Goal: Task Accomplishment & Management: Manage account settings

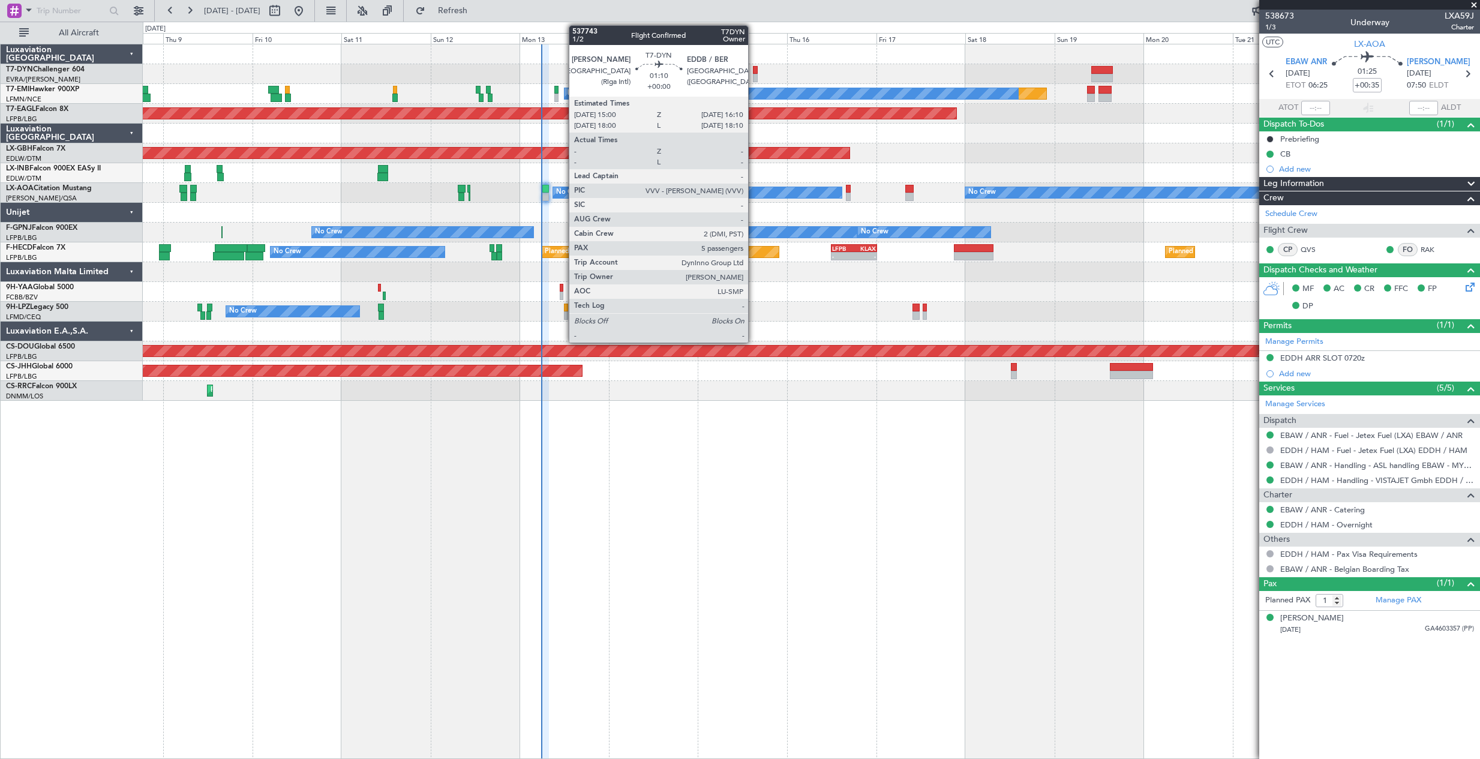
click at [753, 69] on div at bounding box center [755, 70] width 5 height 8
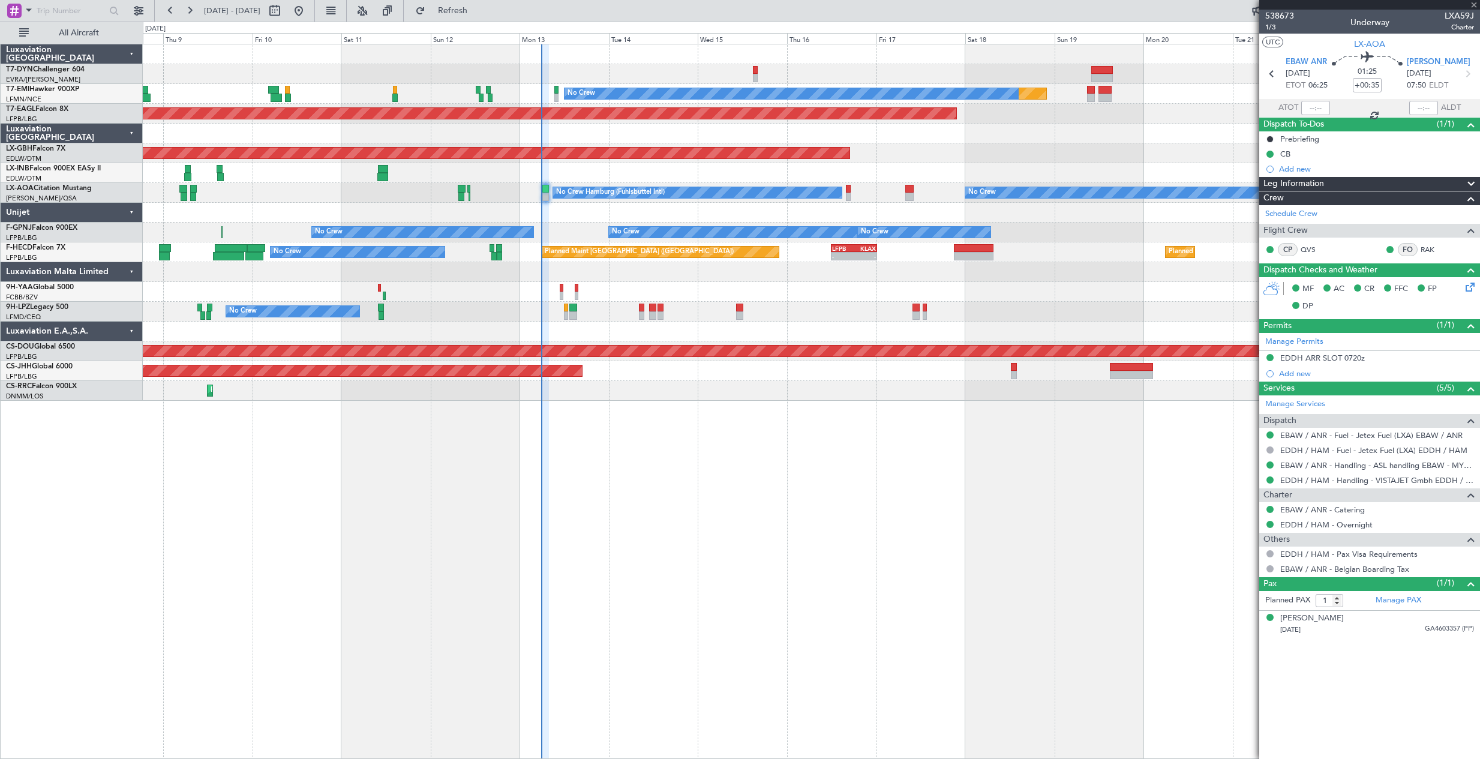
type input "5"
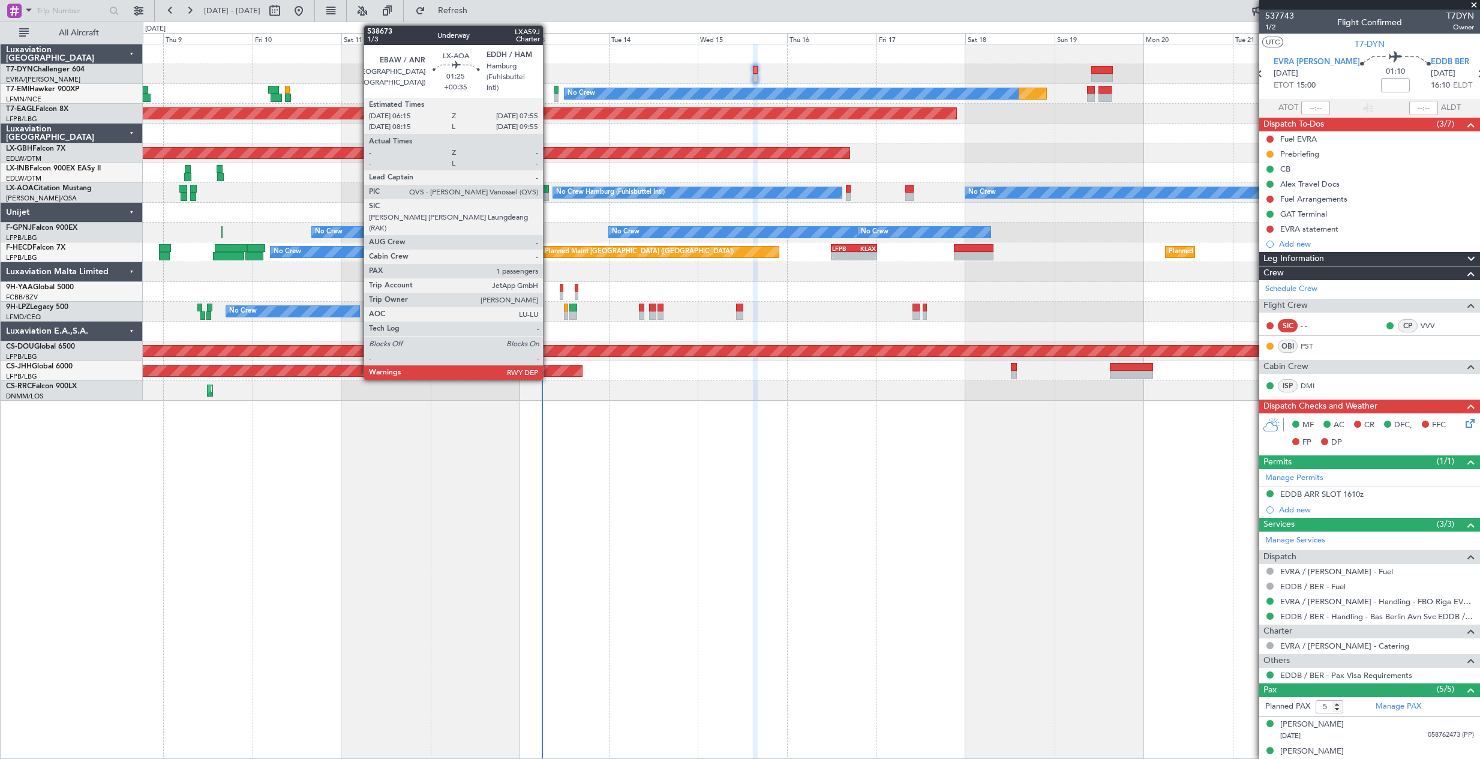
click at [548, 188] on div at bounding box center [545, 189] width 7 height 8
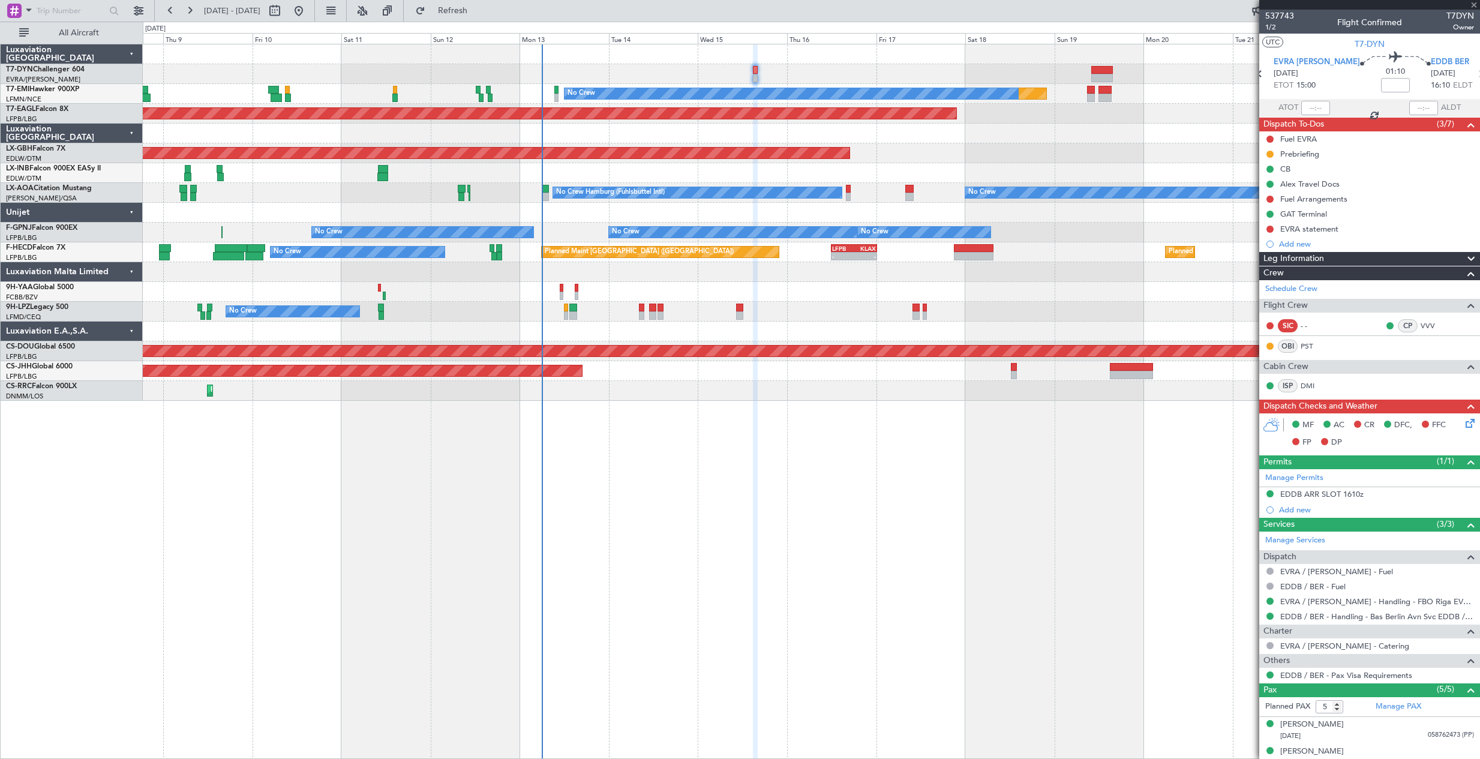
type input "+00:35"
type input "1"
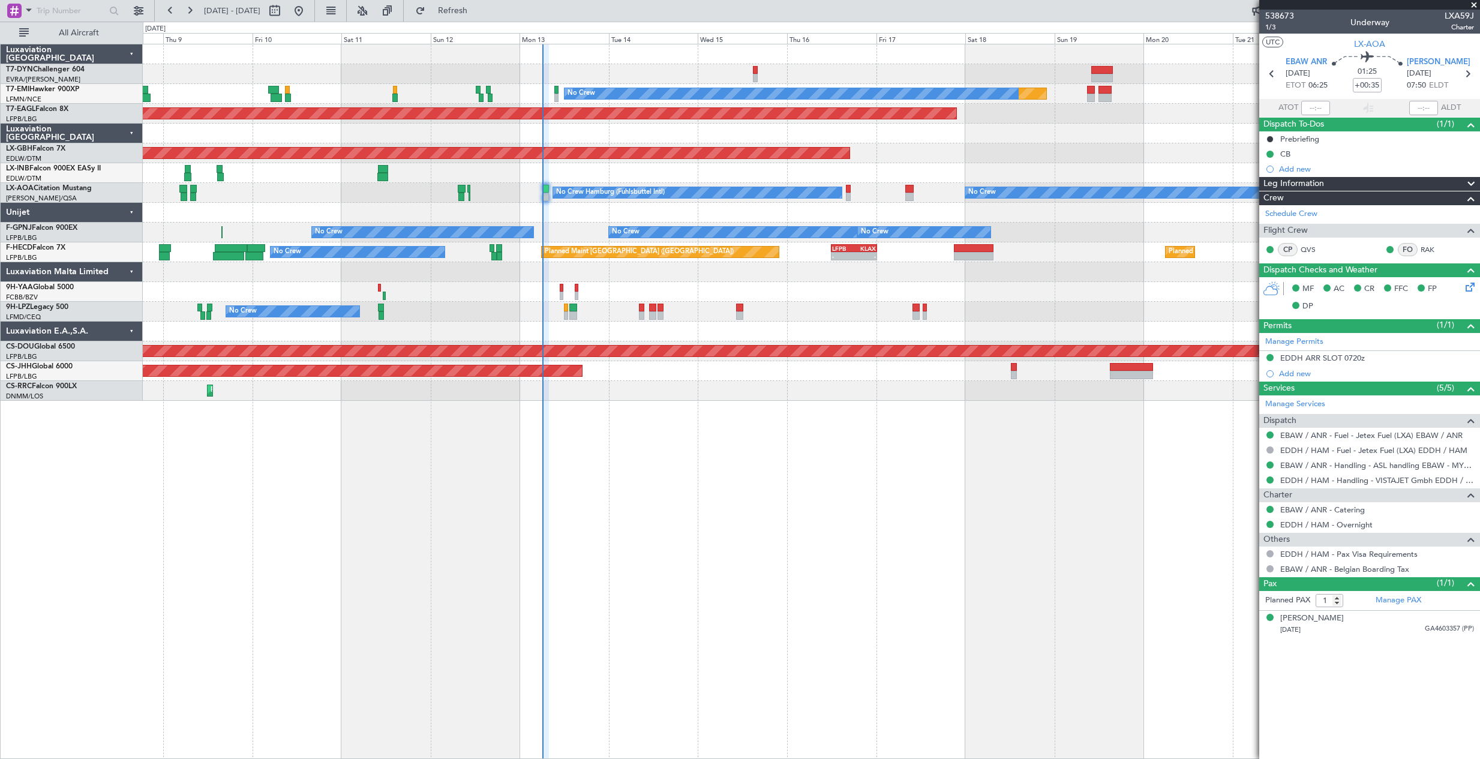
click at [757, 71] on div at bounding box center [811, 74] width 1336 height 20
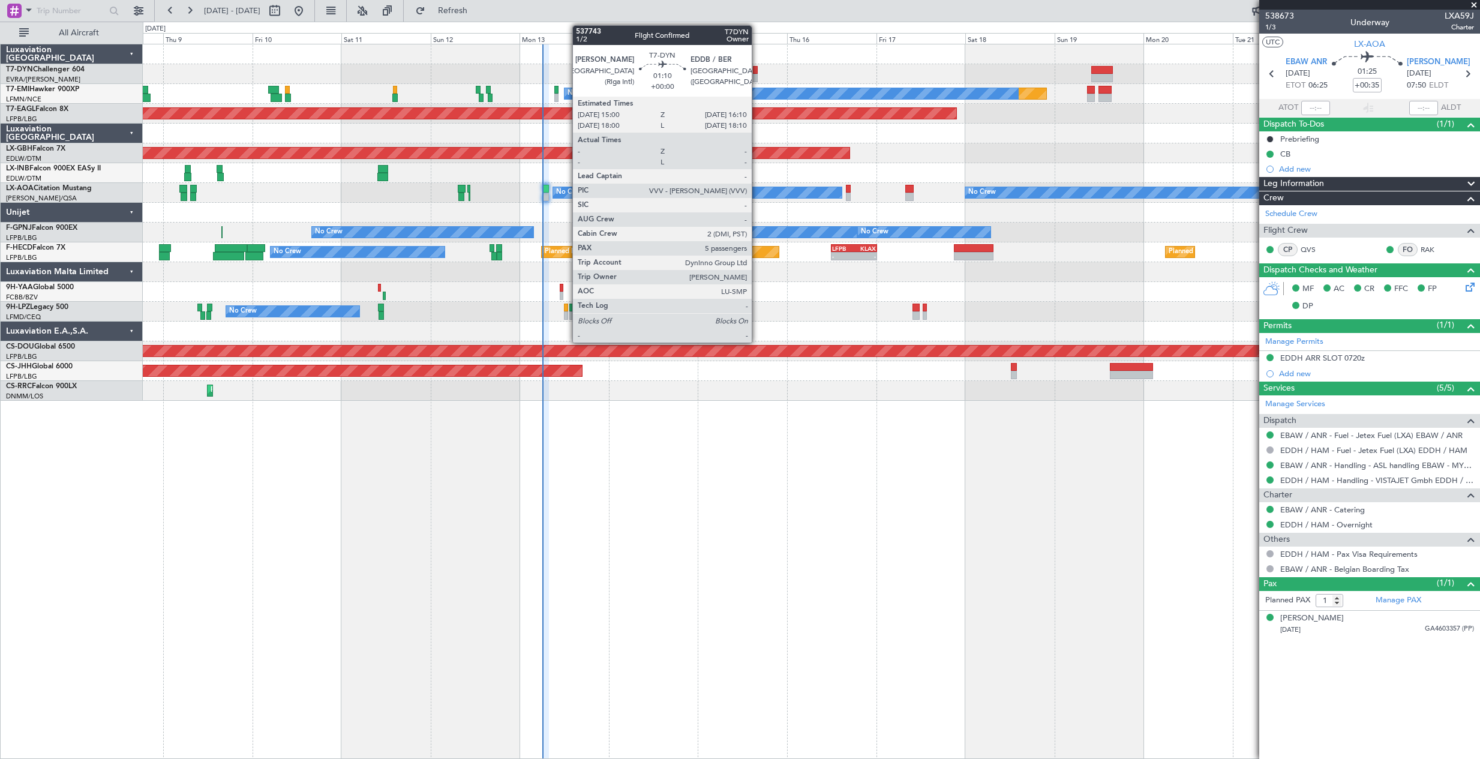
click at [757, 71] on div at bounding box center [755, 70] width 5 height 8
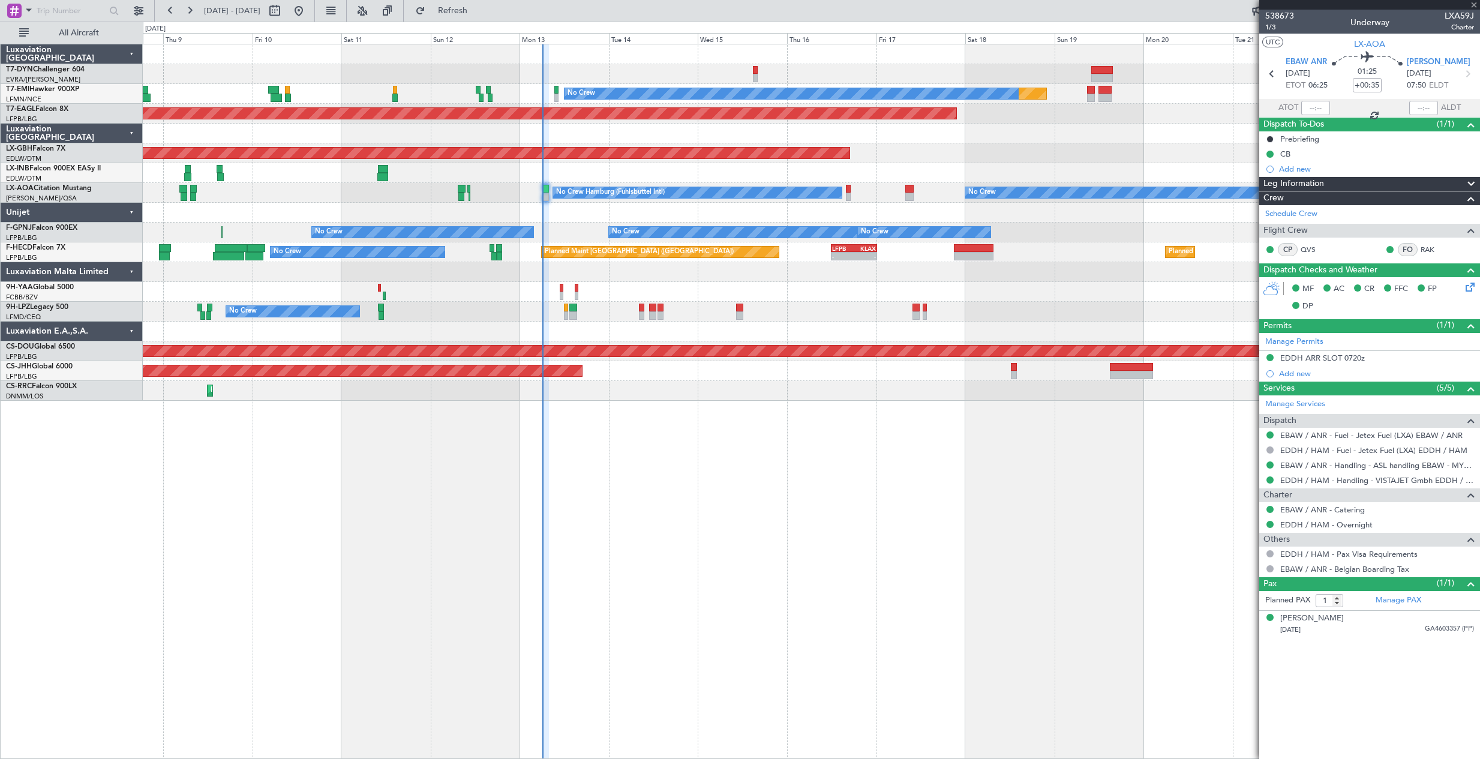
type input "5"
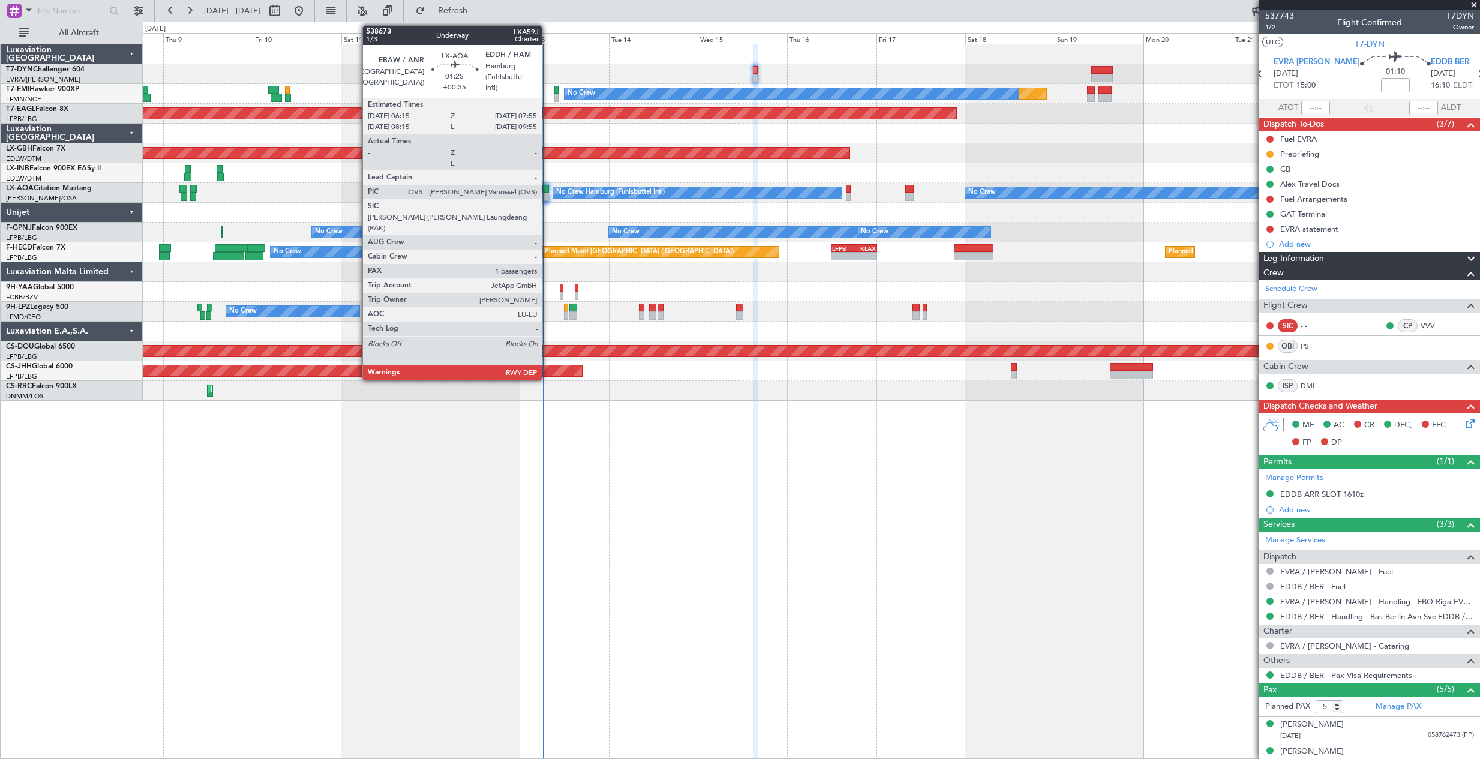
click at [547, 190] on div at bounding box center [545, 189] width 7 height 8
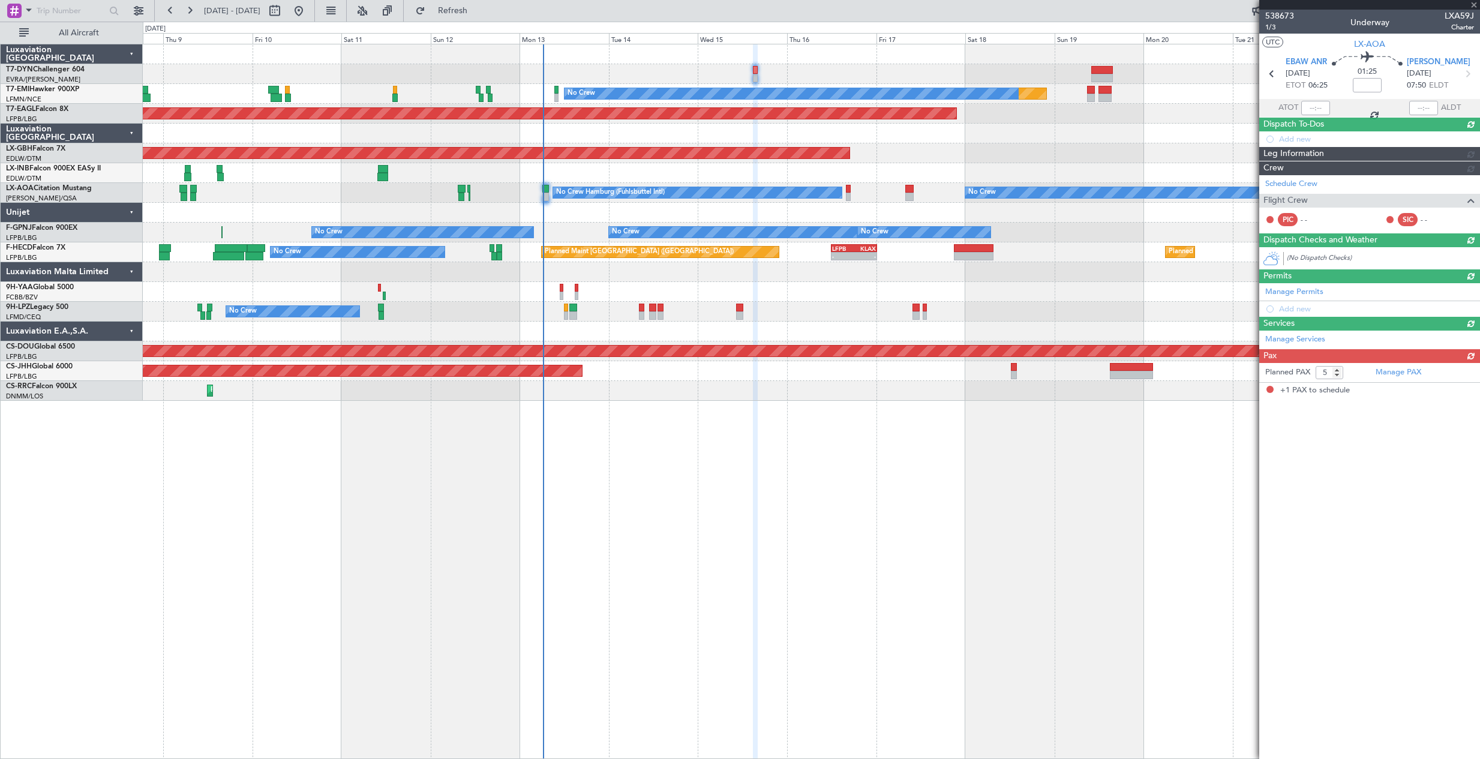
type input "+00:35"
type input "1"
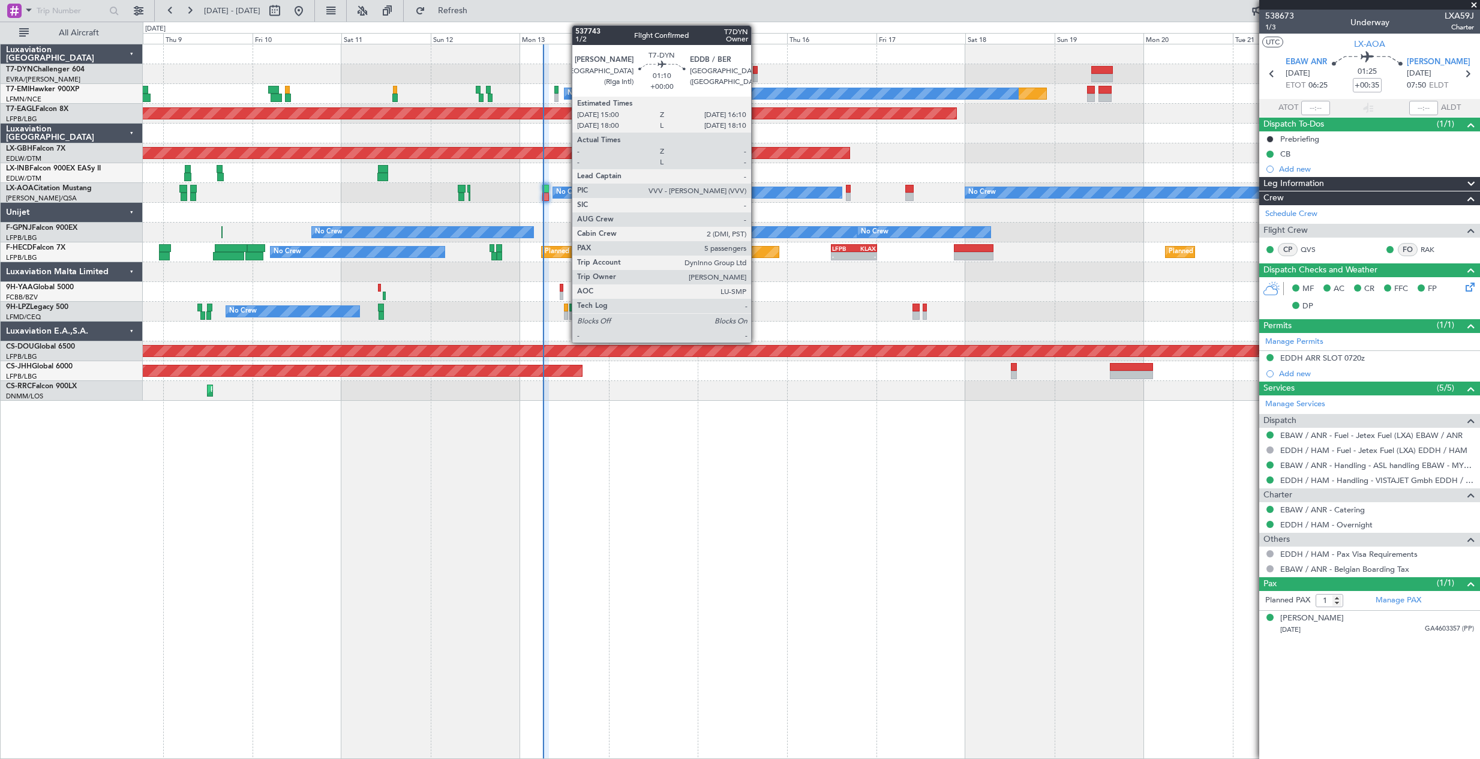
click at [756, 68] on div at bounding box center [755, 70] width 5 height 8
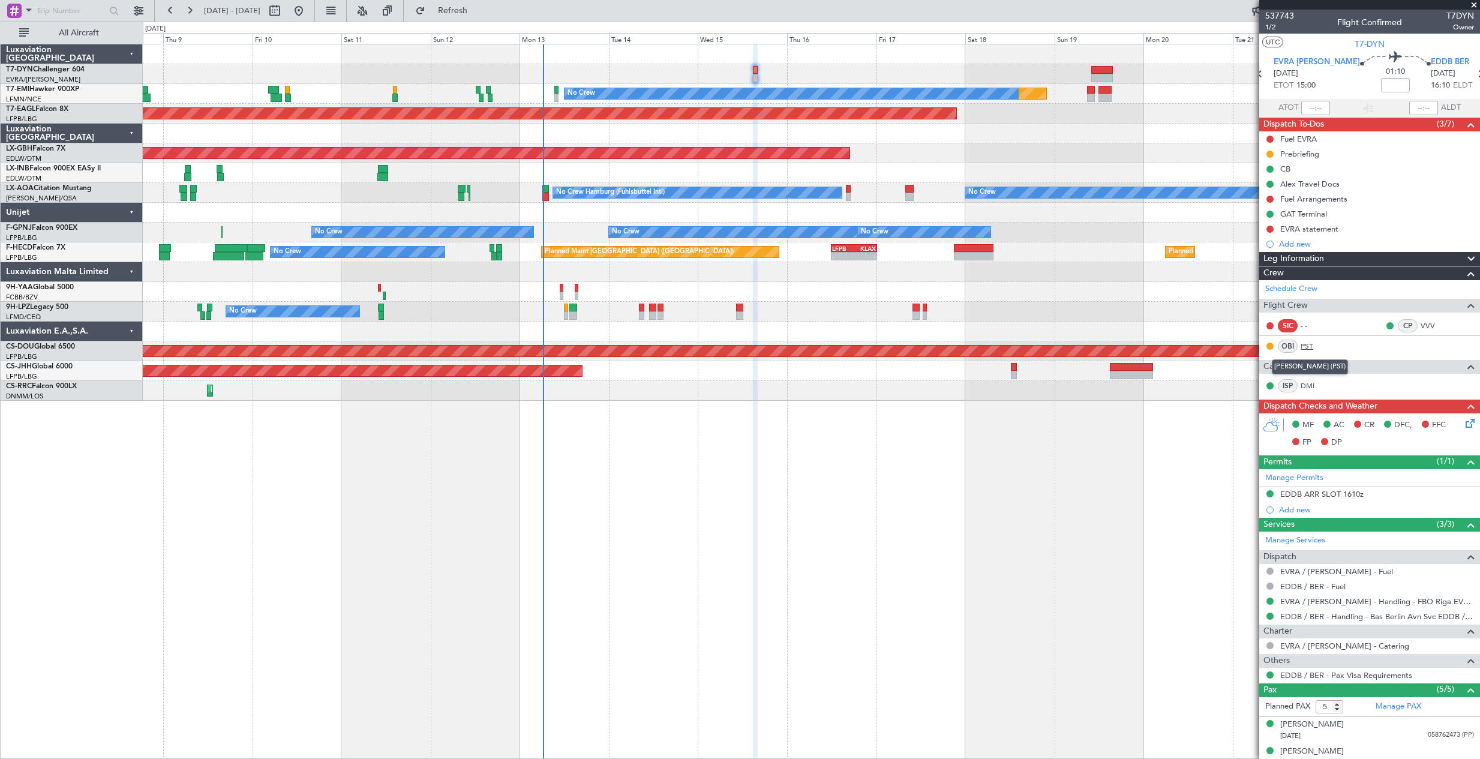
click at [1310, 341] on link "PST" at bounding box center [1313, 346] width 27 height 11
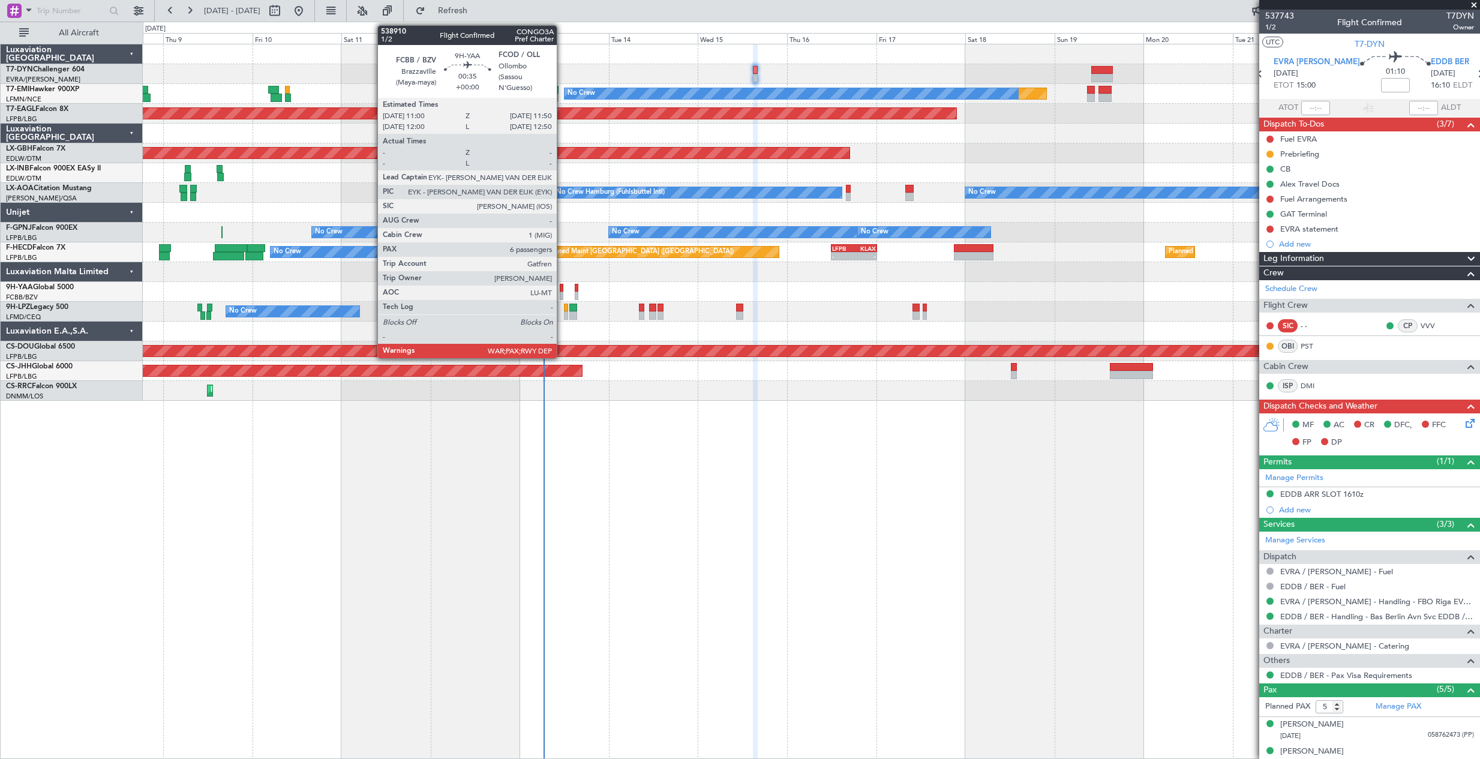
click at [562, 290] on div at bounding box center [562, 288] width 4 height 8
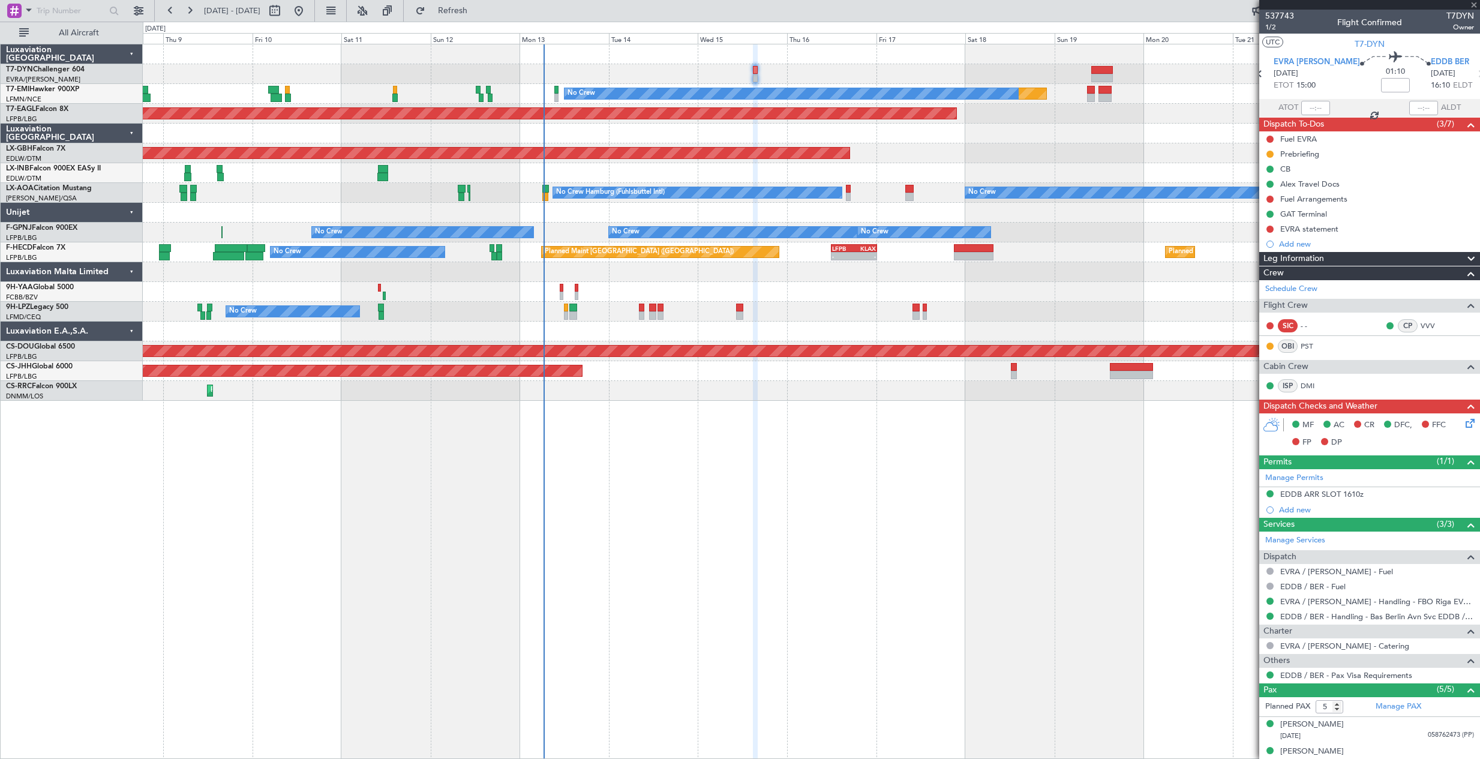
type input "6"
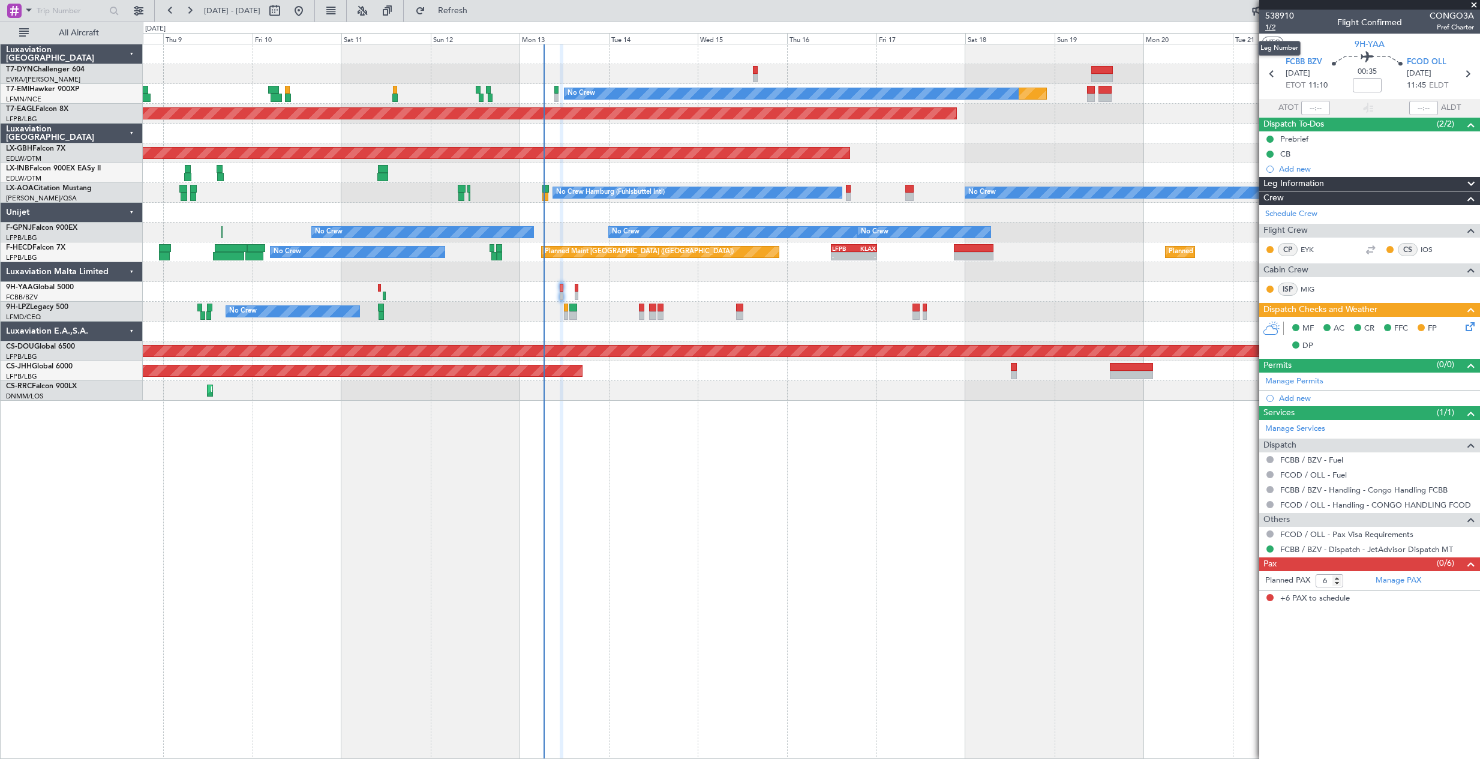
click at [1271, 23] on span "1/2" at bounding box center [1279, 27] width 29 height 10
click at [482, 18] on button "Refresh" at bounding box center [446, 10] width 72 height 19
click at [453, 12] on button "Refresh" at bounding box center [446, 10] width 72 height 19
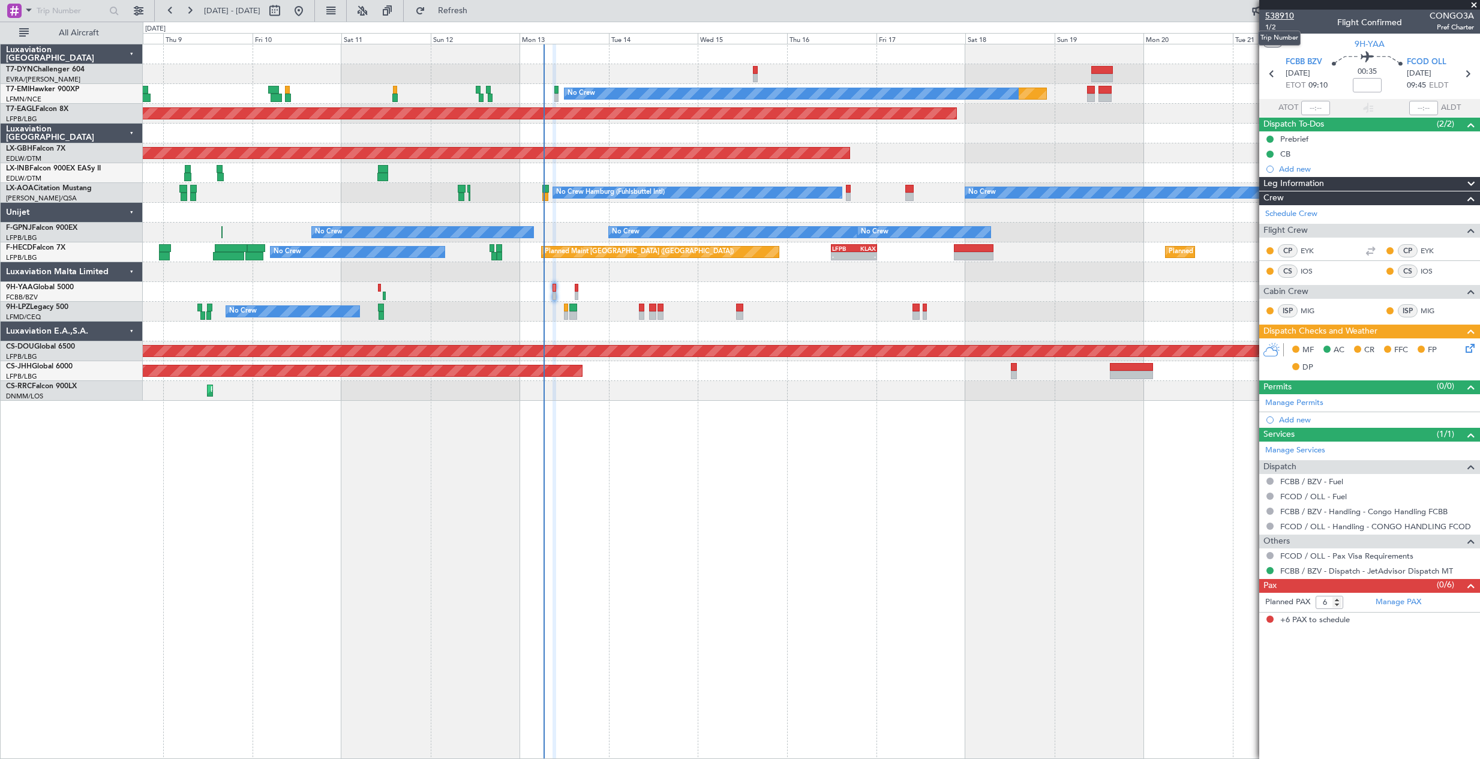
click at [1282, 16] on span "538910" at bounding box center [1279, 16] width 29 height 13
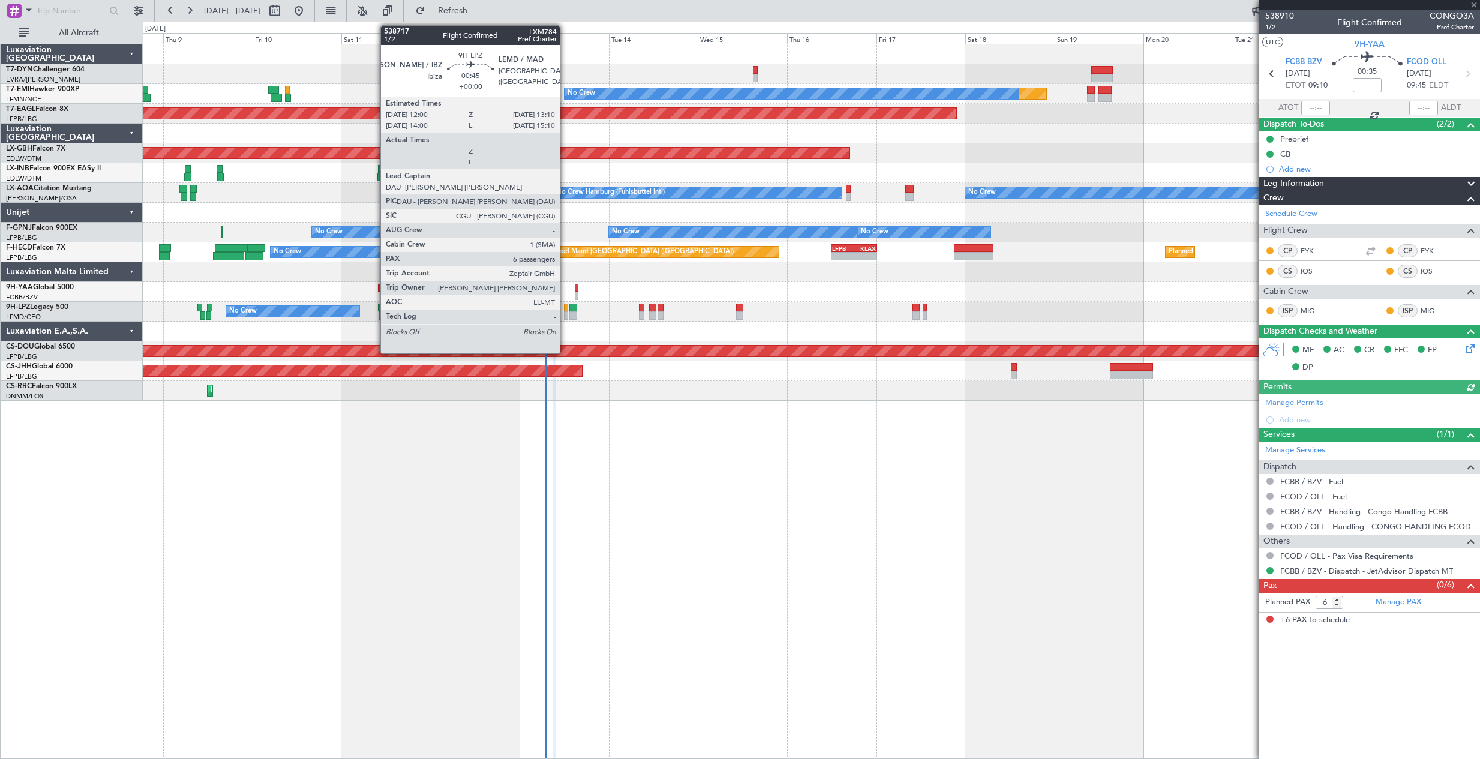
click at [565, 312] on div at bounding box center [566, 315] width 5 height 8
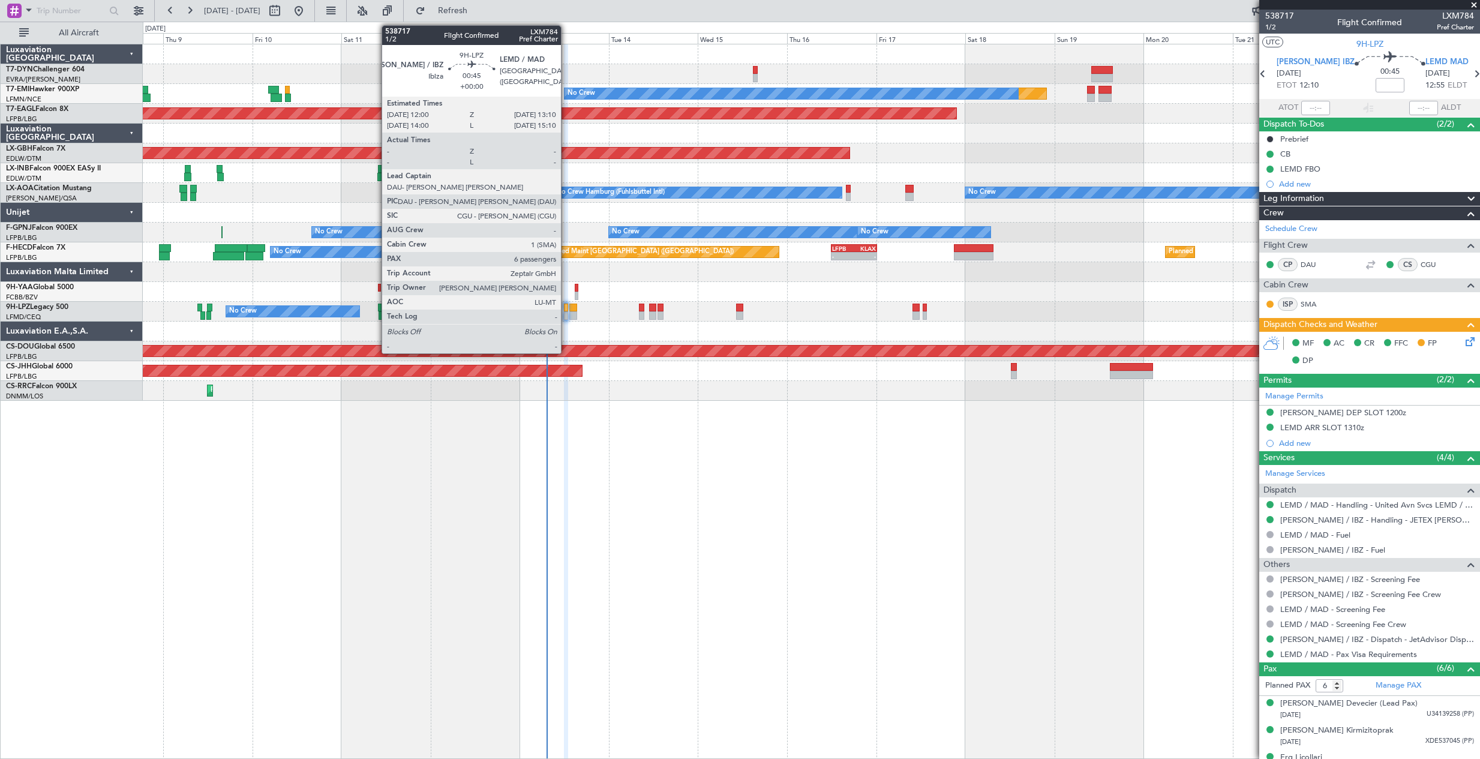
click at [566, 314] on div at bounding box center [566, 315] width 5 height 8
click at [573, 315] on div at bounding box center [573, 315] width 8 height 8
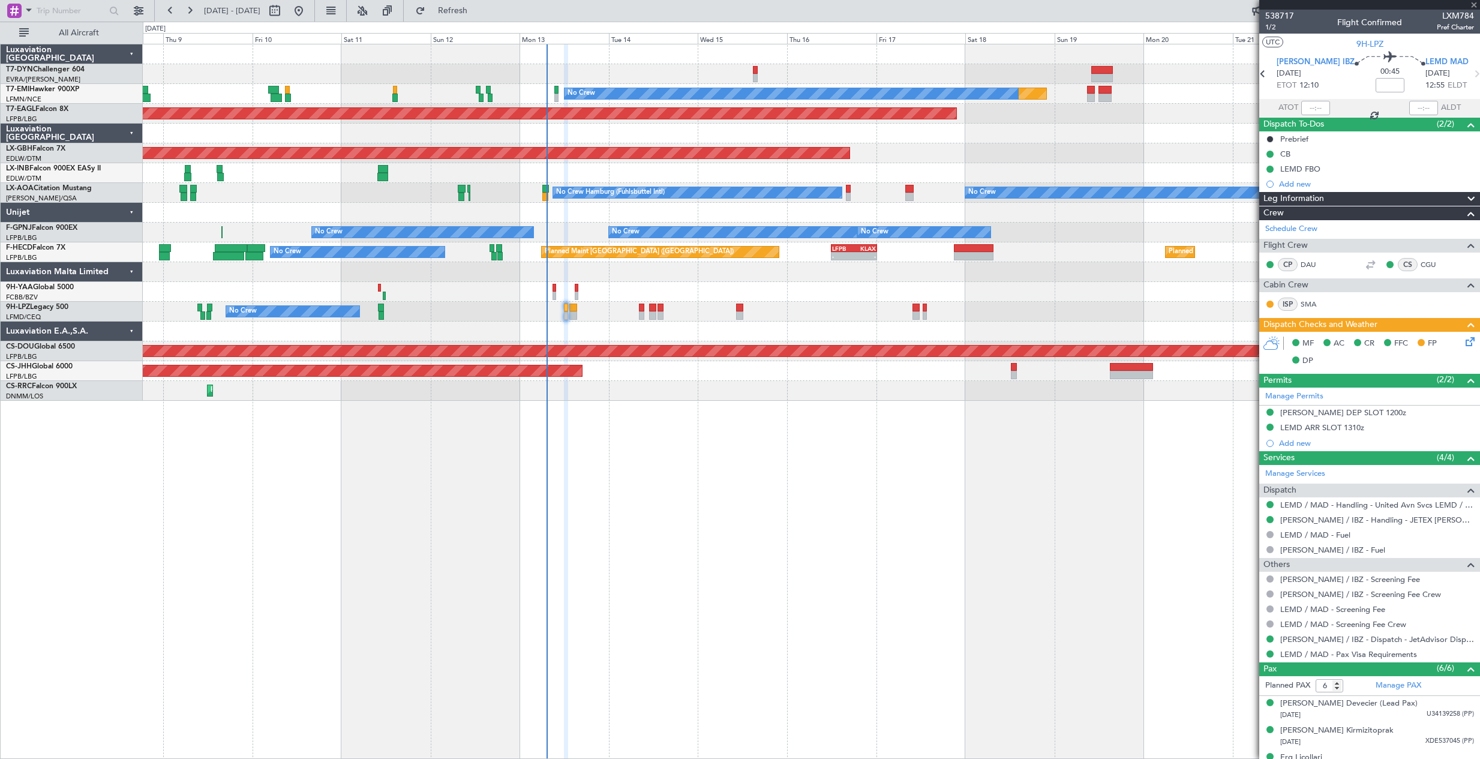
type input "+00:10"
type input "2"
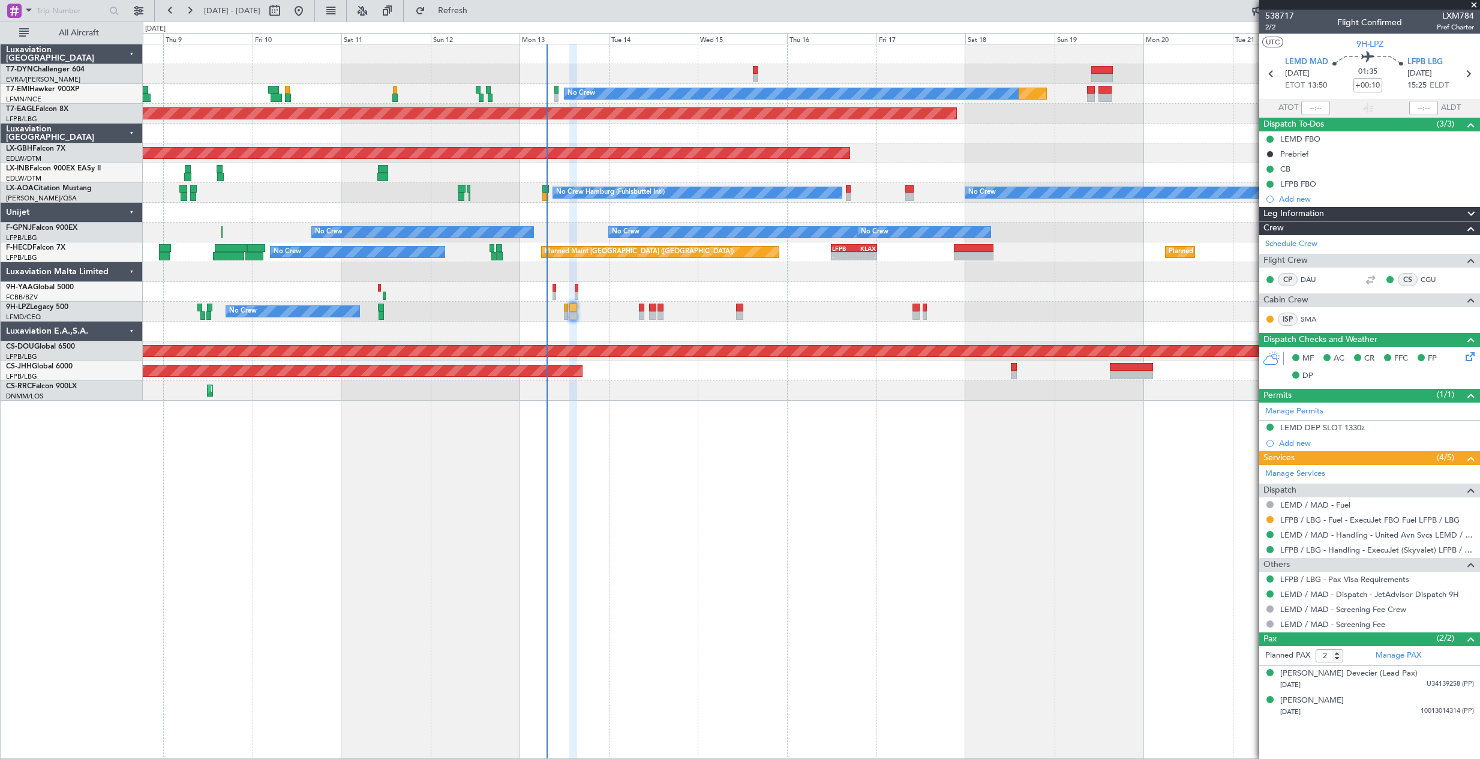
click at [602, 315] on div "No Crew [GEOGRAPHIC_DATA] ([GEOGRAPHIC_DATA])" at bounding box center [811, 312] width 1336 height 20
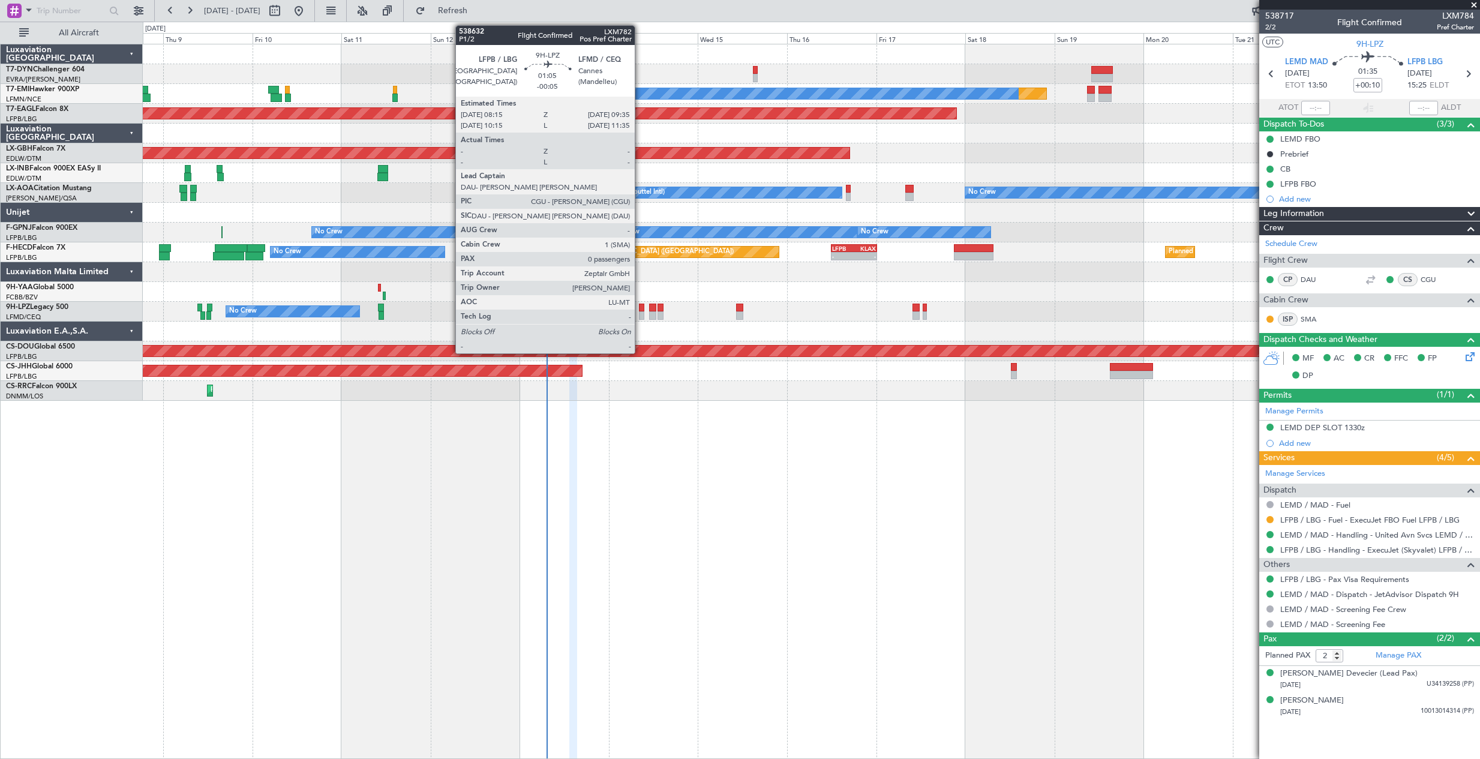
click at [640, 307] on div at bounding box center [641, 307] width 5 height 8
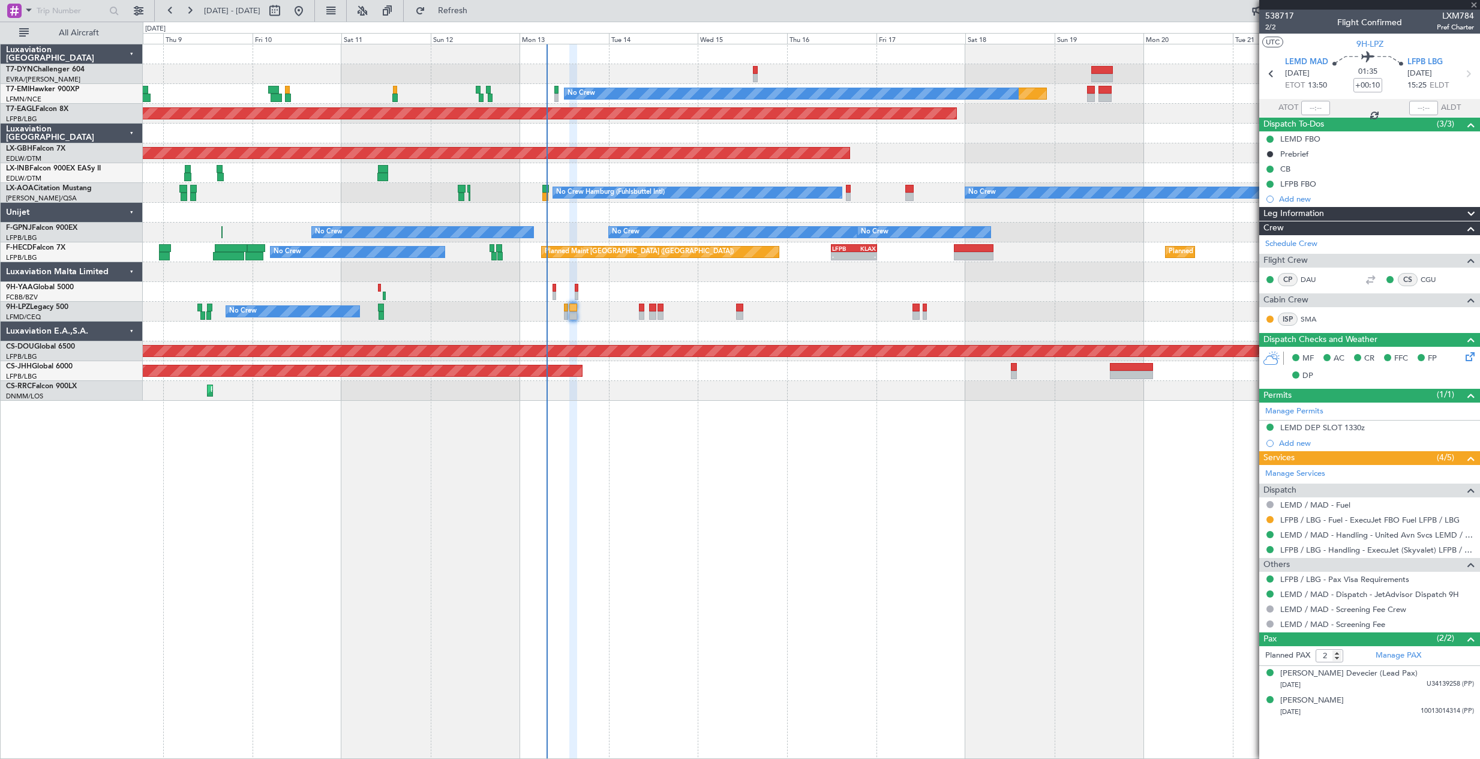
type input "-00:05"
type input "0"
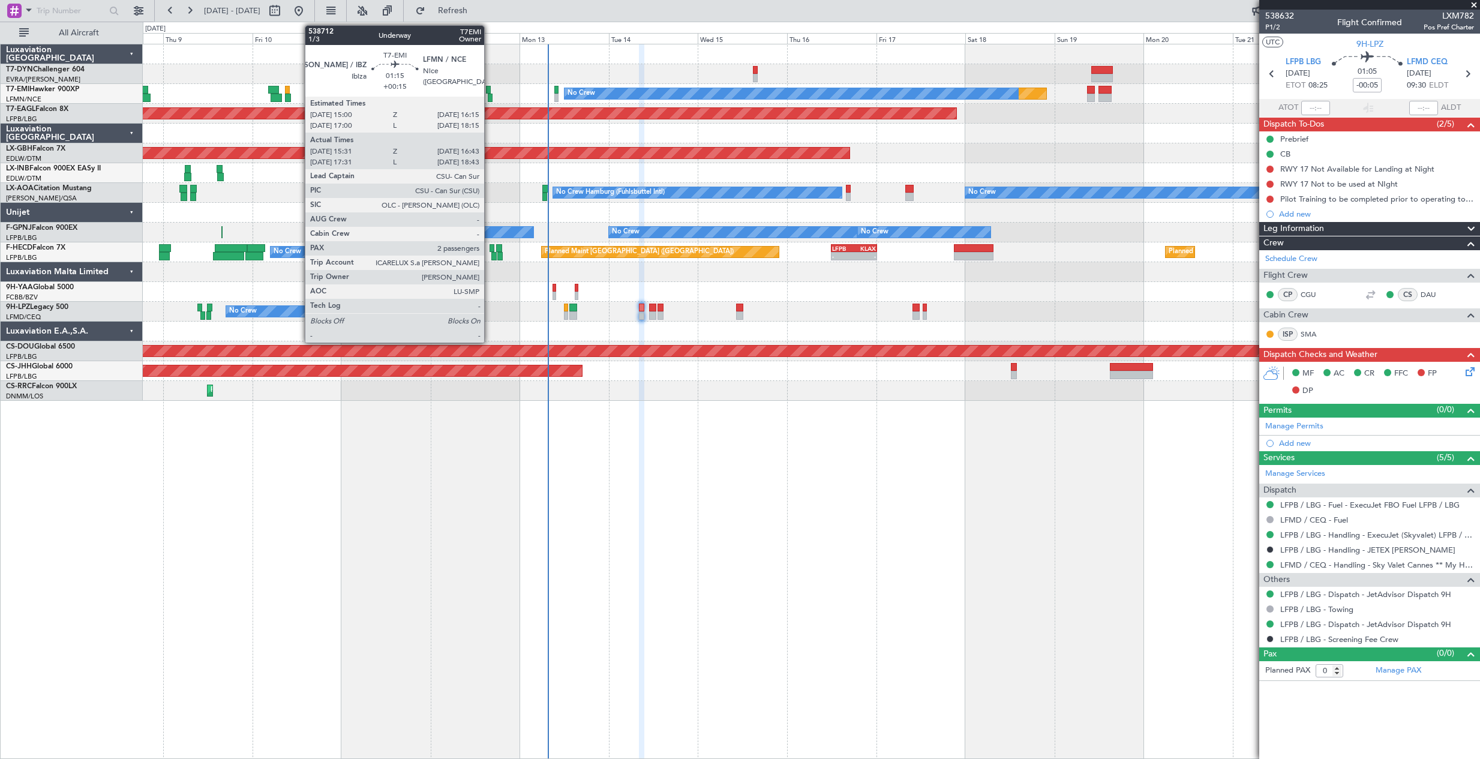
click at [489, 89] on div at bounding box center [488, 90] width 5 height 8
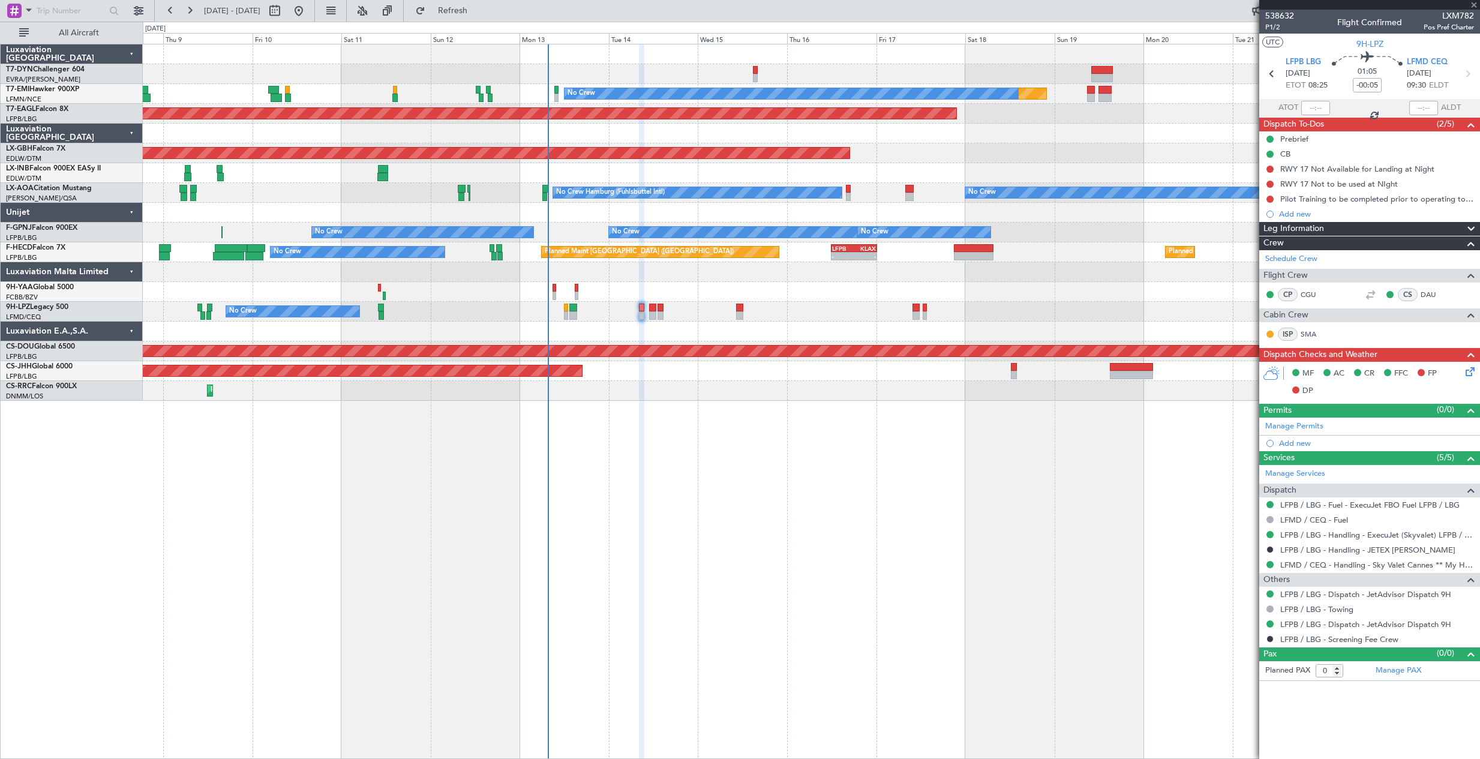
click at [483, 77] on div at bounding box center [811, 74] width 1336 height 20
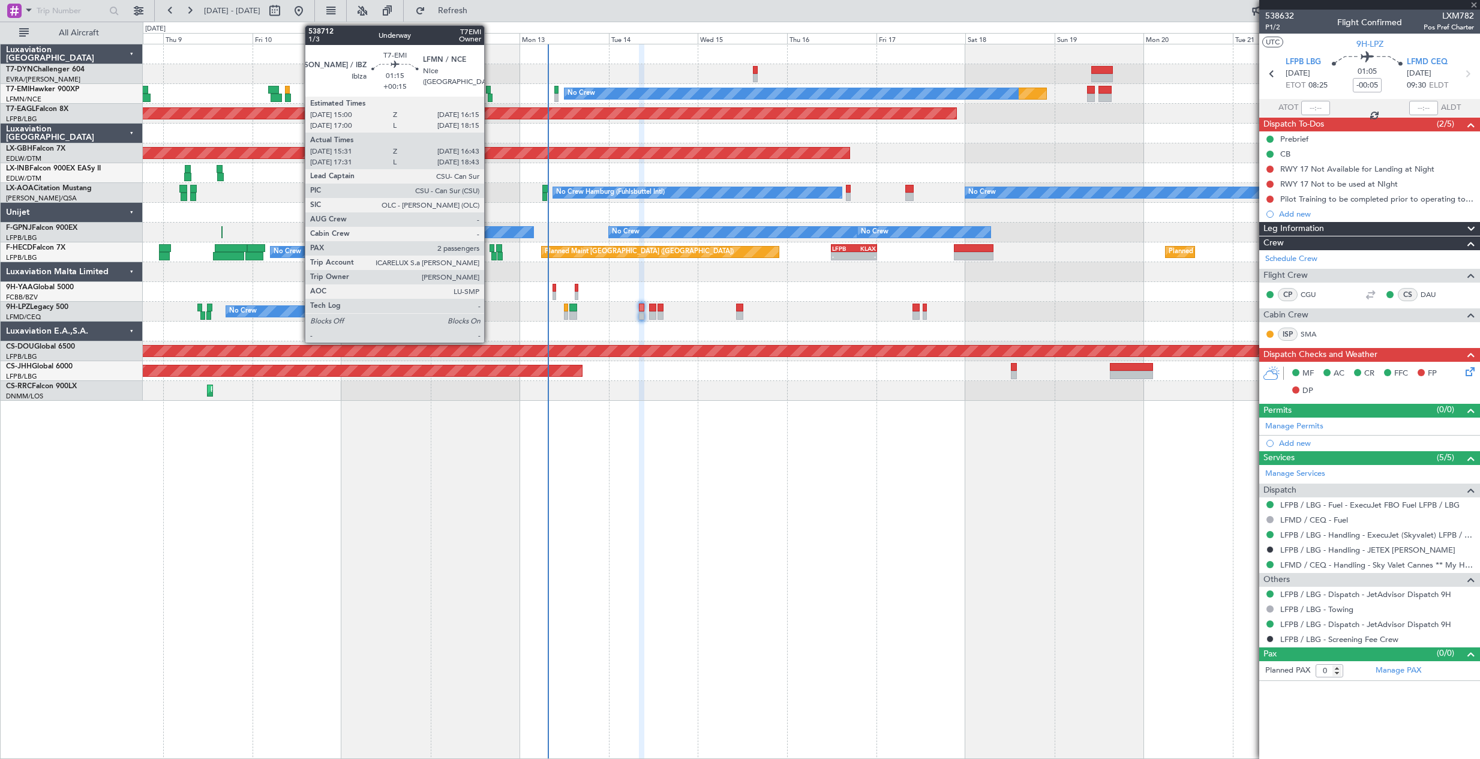
click at [489, 92] on div at bounding box center [488, 90] width 5 height 8
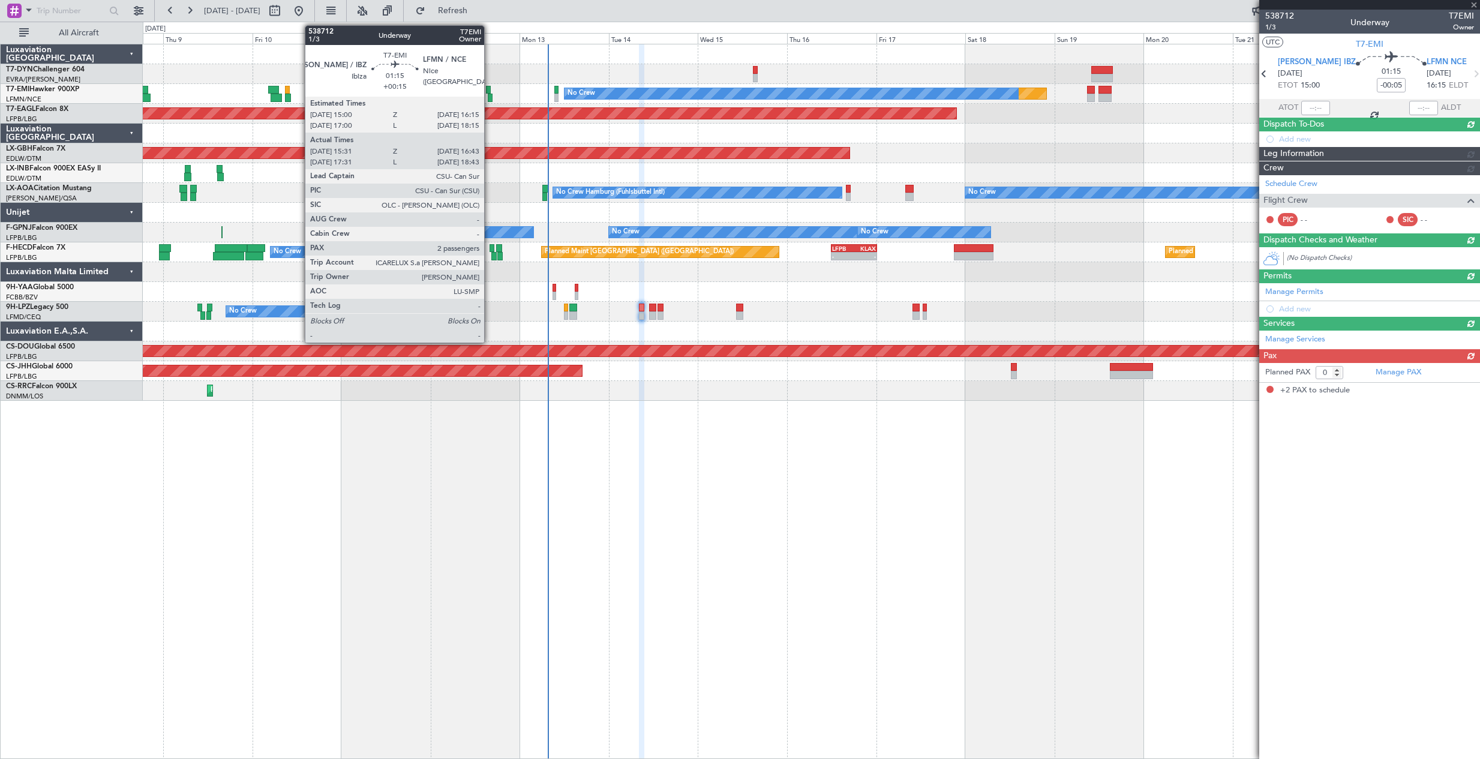
type input "+00:15"
type input "15:31"
type input "16:43"
type input "2"
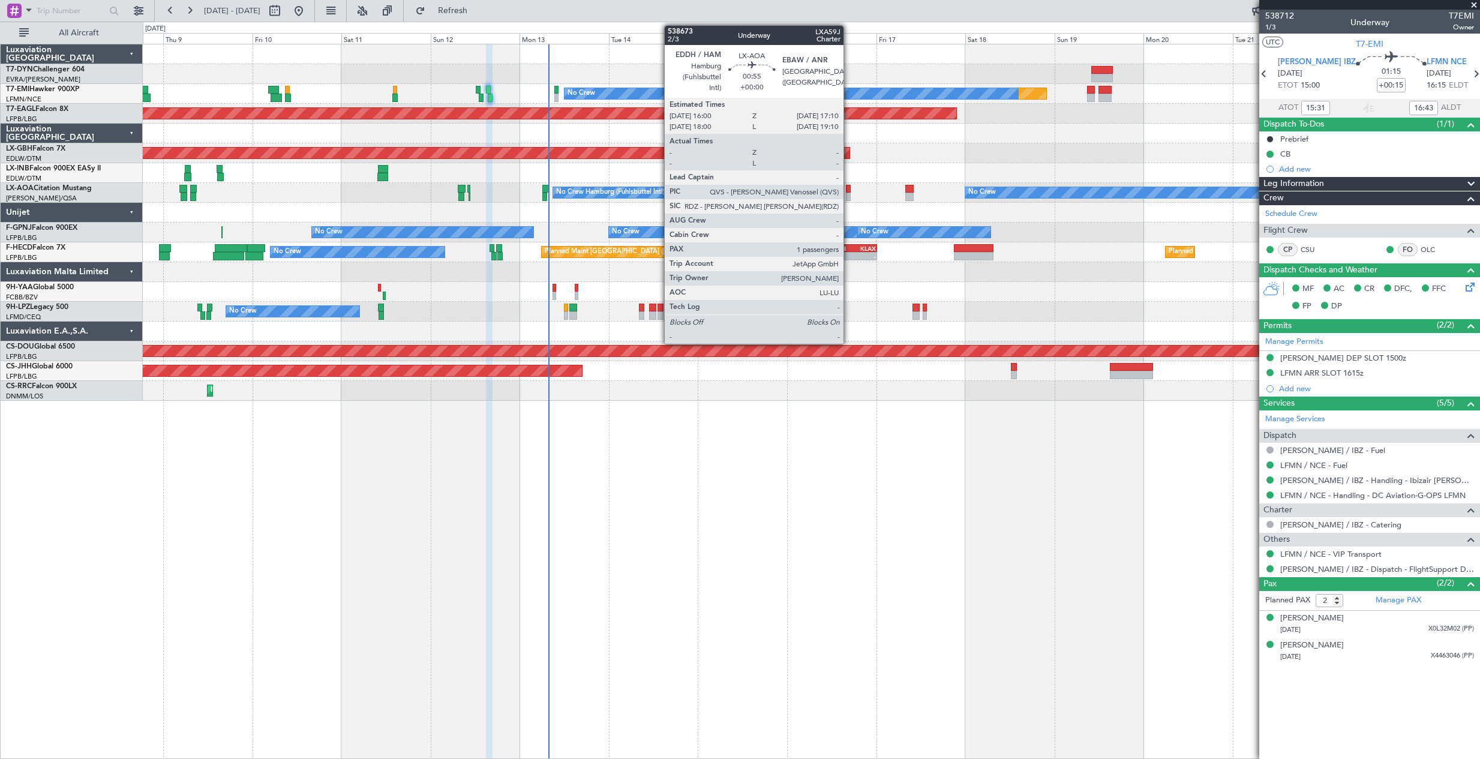
click at [849, 191] on div at bounding box center [848, 189] width 5 height 8
type input "1"
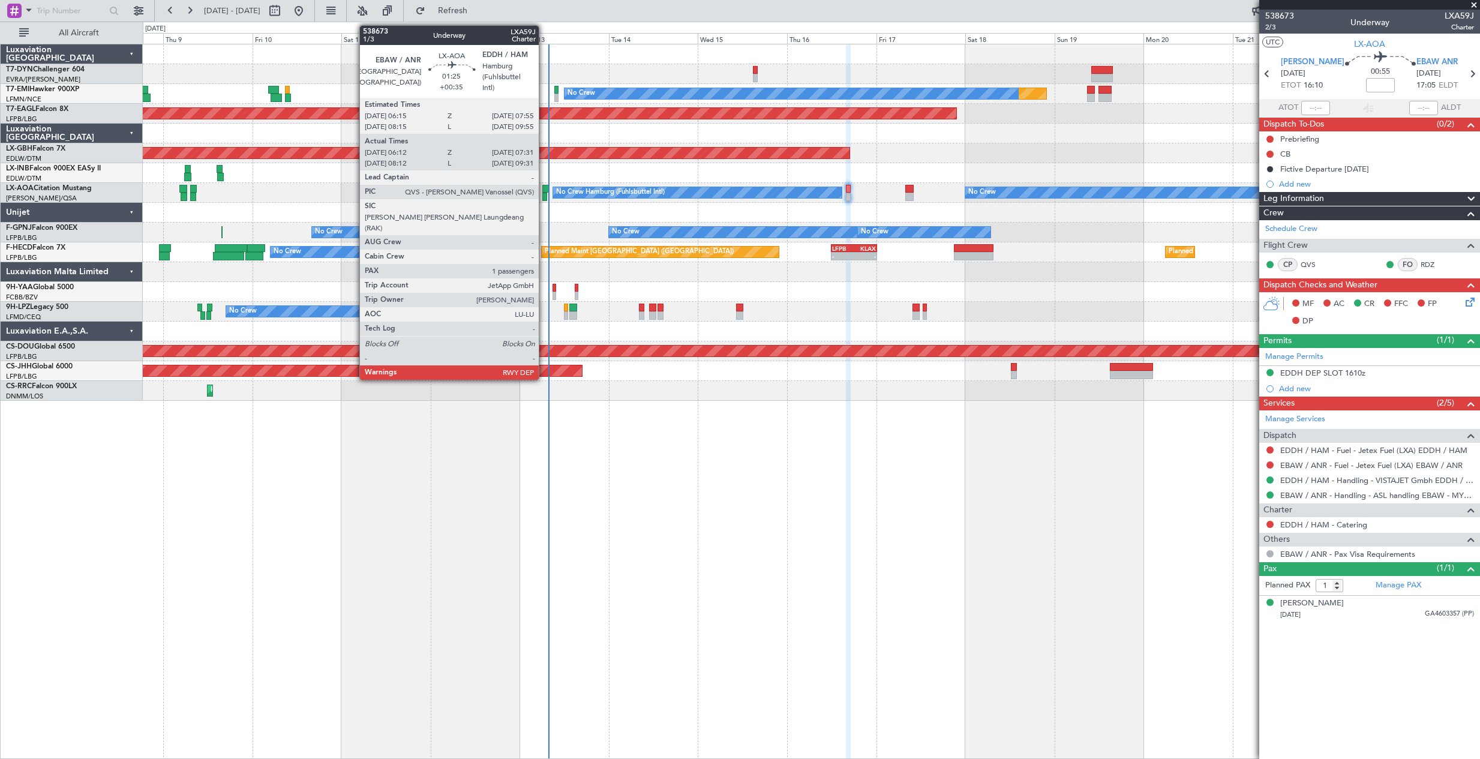
click at [544, 189] on div at bounding box center [545, 189] width 7 height 8
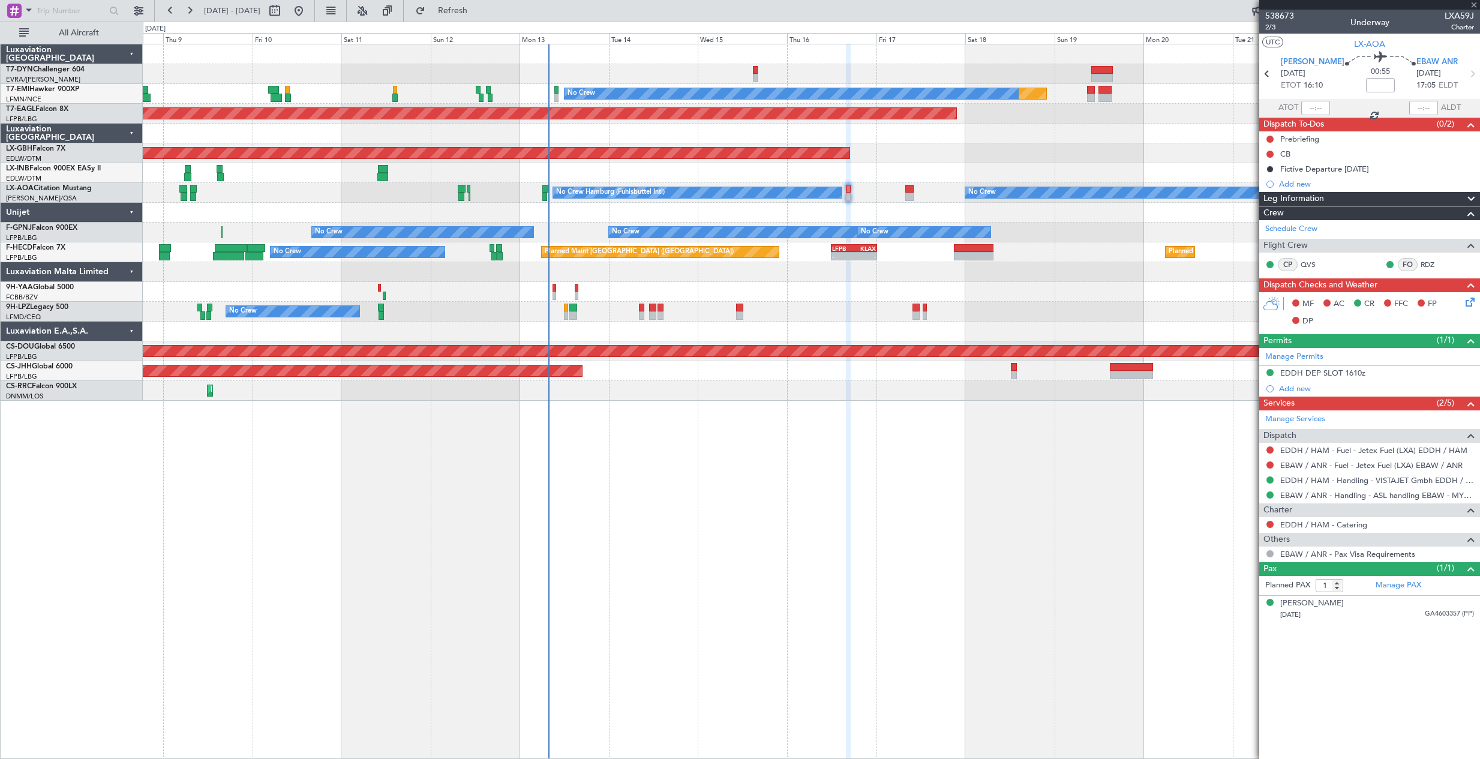
type input "+00:35"
type input "06:22"
type input "07:26"
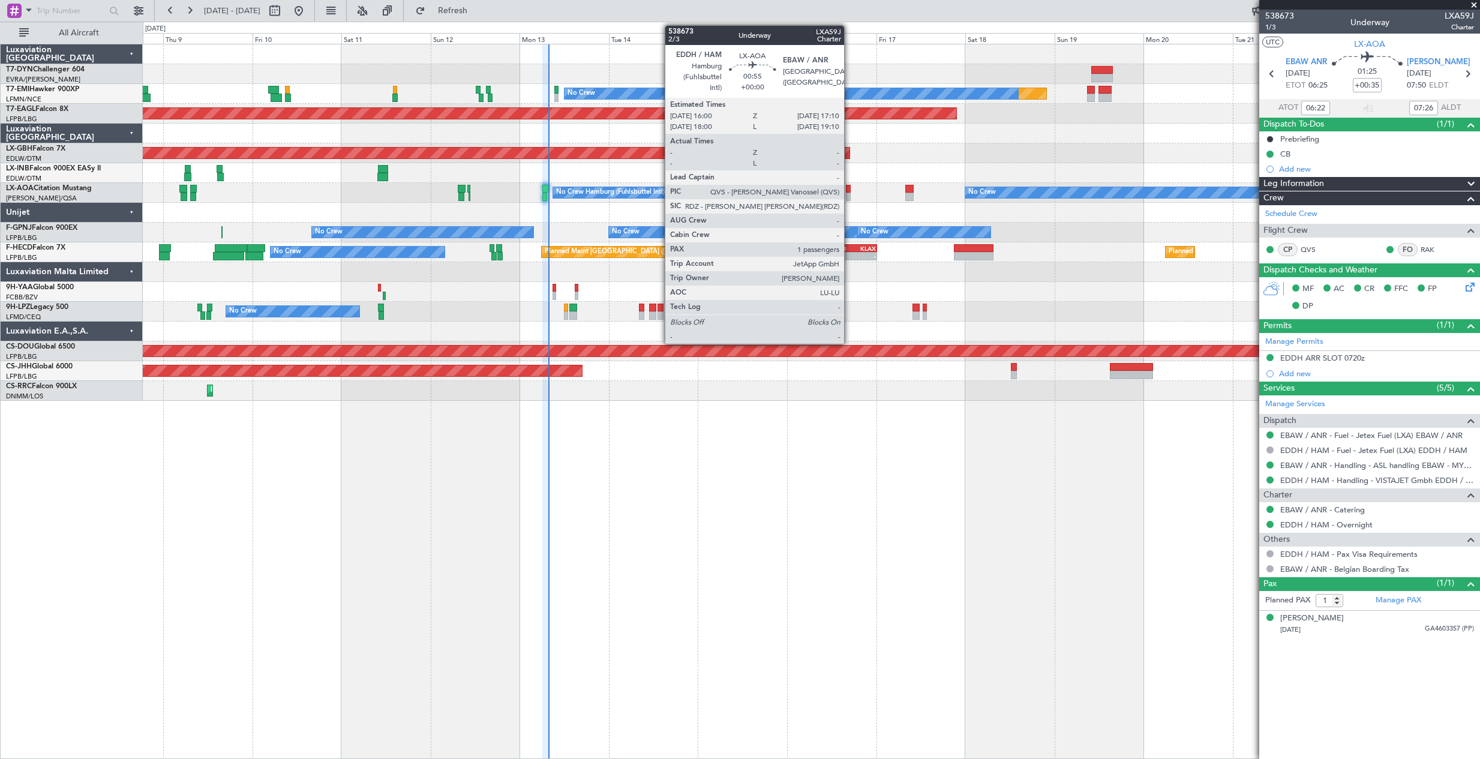
click at [849, 190] on div at bounding box center [848, 189] width 5 height 8
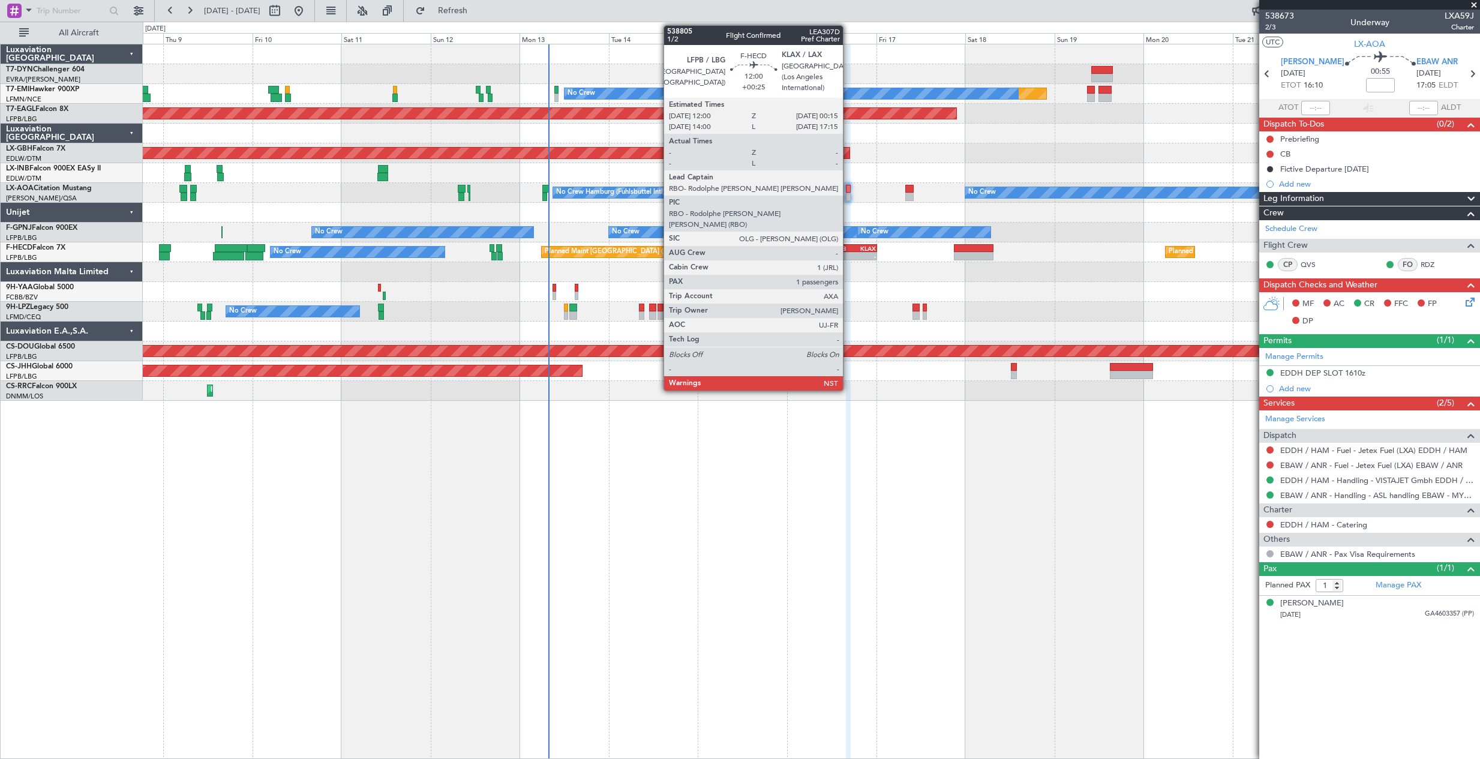
click at [848, 253] on div "-" at bounding box center [843, 255] width 22 height 7
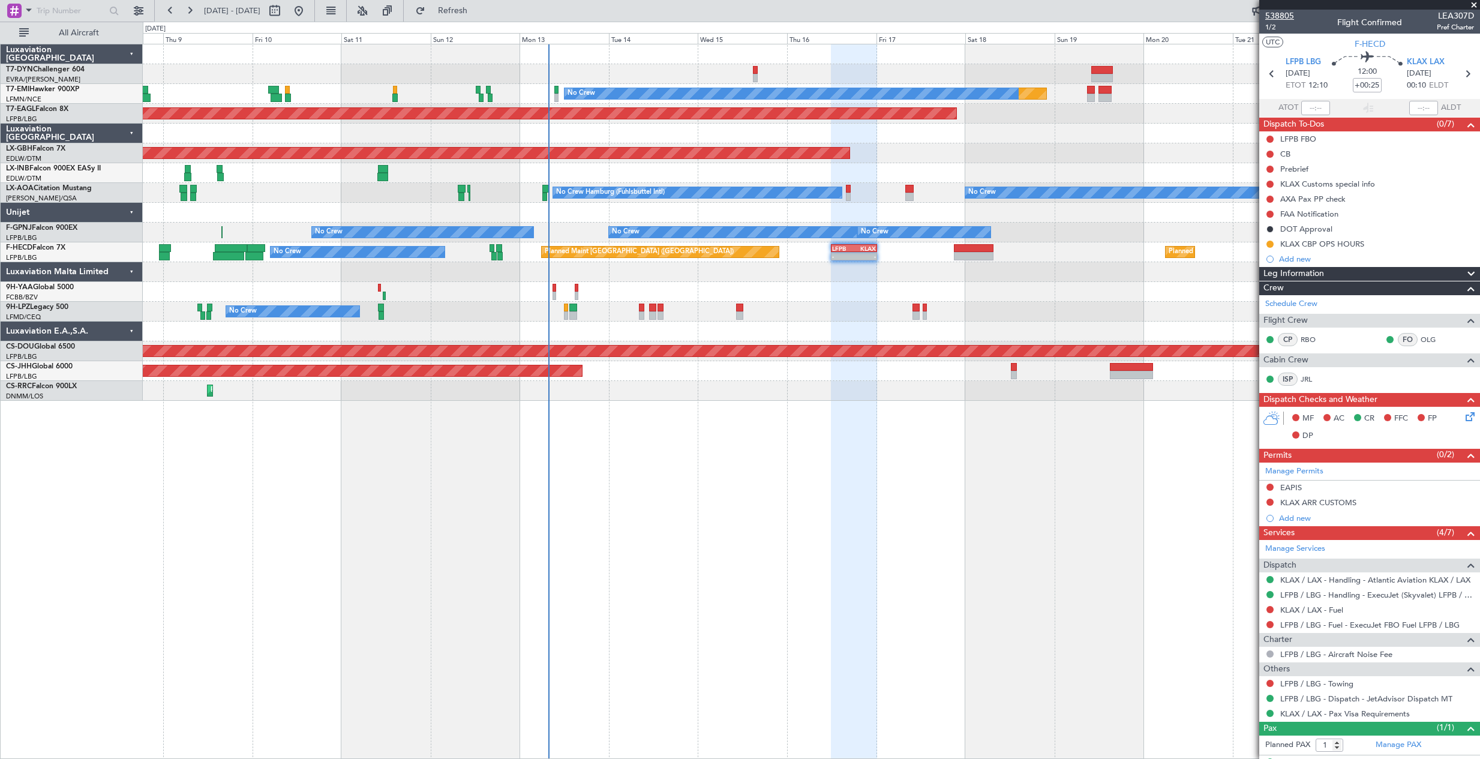
click at [1277, 11] on span "538805" at bounding box center [1279, 16] width 29 height 13
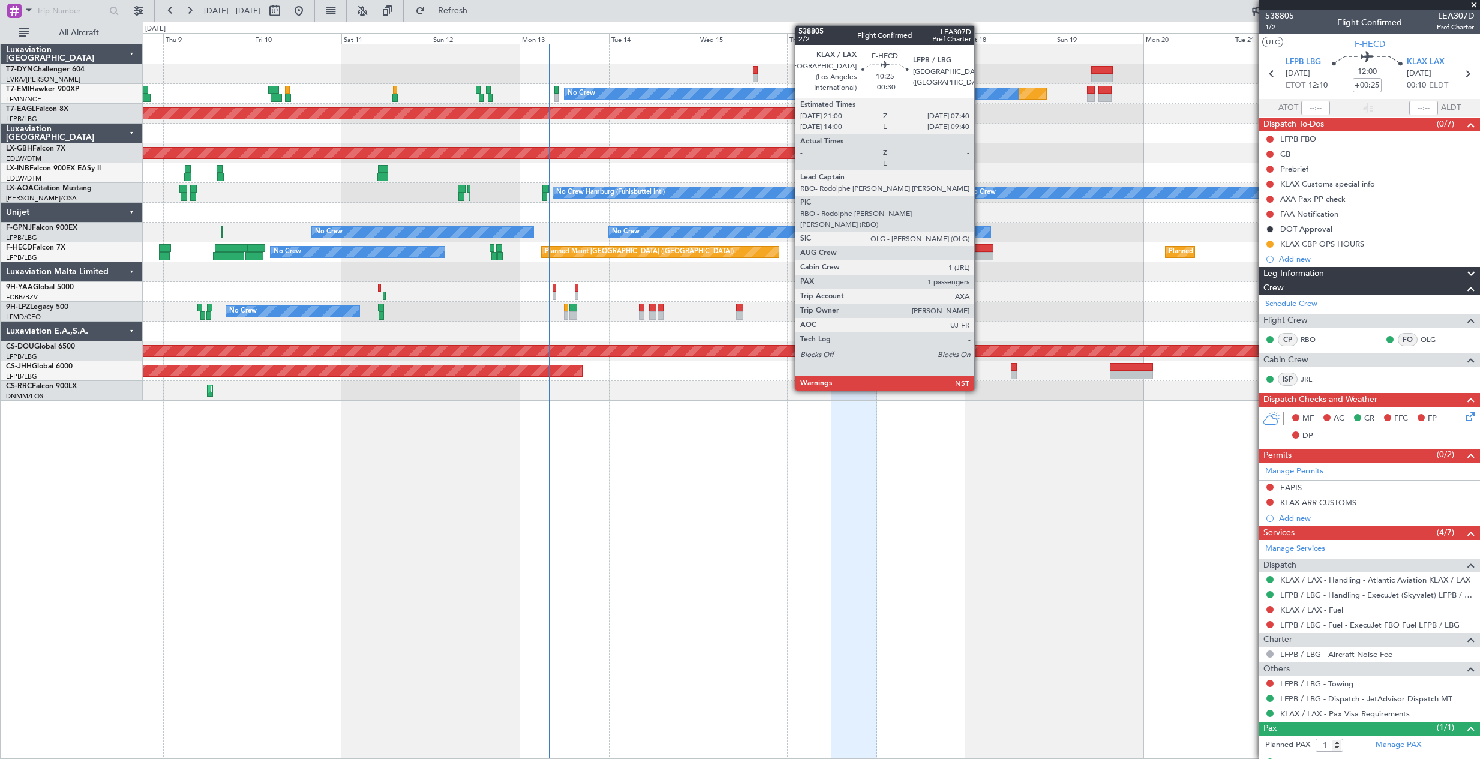
click at [979, 251] on div at bounding box center [974, 248] width 40 height 8
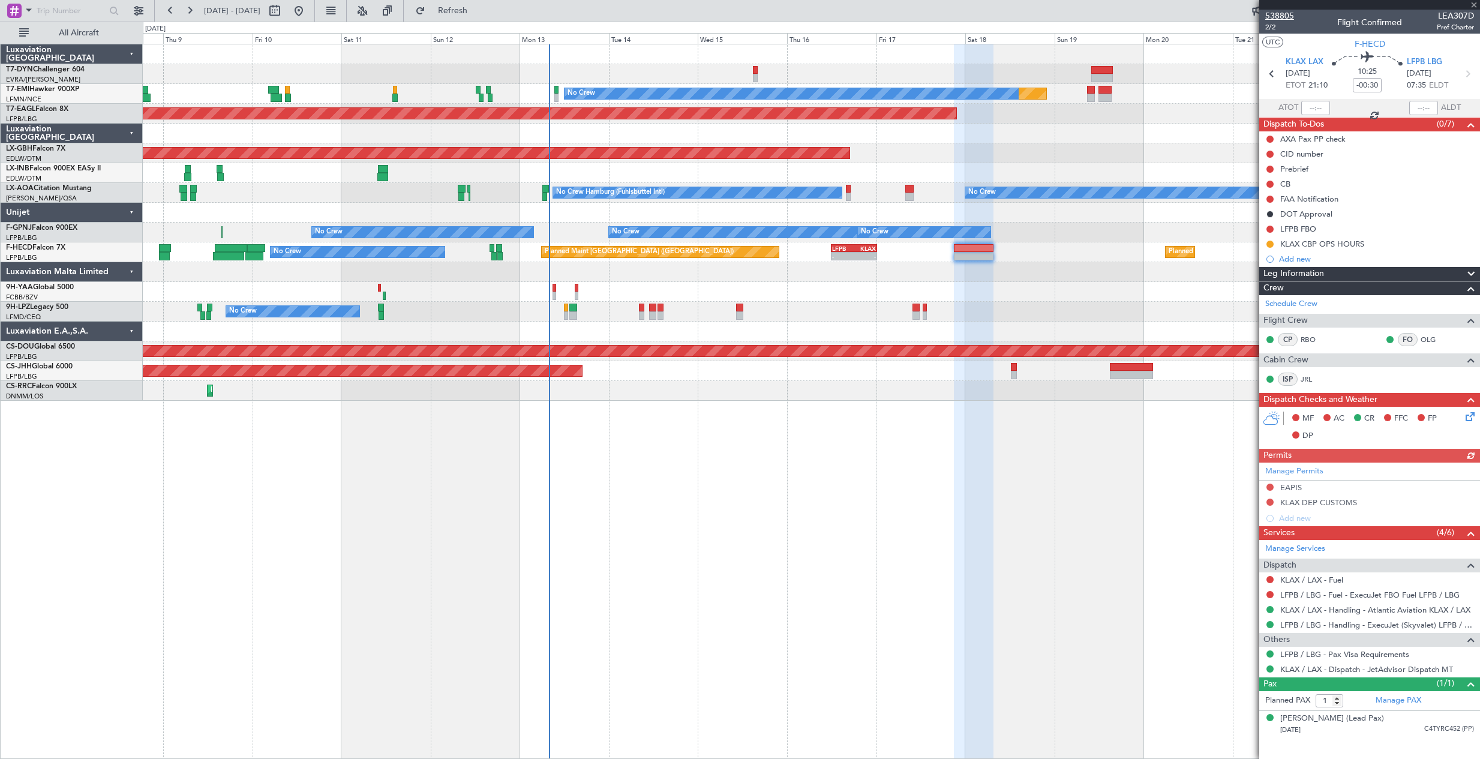
click at [1282, 11] on span "538805" at bounding box center [1279, 16] width 29 height 13
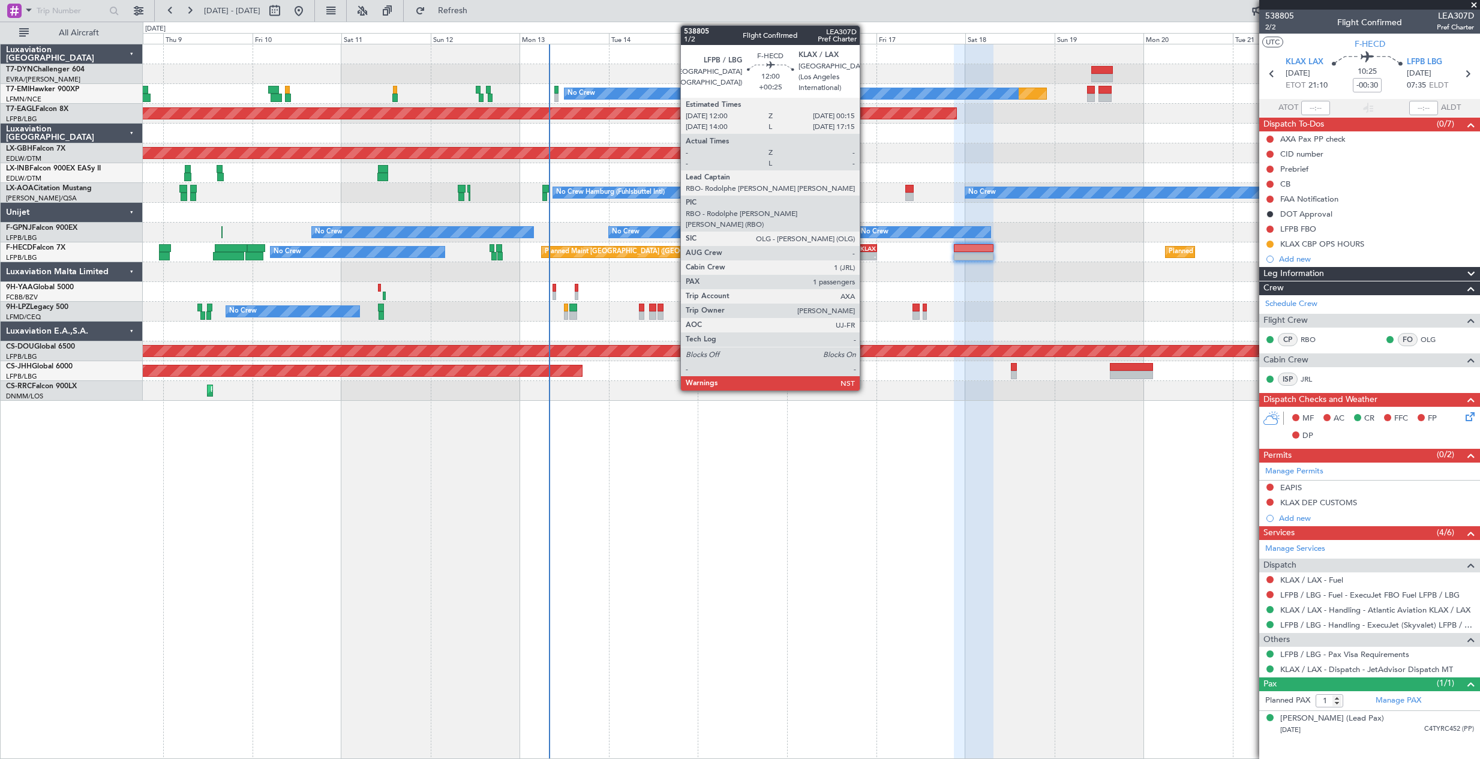
click at [862, 250] on div "KLAX" at bounding box center [864, 248] width 22 height 7
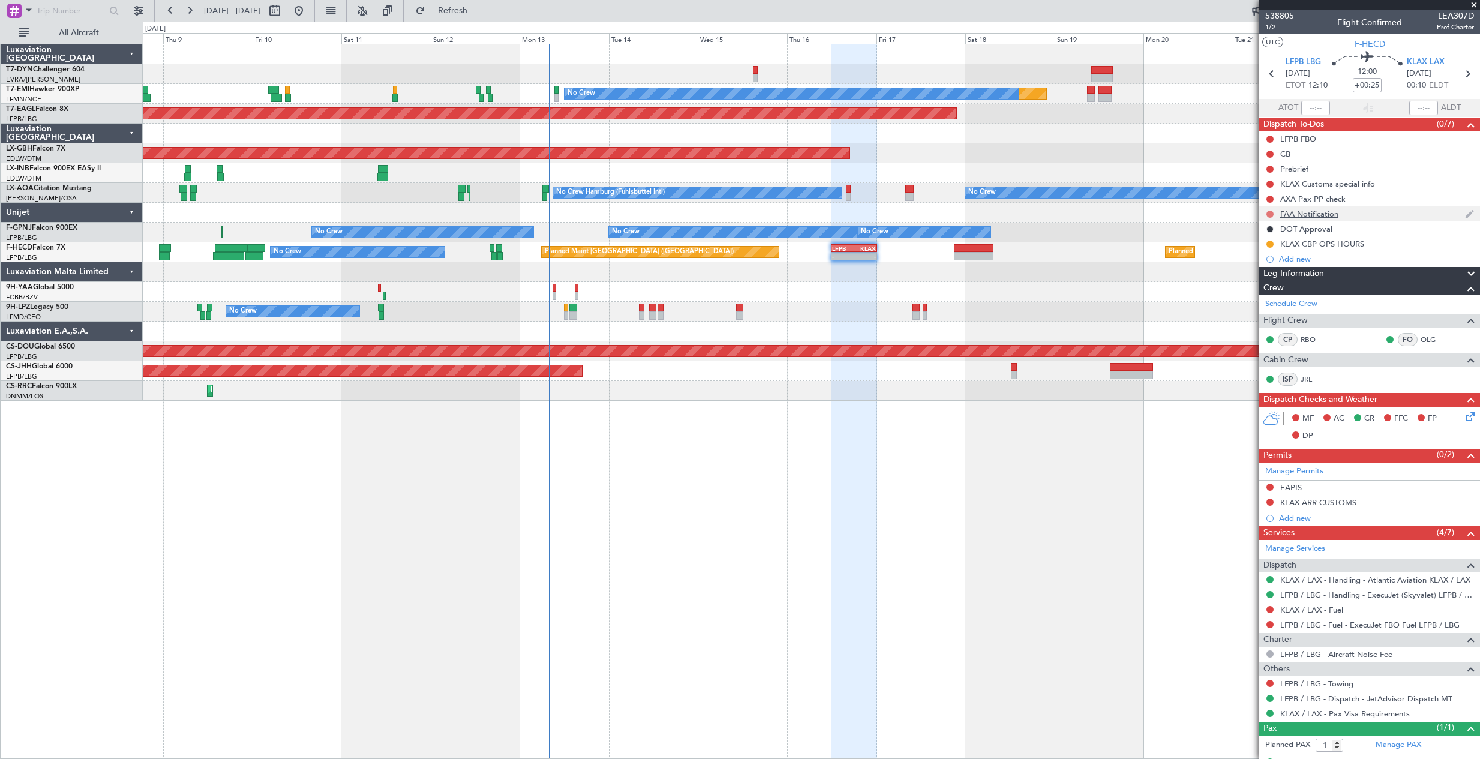
click at [1268, 215] on button at bounding box center [1269, 214] width 7 height 7
click at [1266, 251] on span "In Progress" at bounding box center [1275, 249] width 41 height 12
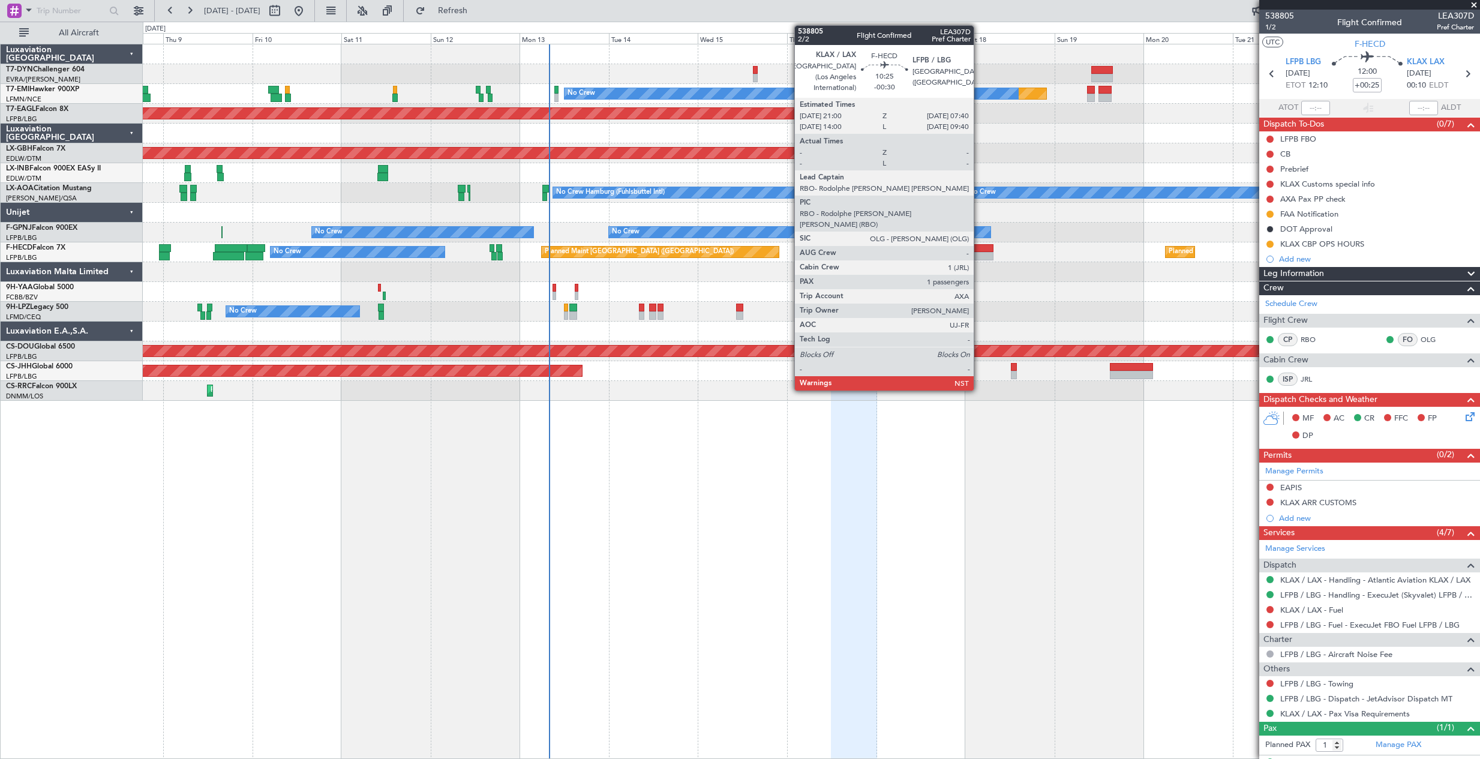
click at [979, 255] on div at bounding box center [974, 256] width 40 height 8
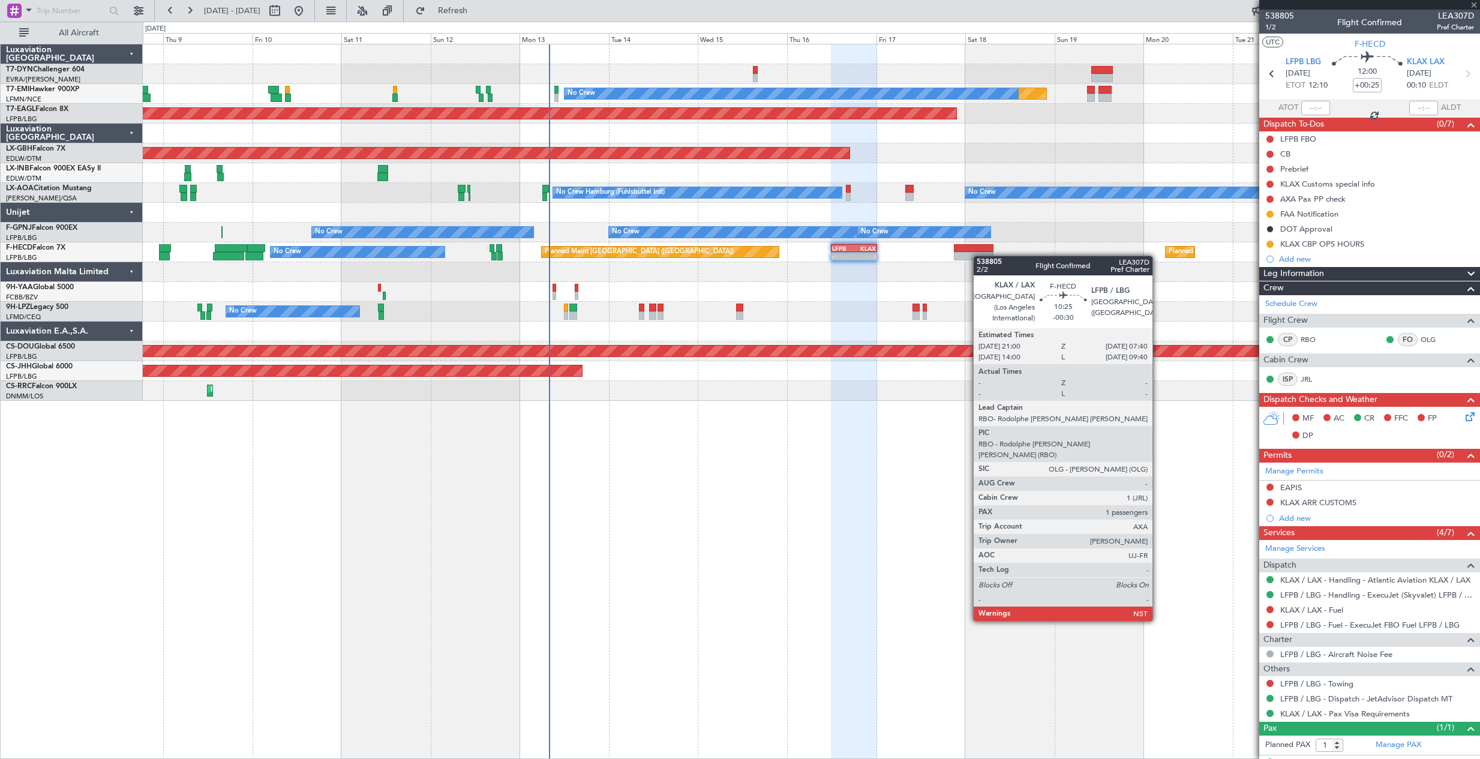
type input "-00:30"
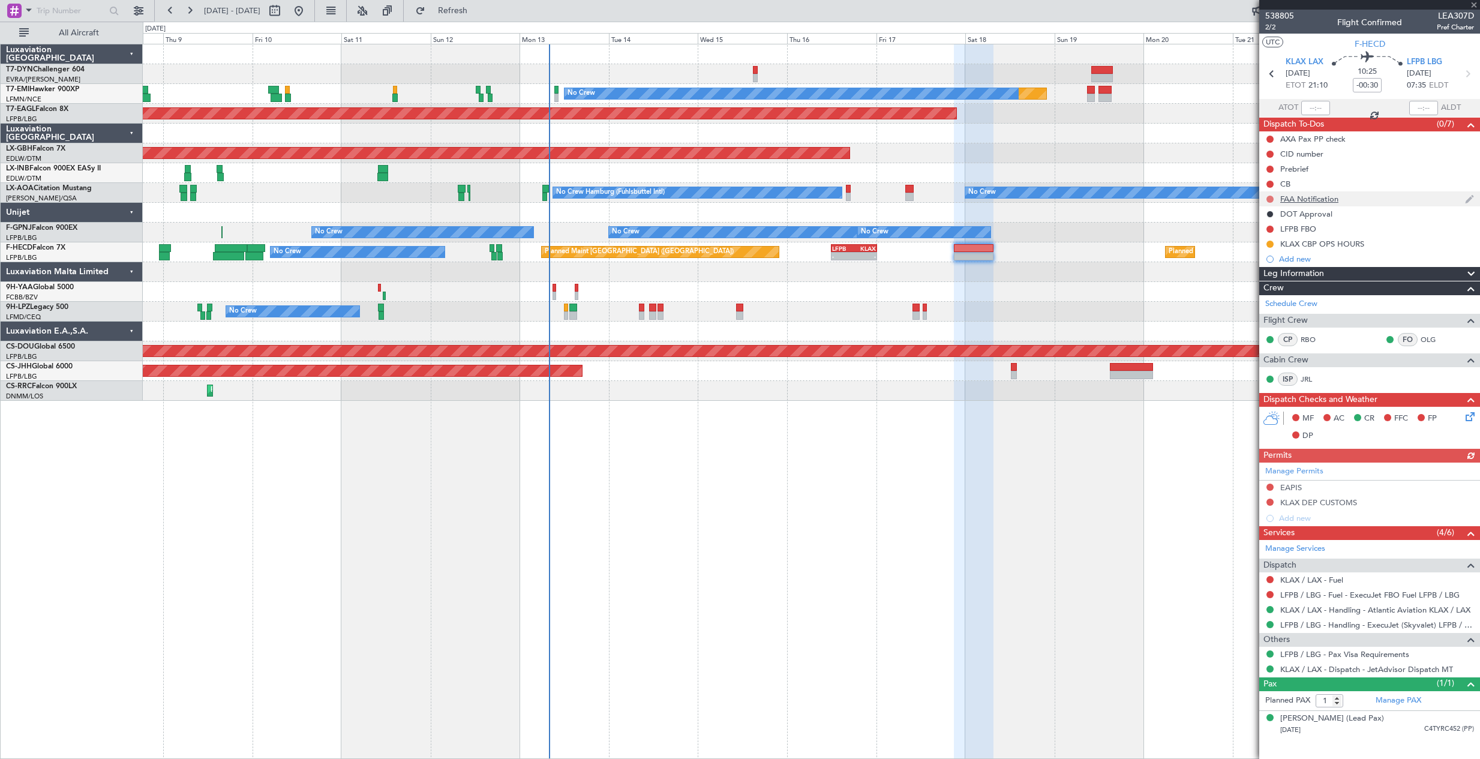
click at [1270, 200] on button at bounding box center [1269, 199] width 7 height 7
click at [1266, 231] on span "In Progress" at bounding box center [1275, 234] width 41 height 12
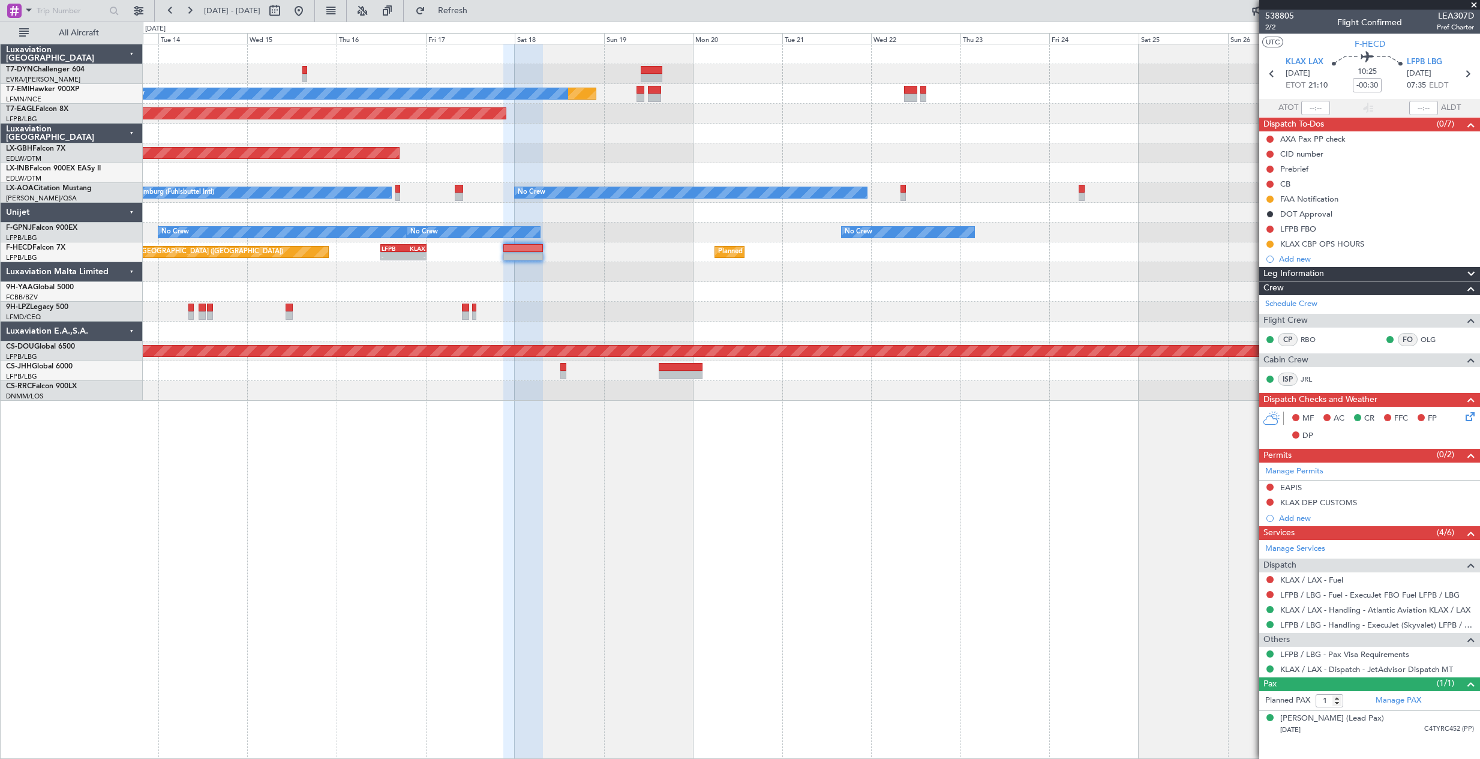
click at [645, 450] on div "Planned Maint No Crew Planned Maint [GEOGRAPHIC_DATA] (Al Maktoum Intl) Planned…" at bounding box center [811, 401] width 1337 height 715
click at [308, 8] on button at bounding box center [298, 10] width 19 height 19
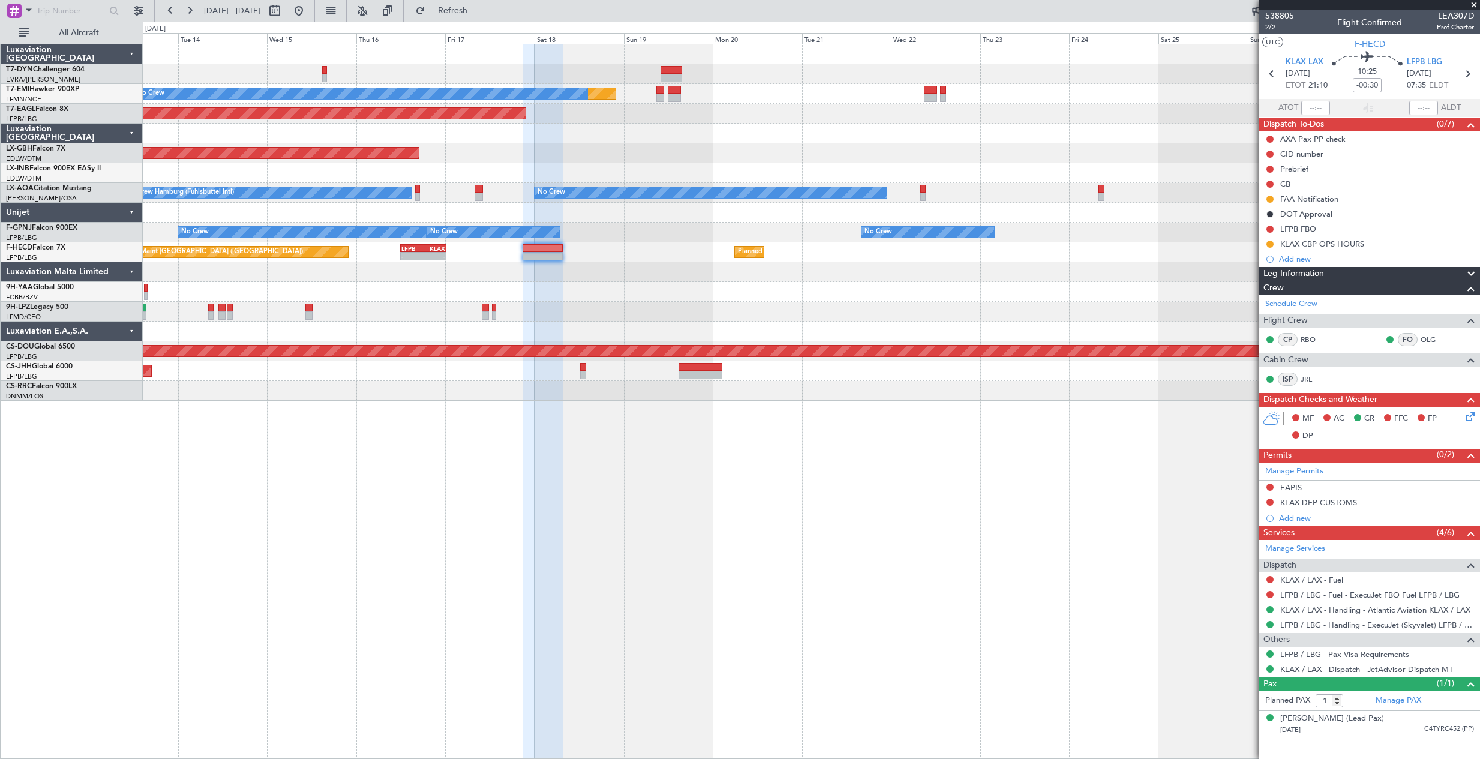
click at [237, 388] on div "Planned Maint No Crew Planned Maint [GEOGRAPHIC_DATA] (Al Maktoum Intl) Planned…" at bounding box center [811, 401] width 1337 height 715
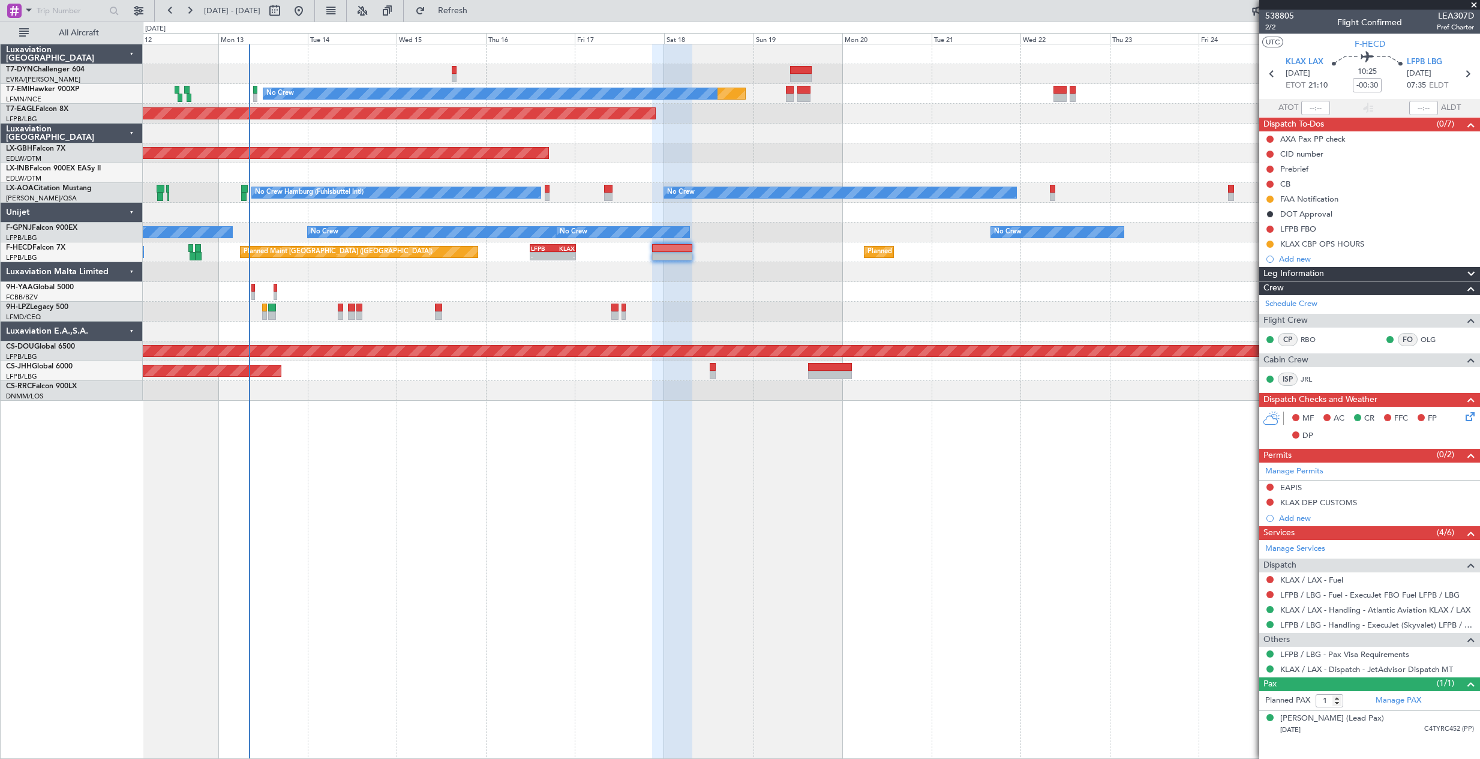
click at [491, 381] on div "Planned Maint Lagos ([PERSON_NAME])" at bounding box center [811, 391] width 1336 height 20
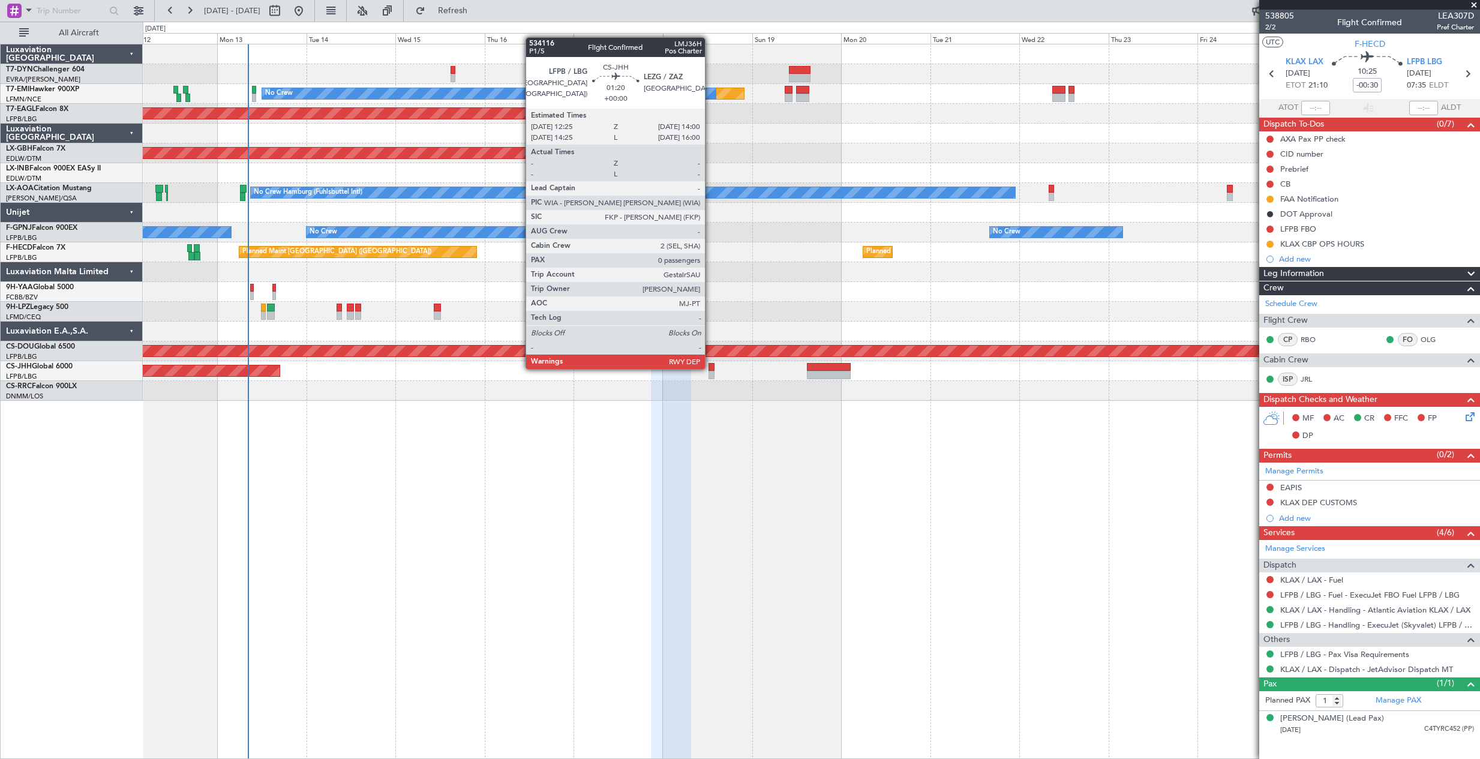
click at [710, 368] on div at bounding box center [711, 367] width 6 height 8
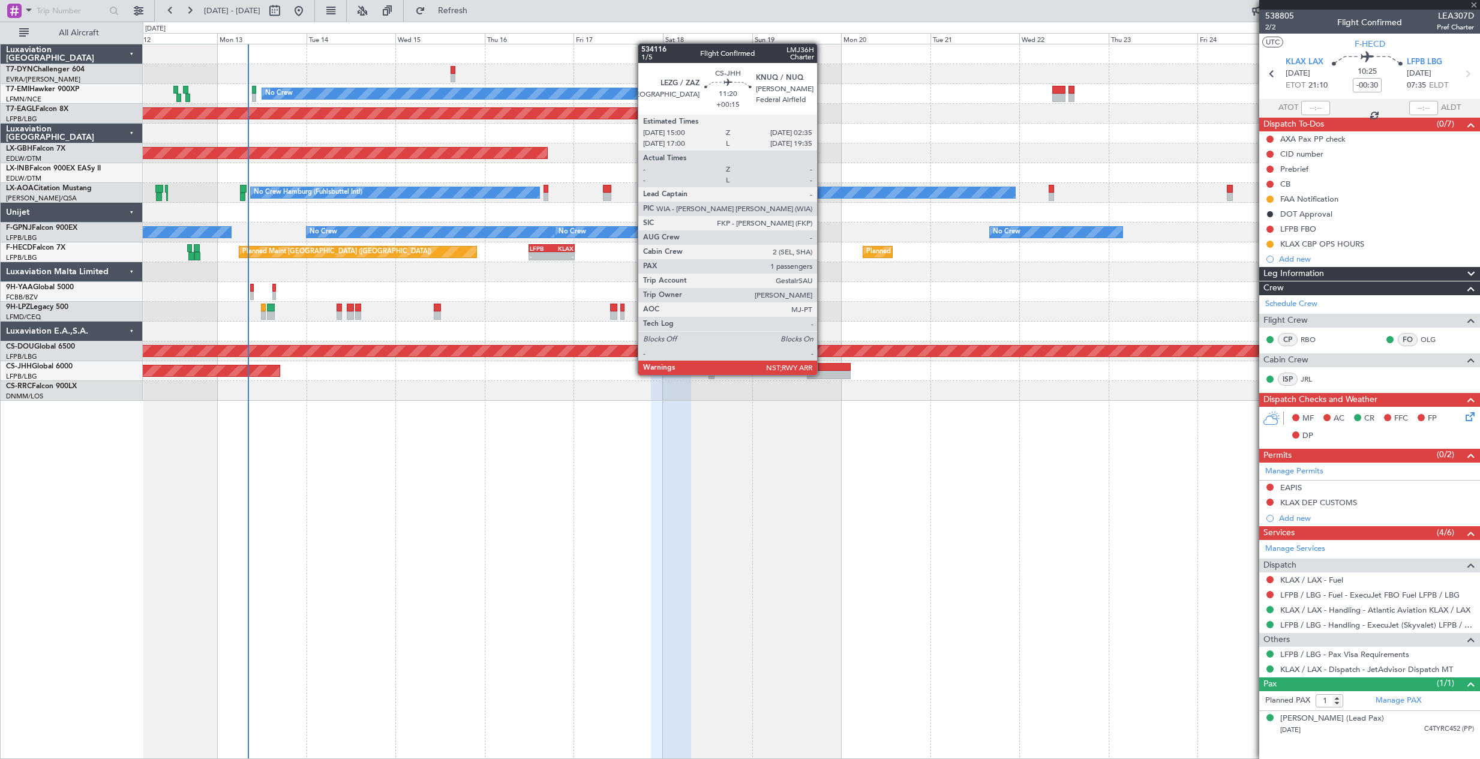
type input "0"
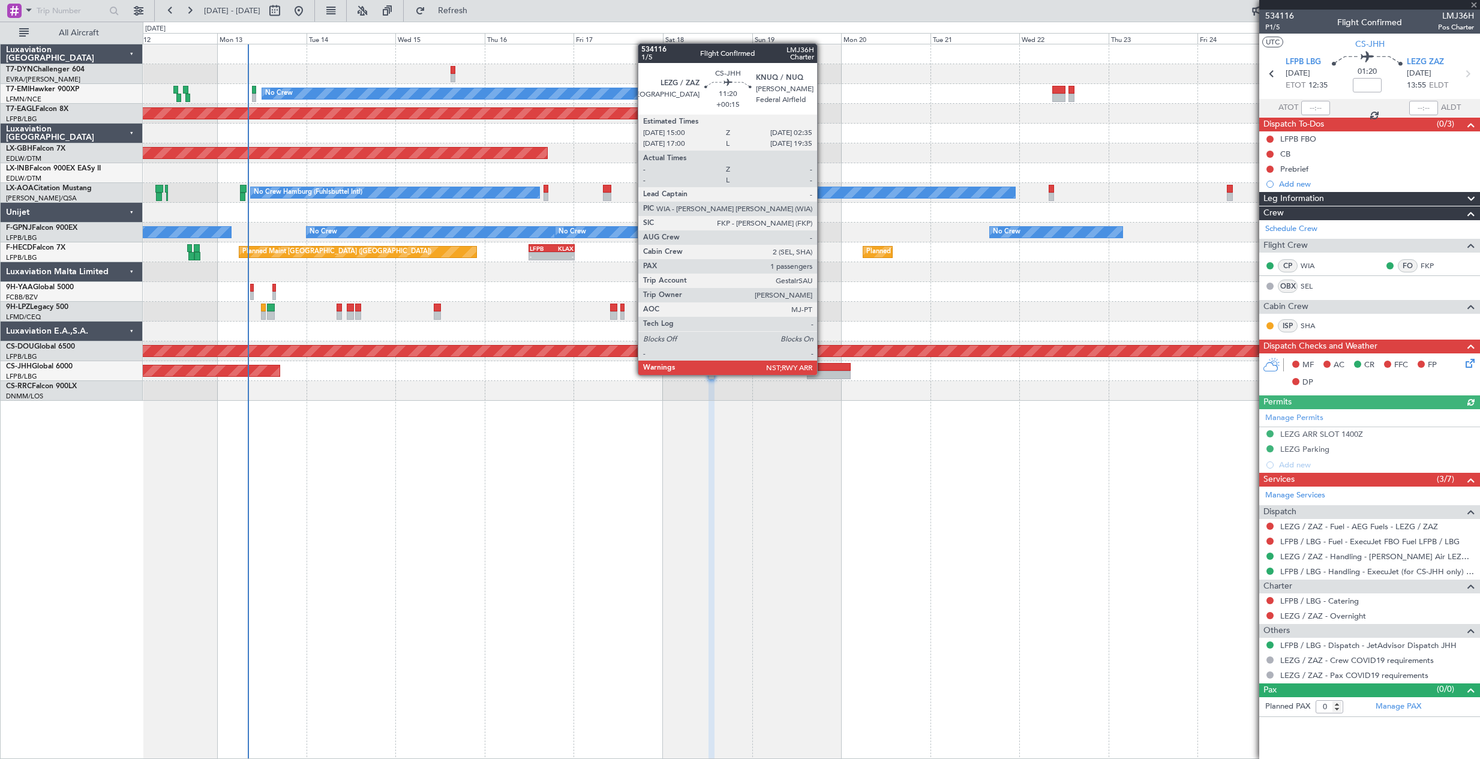
click at [822, 374] on div at bounding box center [828, 375] width 43 height 8
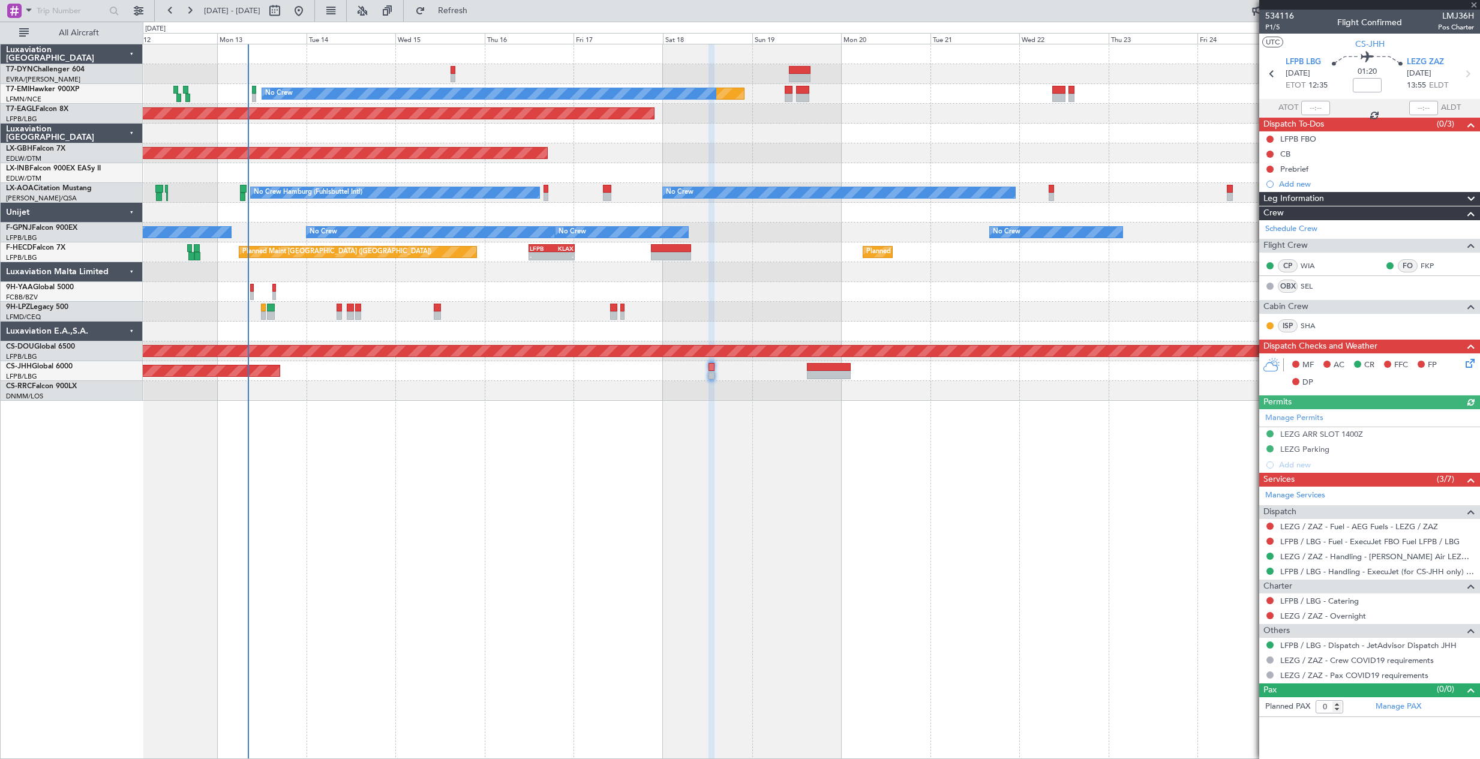
type input "+00:15"
type input "1"
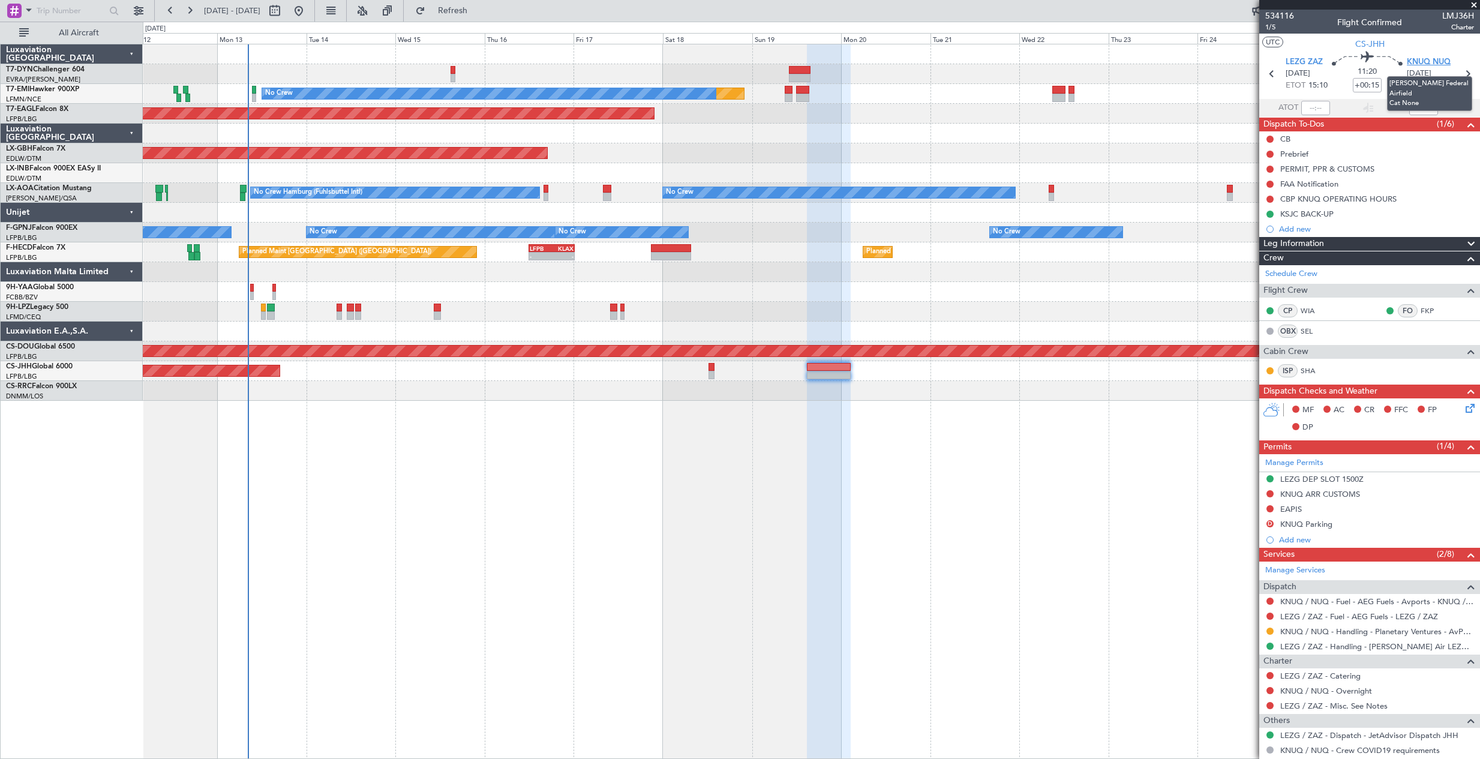
click at [1442, 61] on span "KNUQ NUQ" at bounding box center [1428, 62] width 44 height 12
click at [67, 368] on link "CS-JHH Global 6000" at bounding box center [39, 366] width 67 height 7
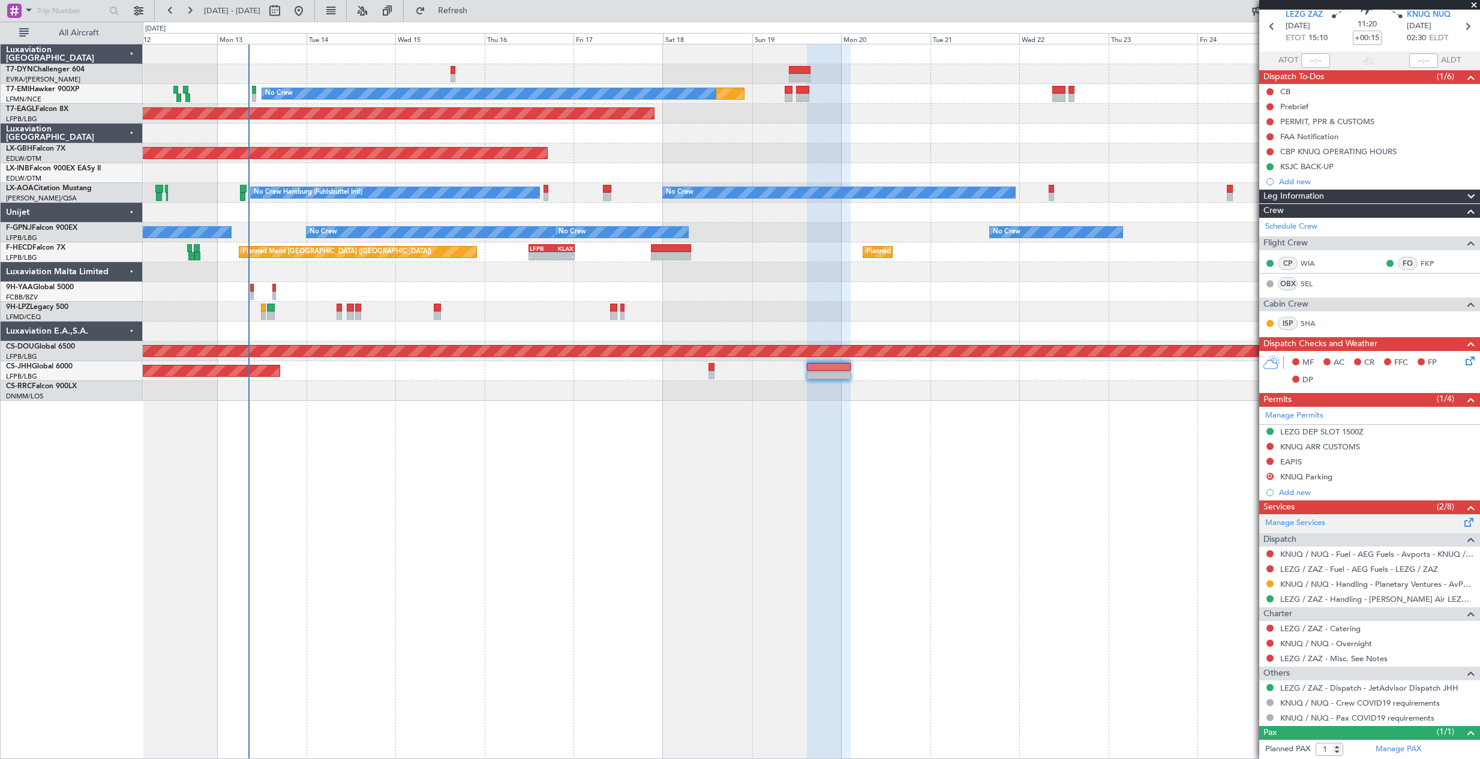
scroll to position [74, 0]
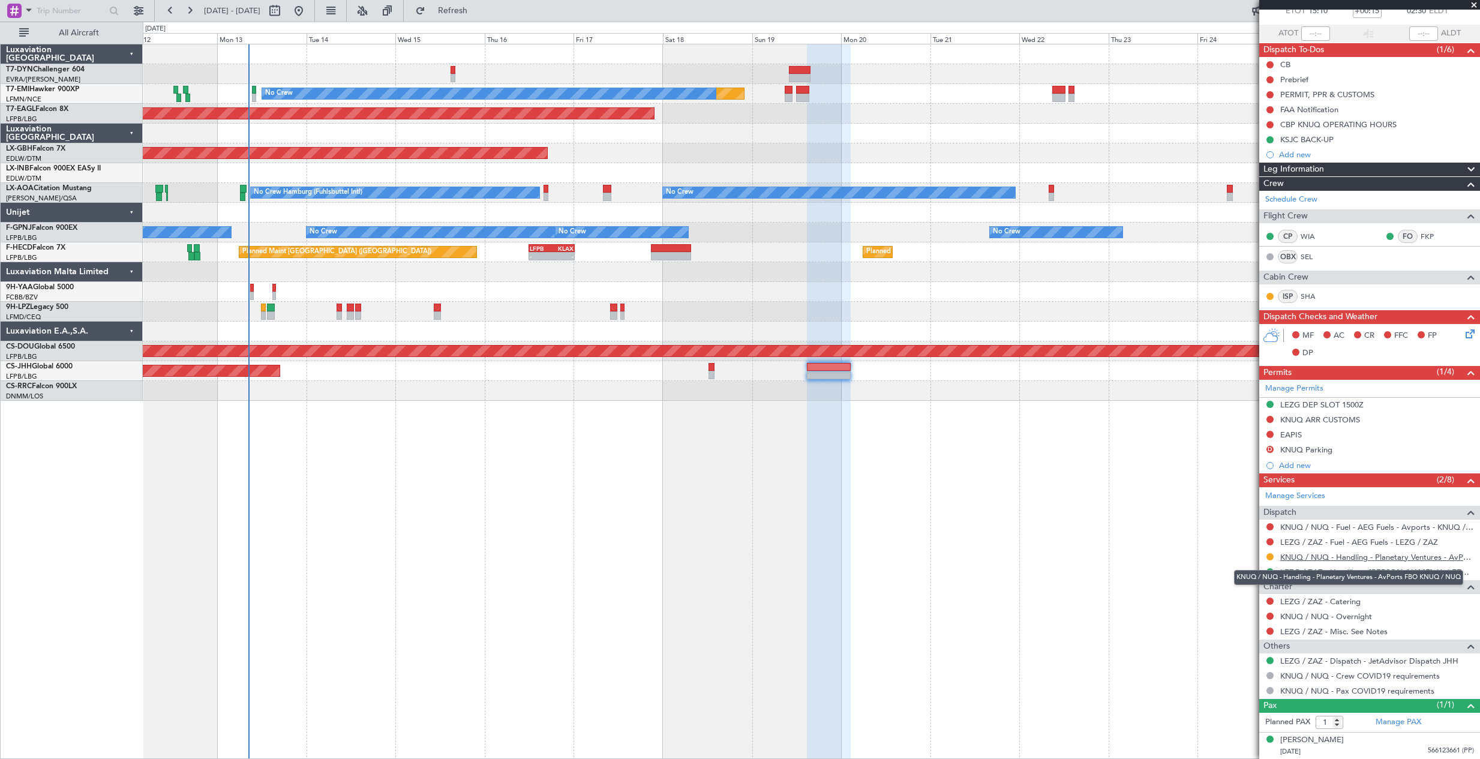
click at [1333, 556] on link "KNUQ / NUQ - Handling - Planetary Ventures - AvPorts FBO KNUQ / NUQ" at bounding box center [1377, 557] width 194 height 10
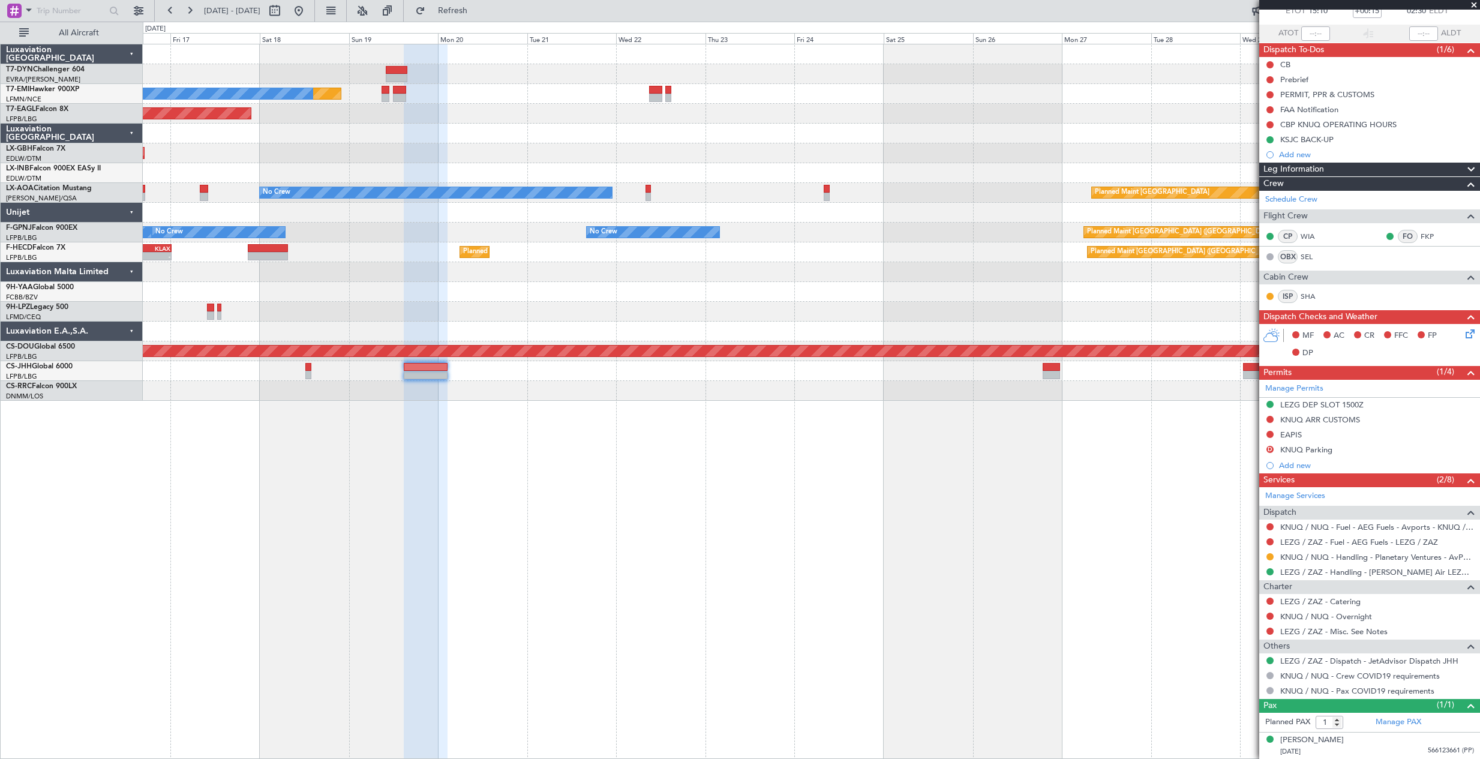
click at [614, 302] on div "Planned Maint No Crew Planned Maint Dubai (Al Maktoum Intl) Planned Maint Nurnb…" at bounding box center [811, 222] width 1336 height 356
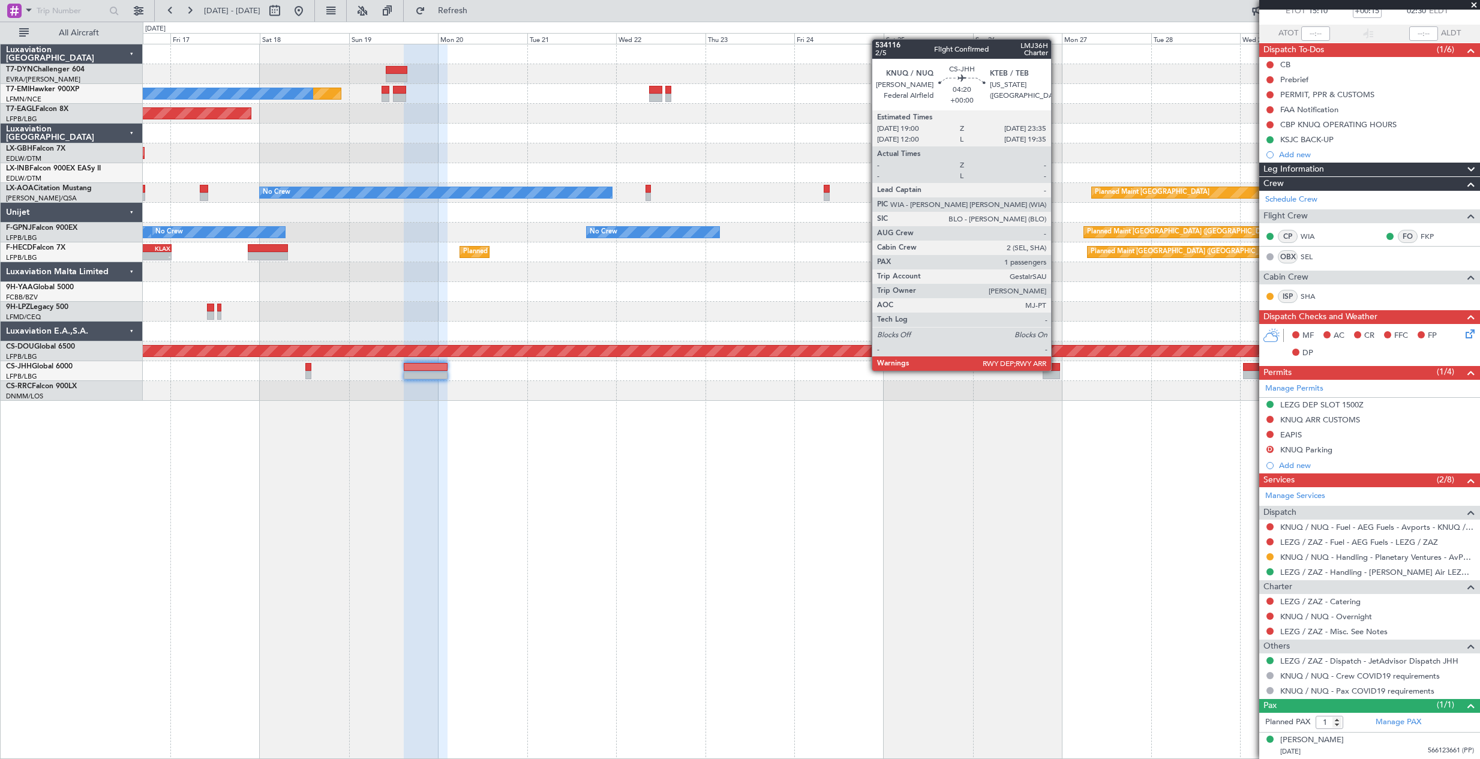
click at [1056, 369] on div at bounding box center [1050, 367] width 17 height 8
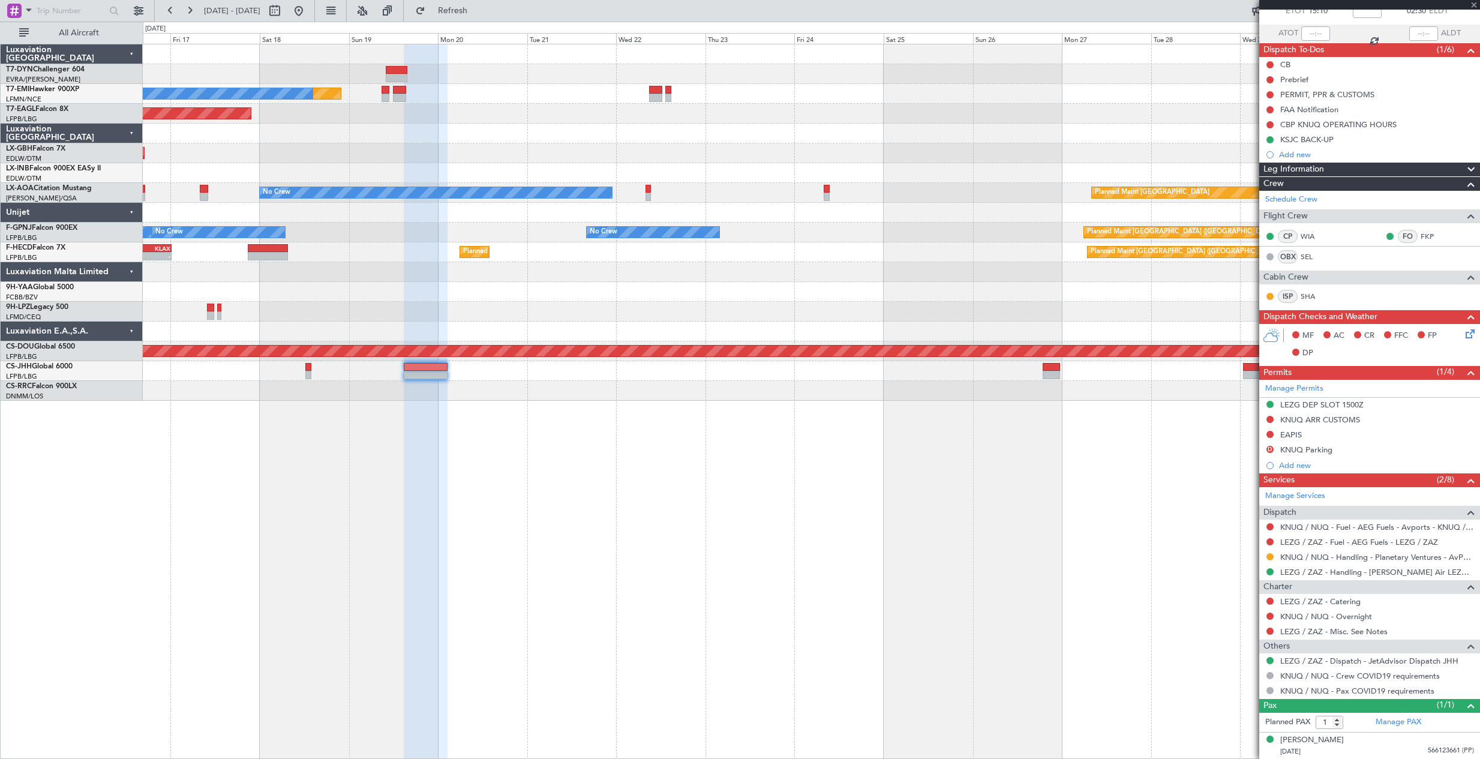
scroll to position [0, 0]
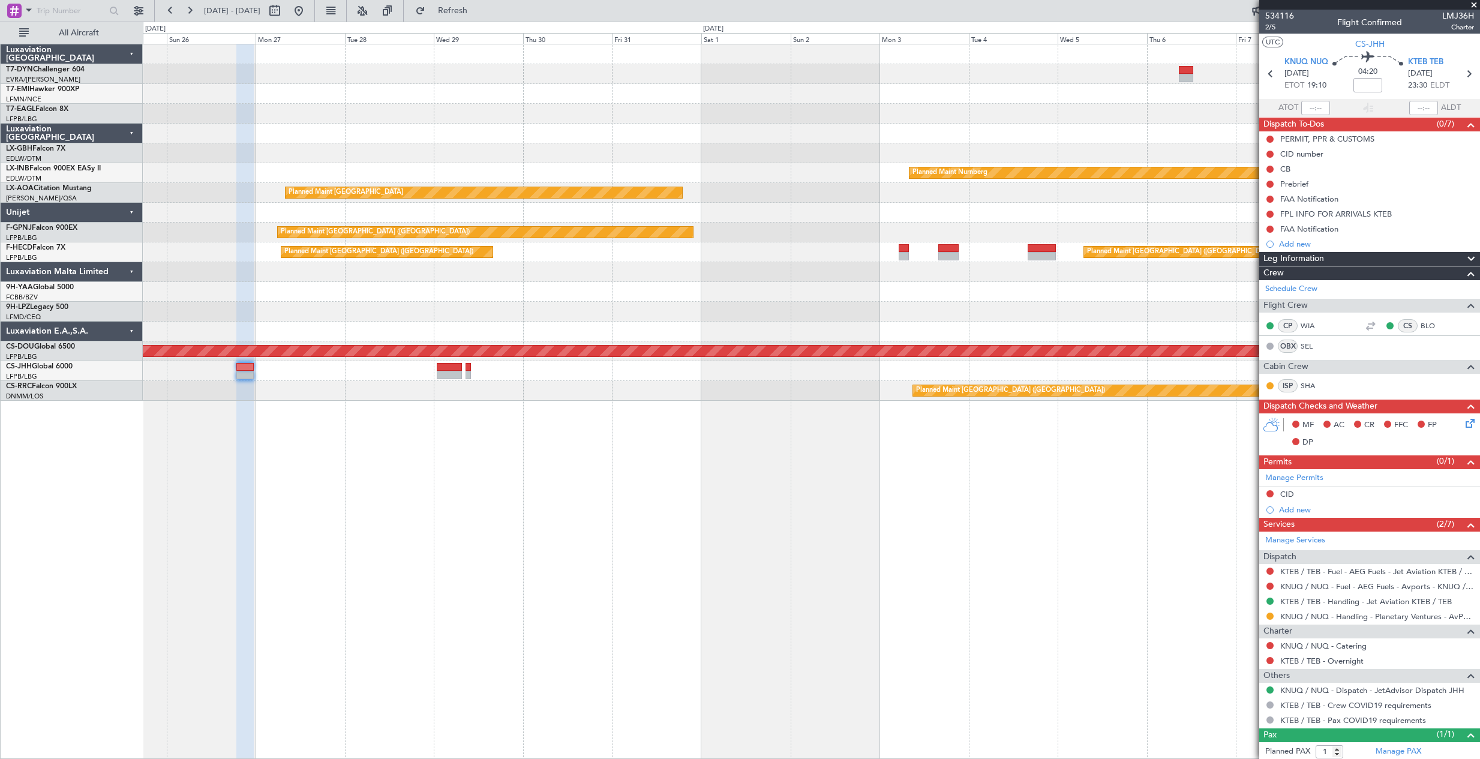
click at [121, 554] on div "Planned Maint Nurnberg Planned Maint Monchengladbach No Crew Monchengladbach Pl…" at bounding box center [740, 390] width 1480 height 737
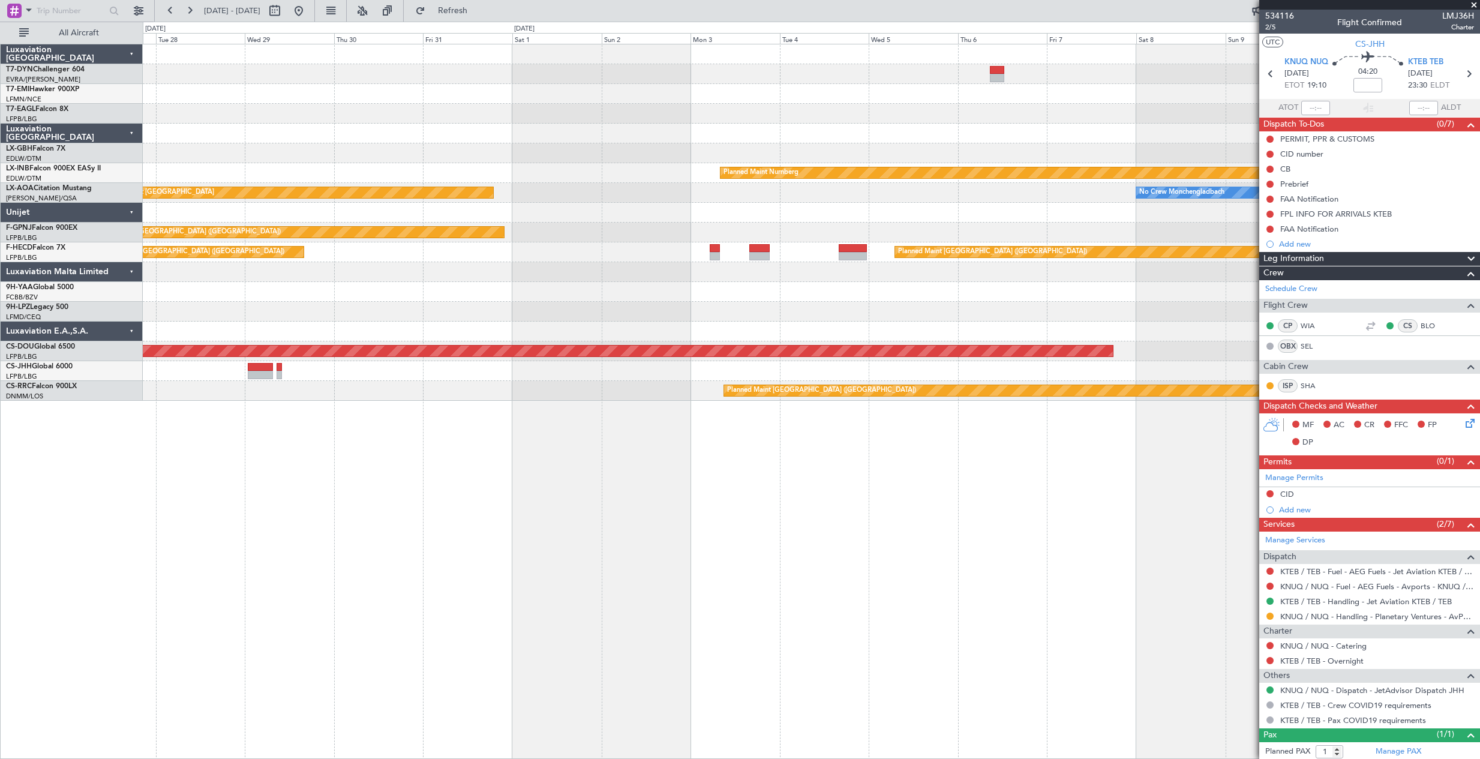
click at [351, 564] on div "Planned Maint Nurnberg Planned Maint Monchengladbach No Crew Monchengladbach Pl…" at bounding box center [811, 401] width 1337 height 715
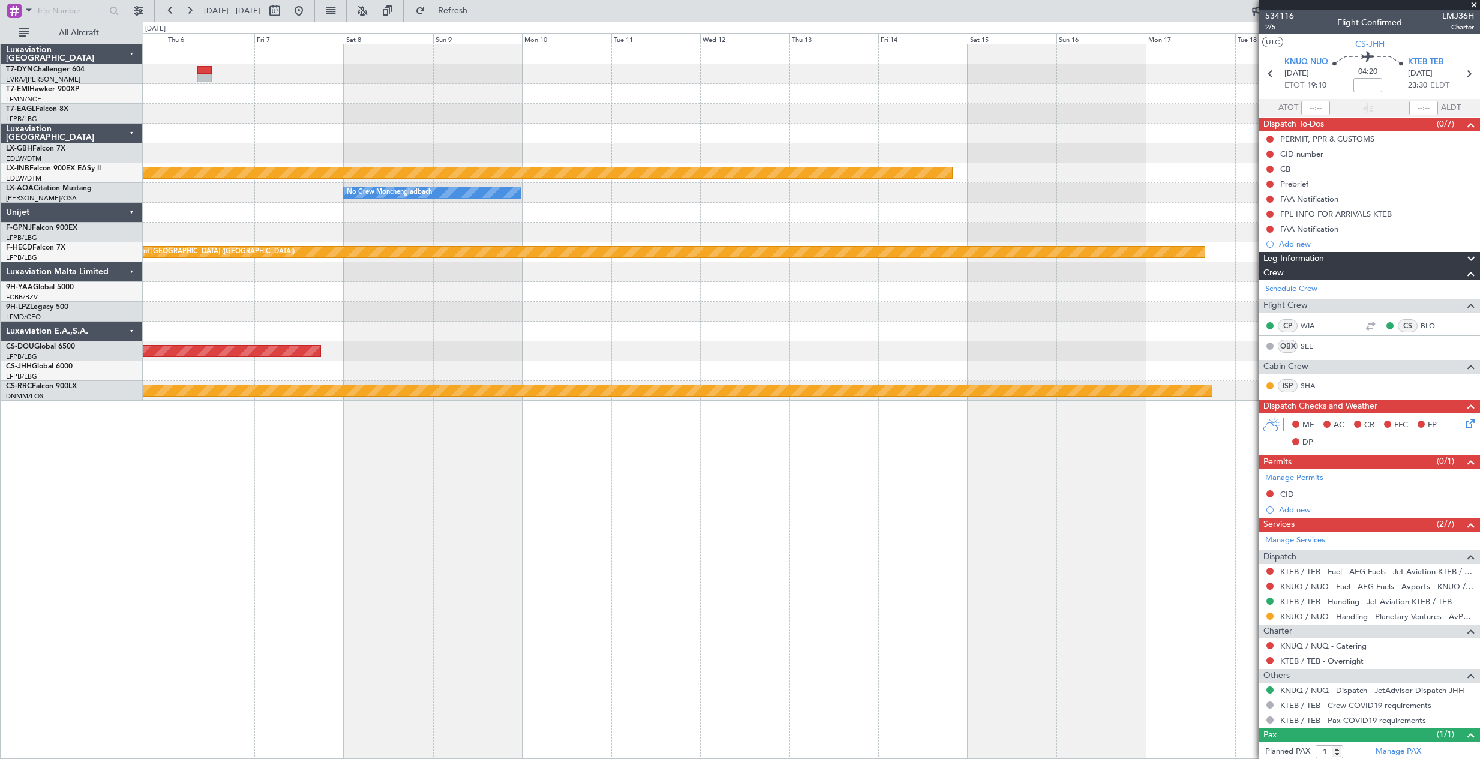
click at [223, 591] on div "Planned Maint Nurnberg No Crew Monchengladbach Planned Maint Paris (Le Bourget)…" at bounding box center [811, 401] width 1337 height 715
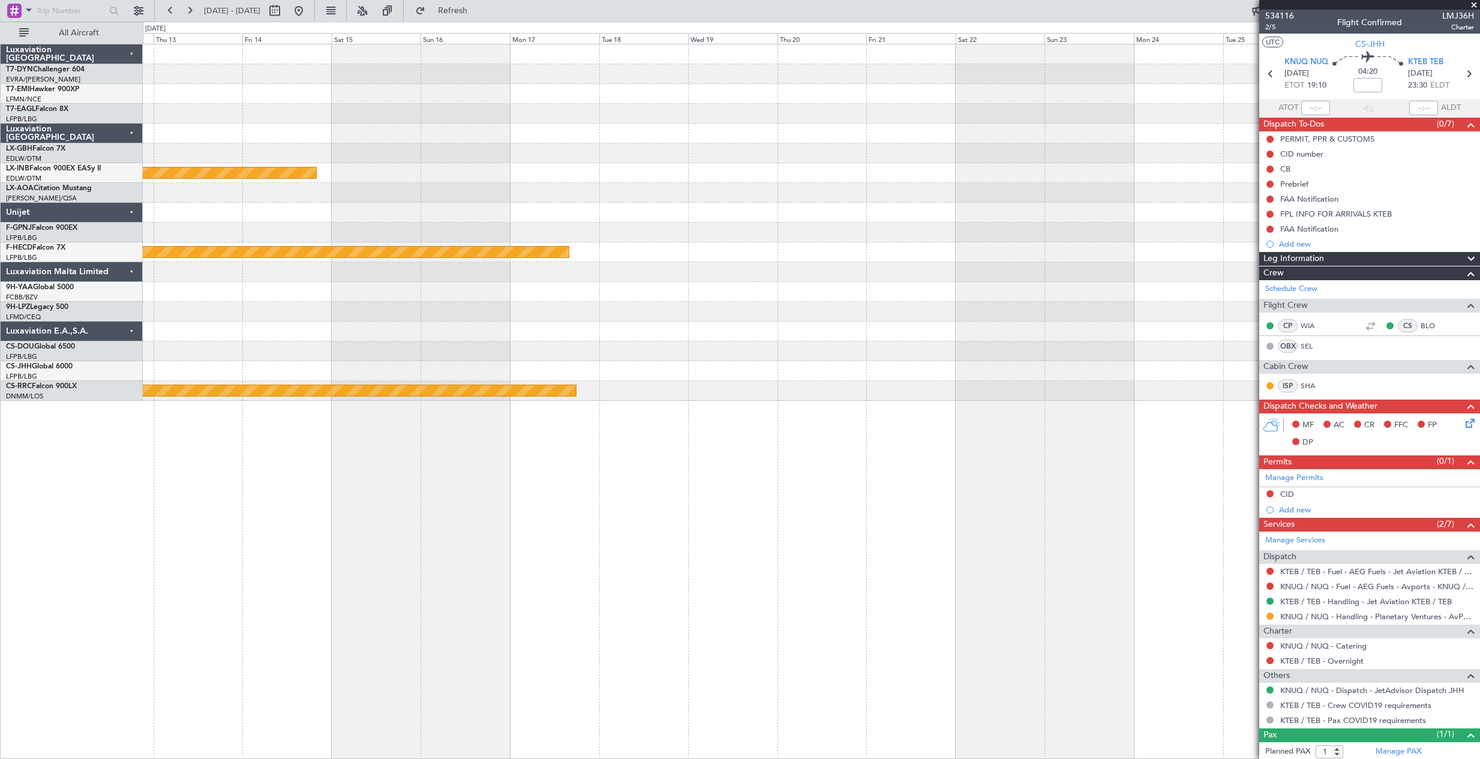
click at [226, 623] on div "Planned Maint Nurnberg No Crew Monchengladbach Planned Maint Paris (Le Bourget)…" at bounding box center [811, 401] width 1337 height 715
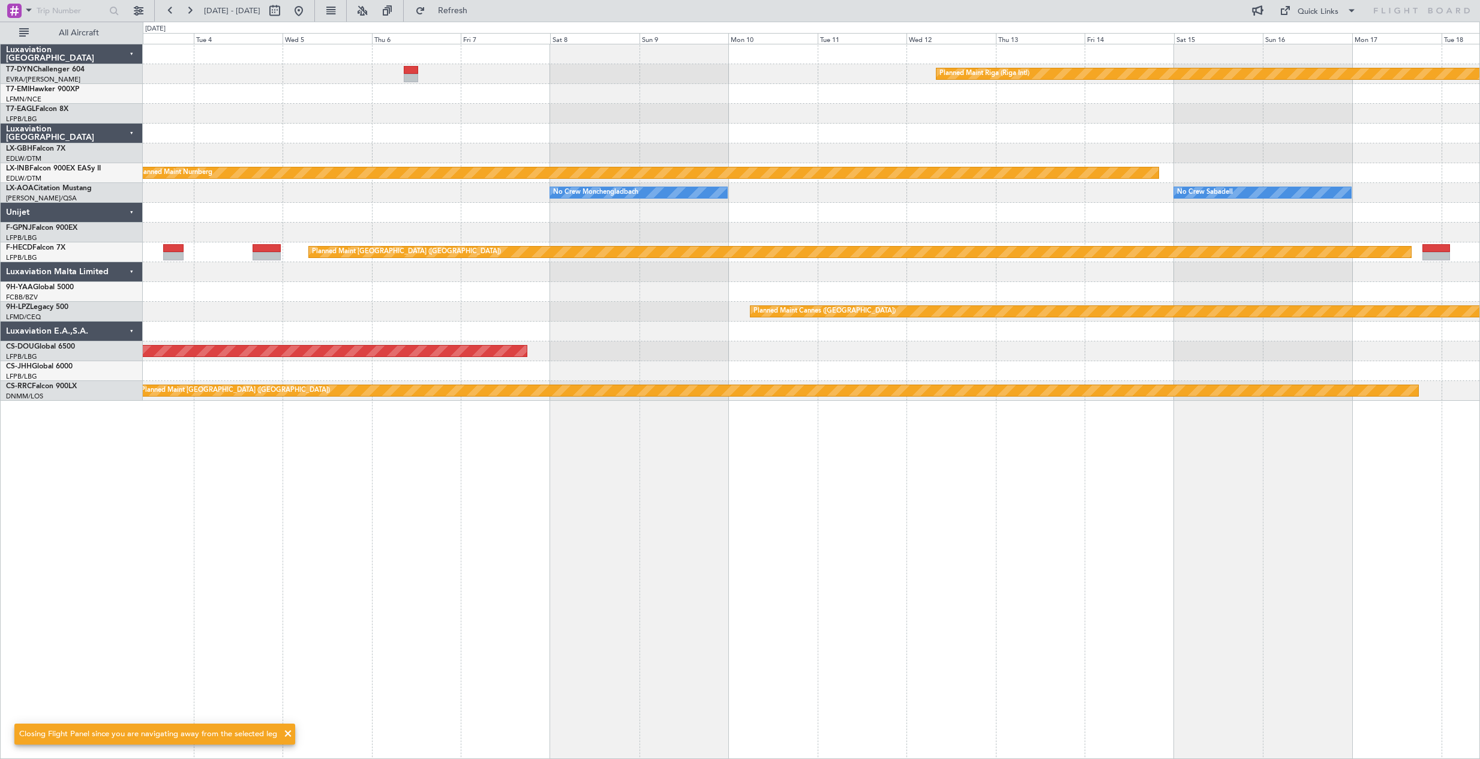
click at [1089, 470] on div "Planned Maint Riga (Riga Intl) Planned Maint Nurnberg No Crew Sabadell No Crew …" at bounding box center [811, 401] width 1337 height 715
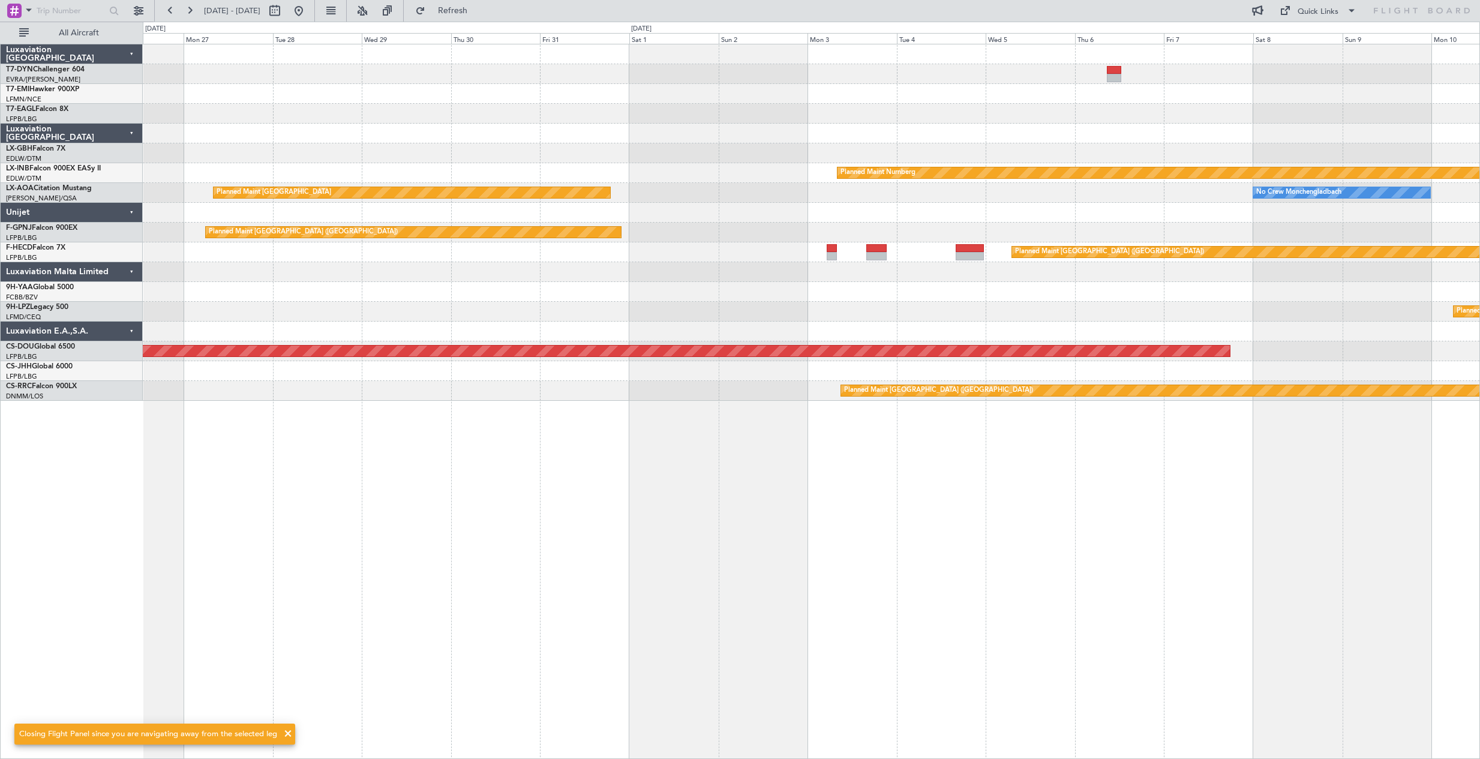
click at [1105, 456] on div "Planned Maint Riga (Riga Intl) Planned Maint Nurnberg No Crew Monchengladbach P…" at bounding box center [811, 401] width 1337 height 715
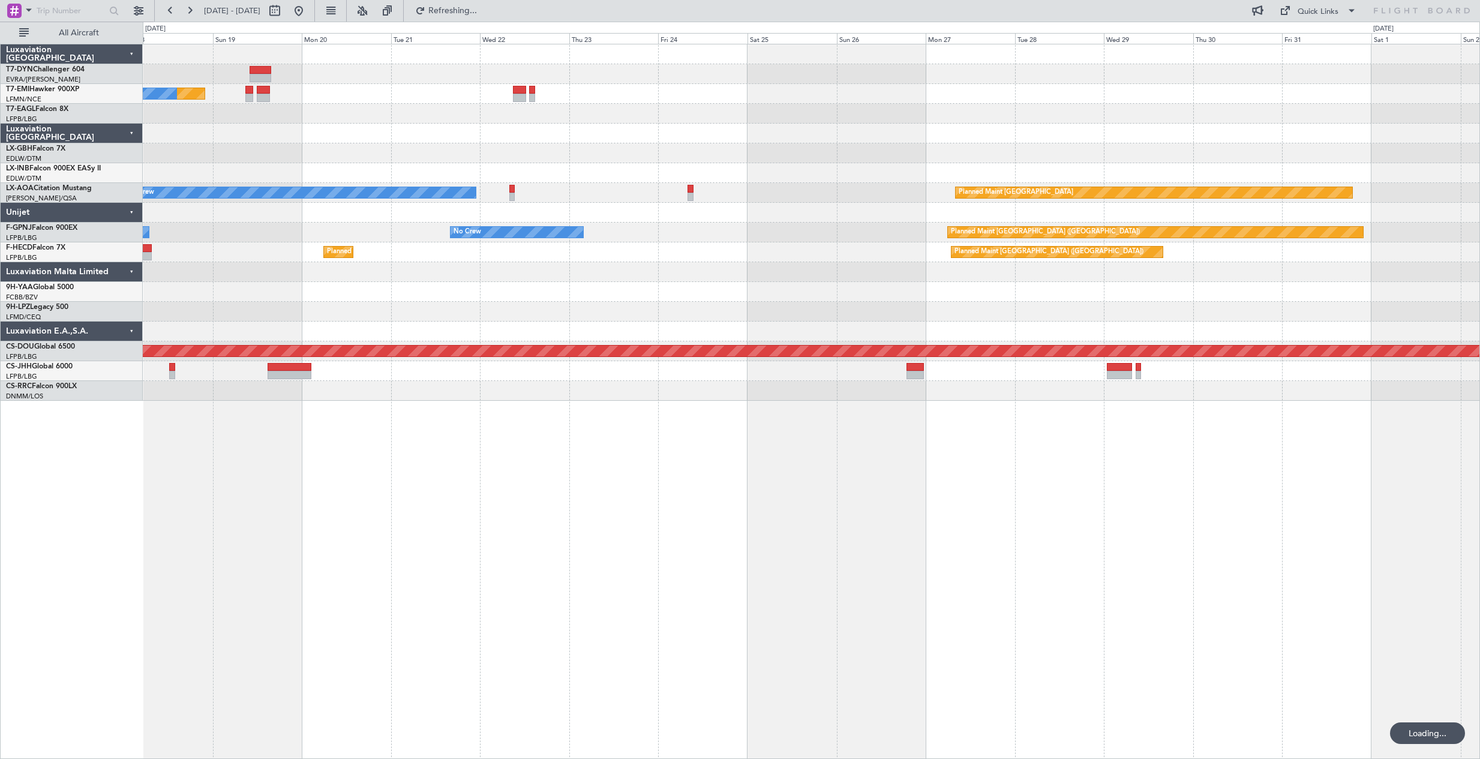
click at [348, 456] on div "Planned Maint No Crew Planned Maint Dubai (Al Maktoum Intl) Planned Maint Nurnb…" at bounding box center [811, 401] width 1337 height 715
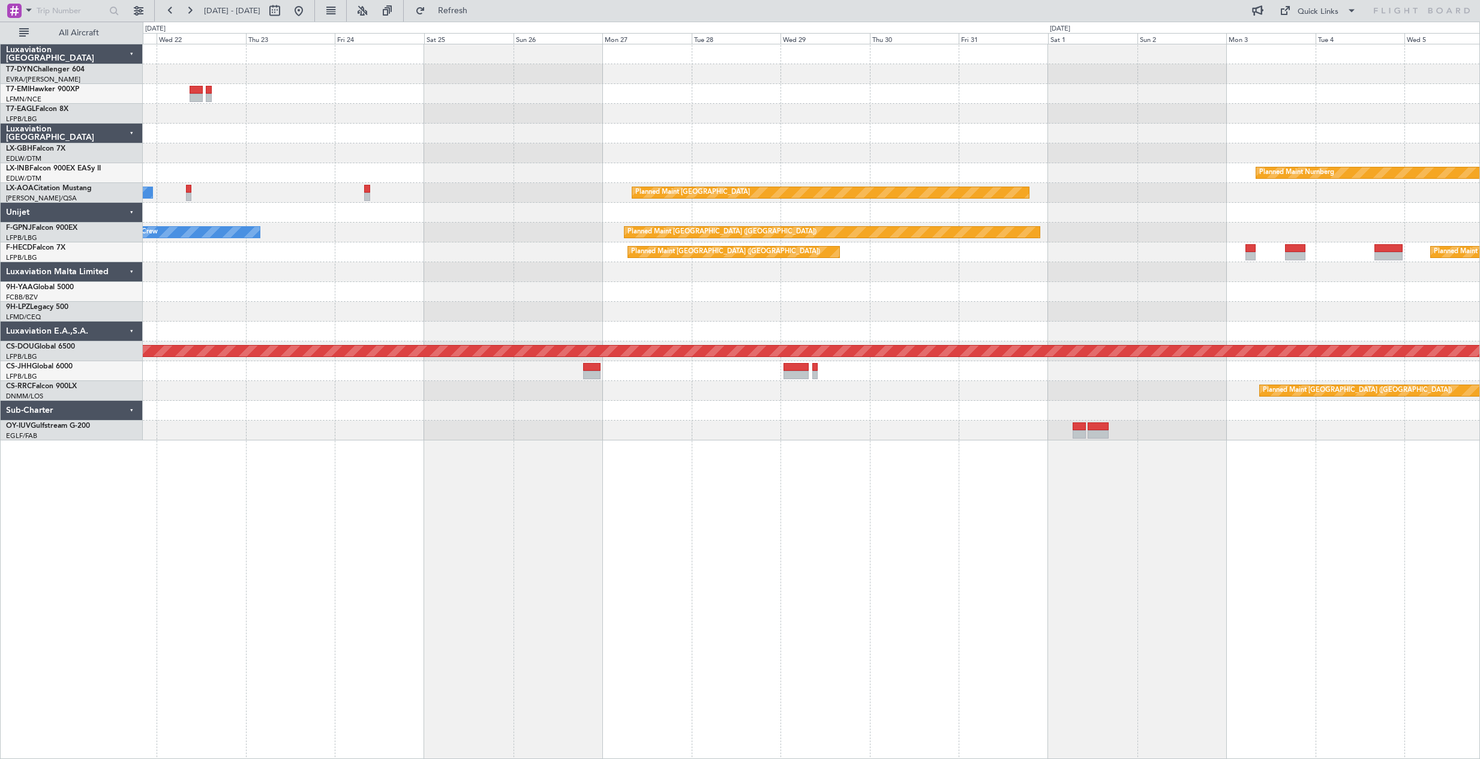
click at [813, 525] on div "No Crew Planned Maint Planned Maint Nurnberg Planned Maint Monchengladbach No C…" at bounding box center [811, 401] width 1337 height 715
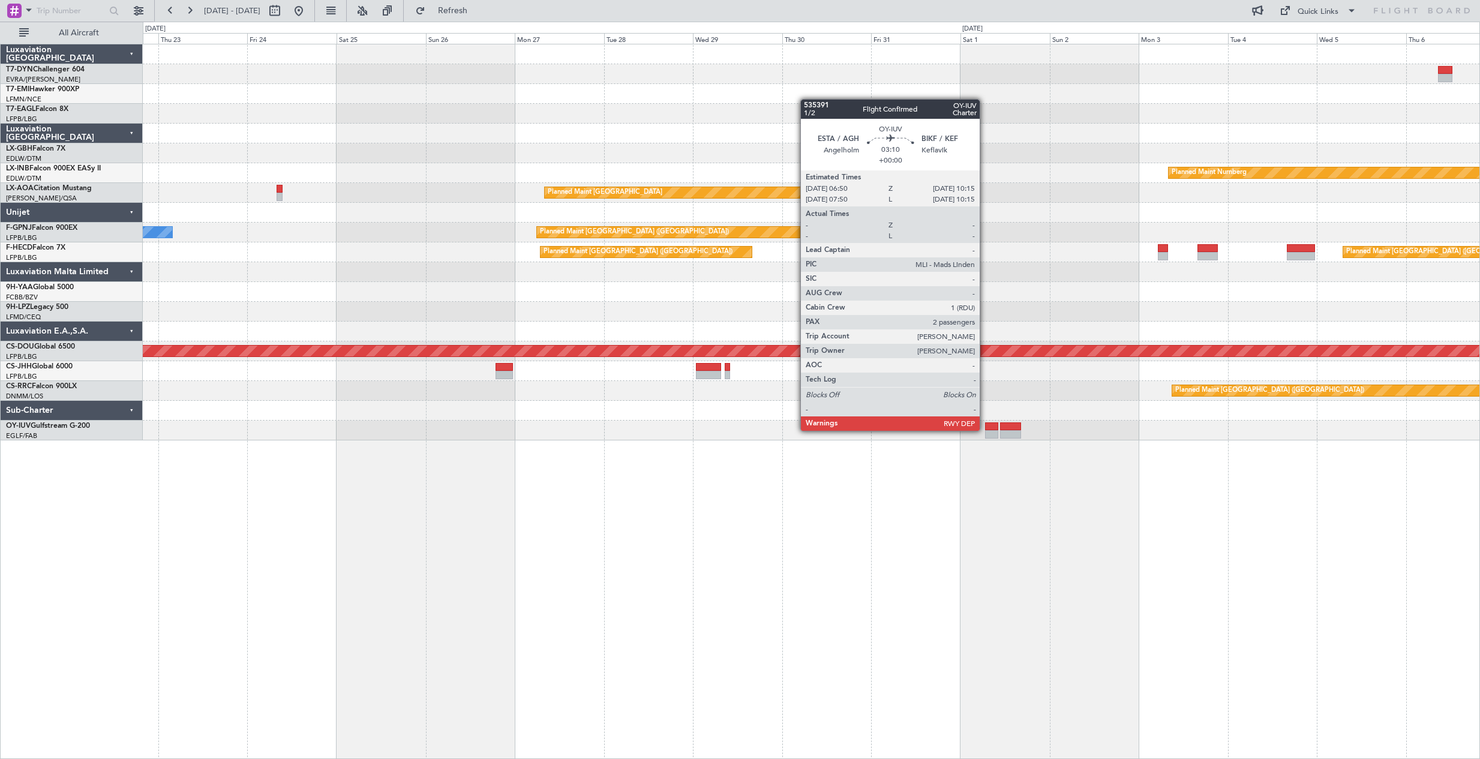
click at [985, 429] on div at bounding box center [991, 426] width 13 height 8
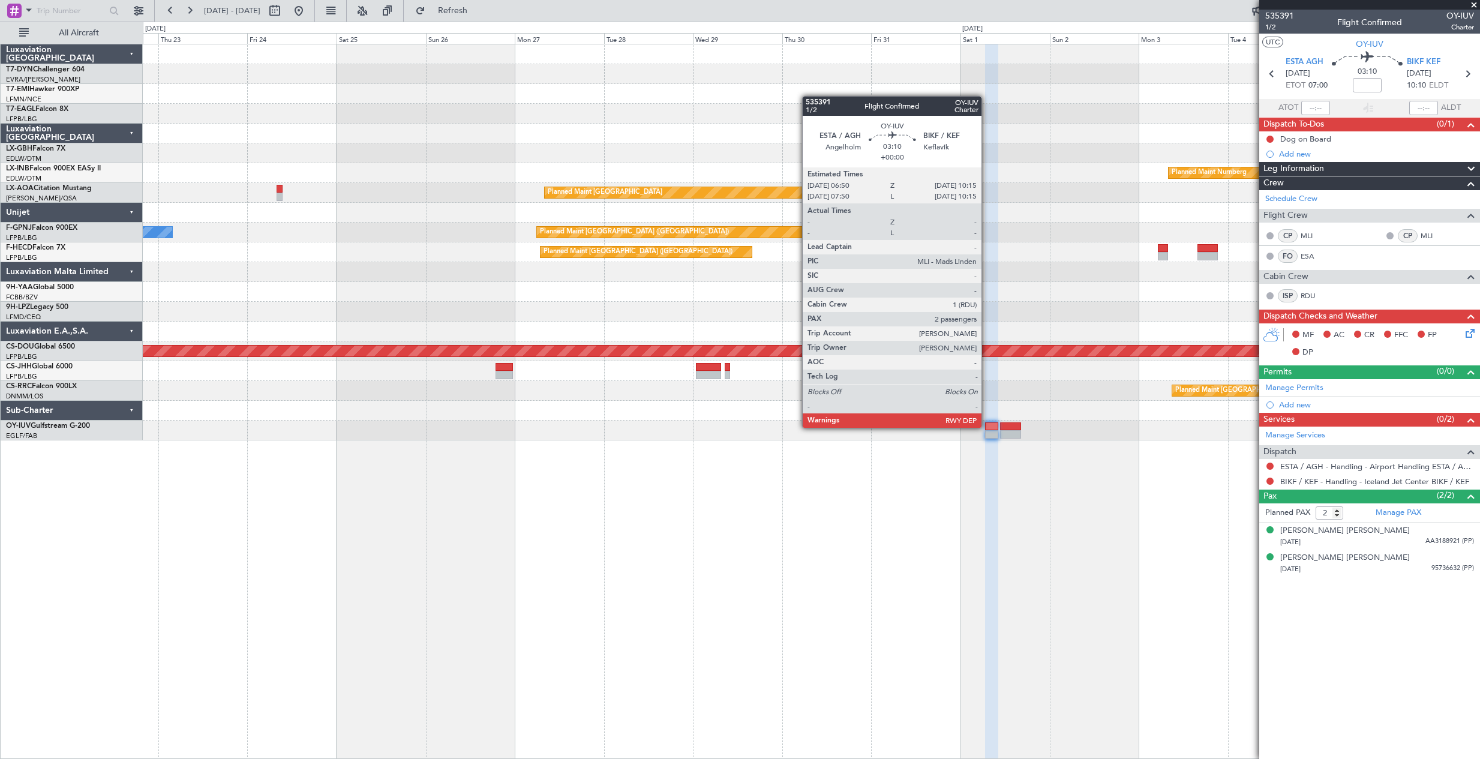
click at [987, 426] on div at bounding box center [991, 426] width 13 height 8
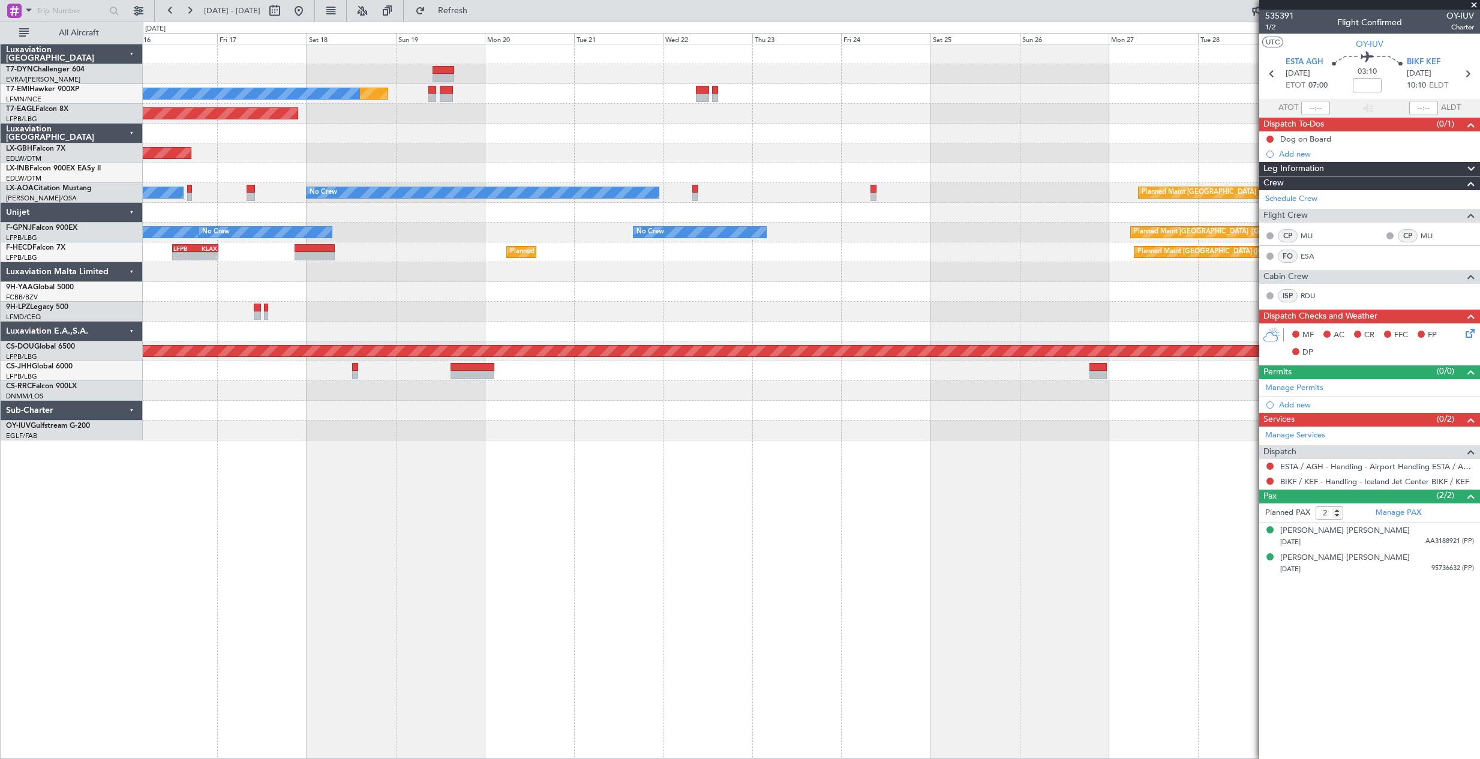
click at [904, 399] on div "Planned Maint No Crew Planned Maint Dubai (Al Maktoum Intl) Planned Maint Nurnb…" at bounding box center [811, 401] width 1337 height 715
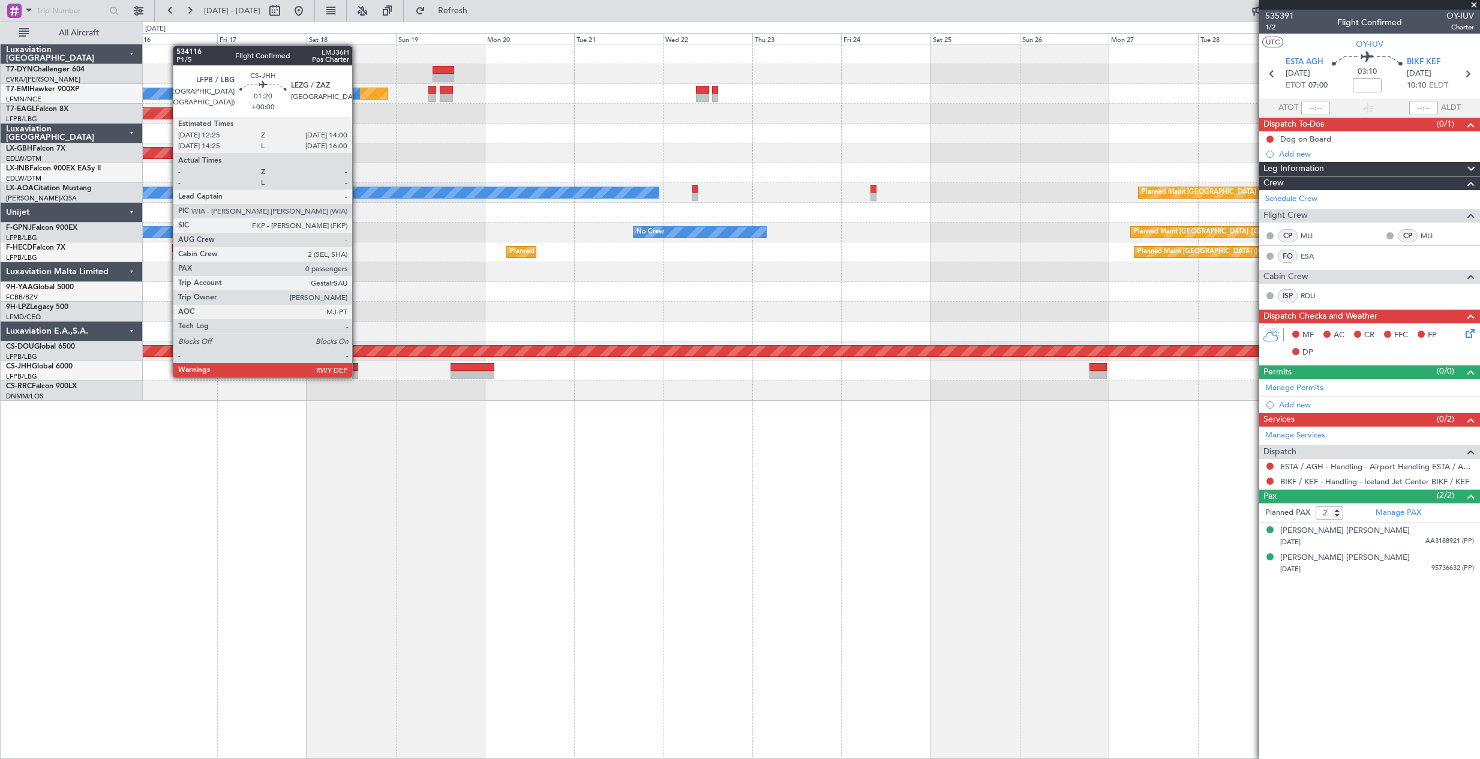
click at [357, 376] on div at bounding box center [355, 375] width 6 height 8
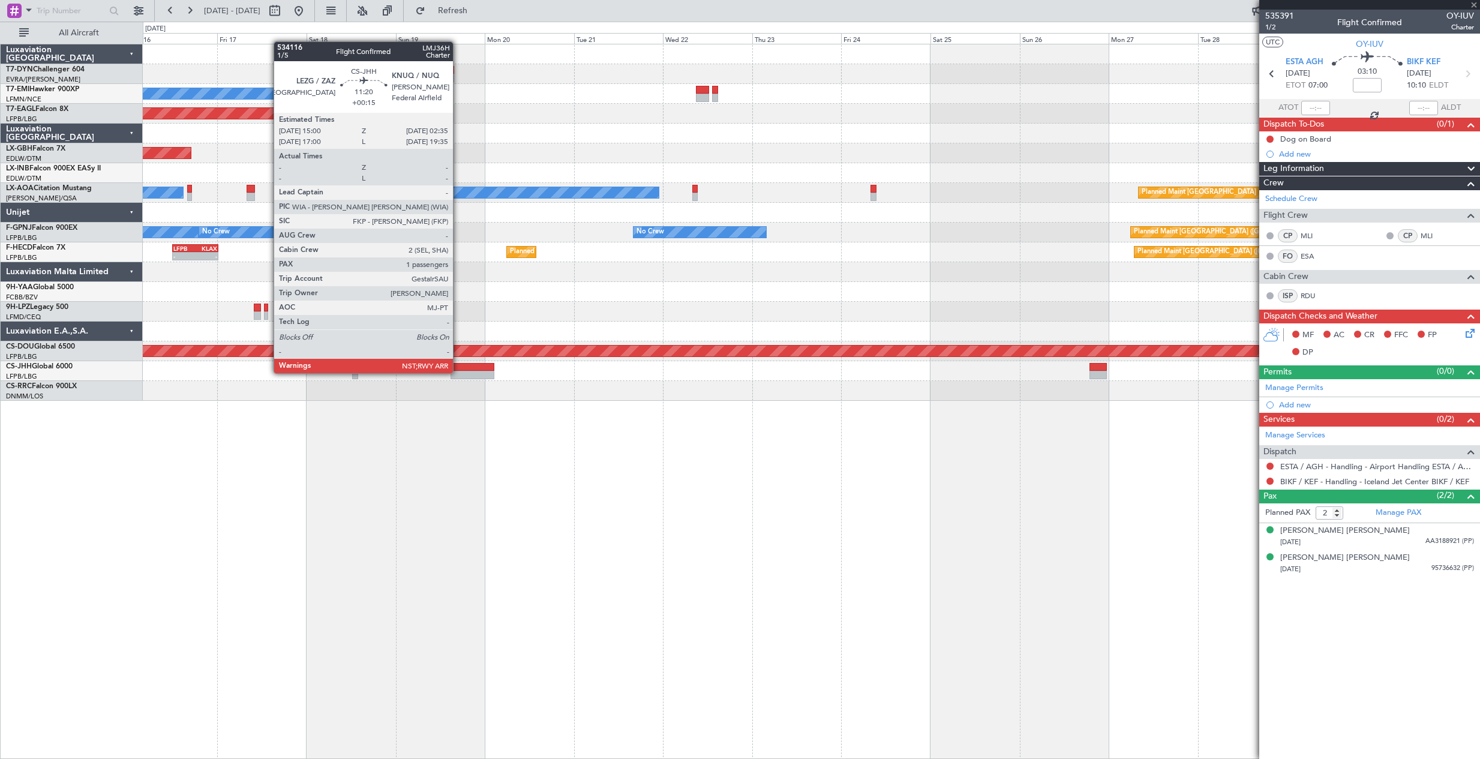
click at [458, 372] on div at bounding box center [471, 375] width 43 height 8
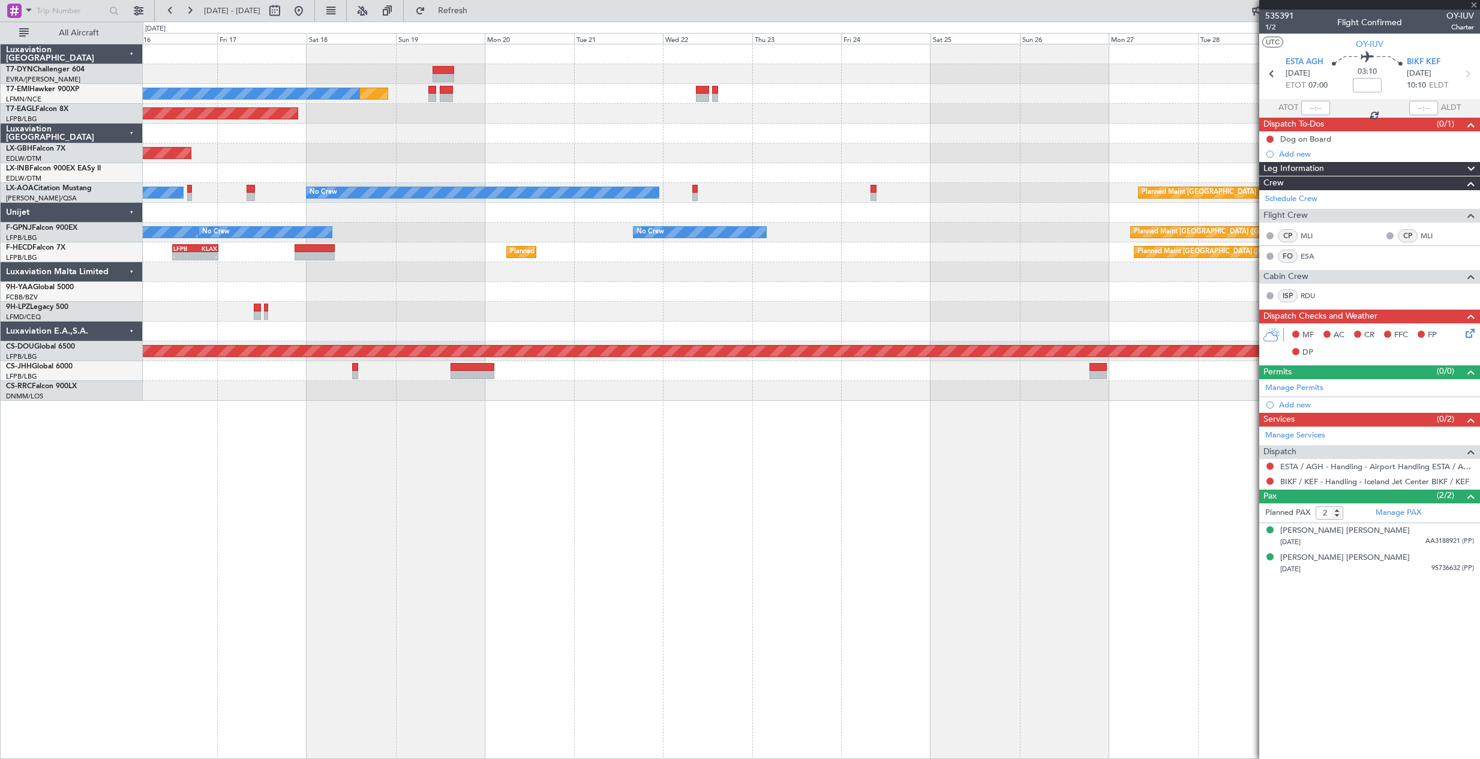
type input "+00:15"
type input "1"
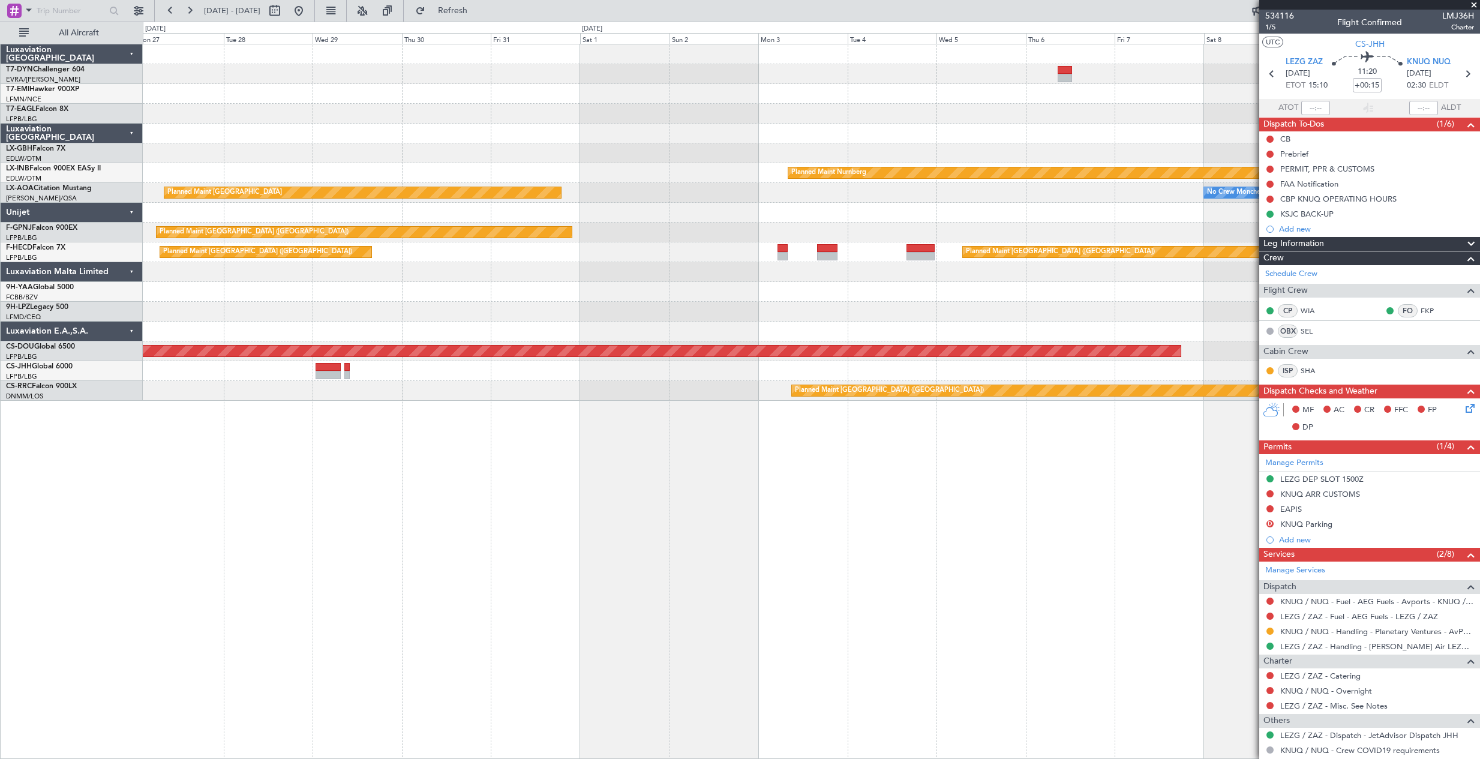
click at [122, 419] on div "Planned Maint Riga (Riga Intl) Planned Maint Nurnberg Planned Maint Monchenglad…" at bounding box center [740, 390] width 1480 height 737
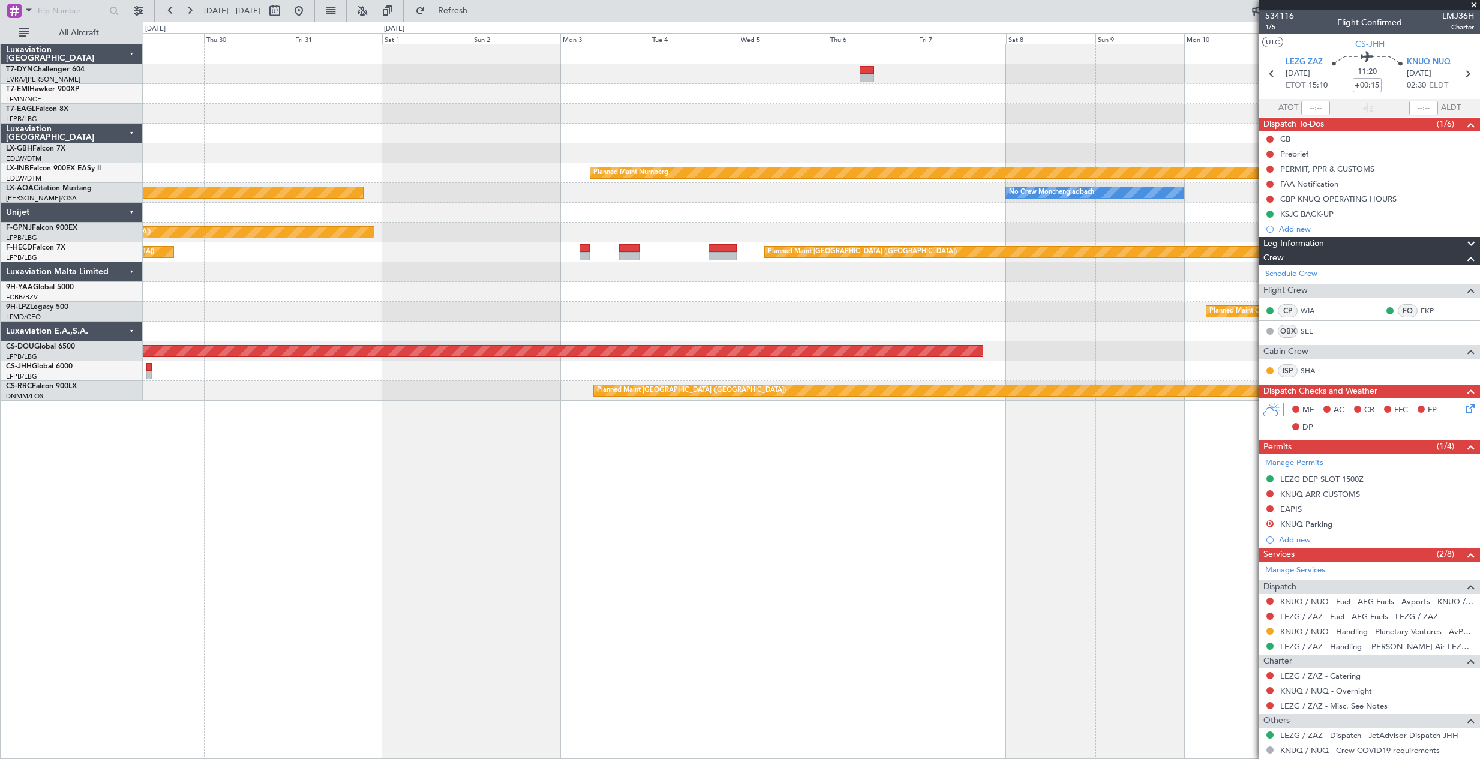
click at [670, 458] on div "Planned Maint Riga (Riga Intl) Planned Maint Nurnberg No Crew Monchengladbach P…" at bounding box center [811, 401] width 1337 height 715
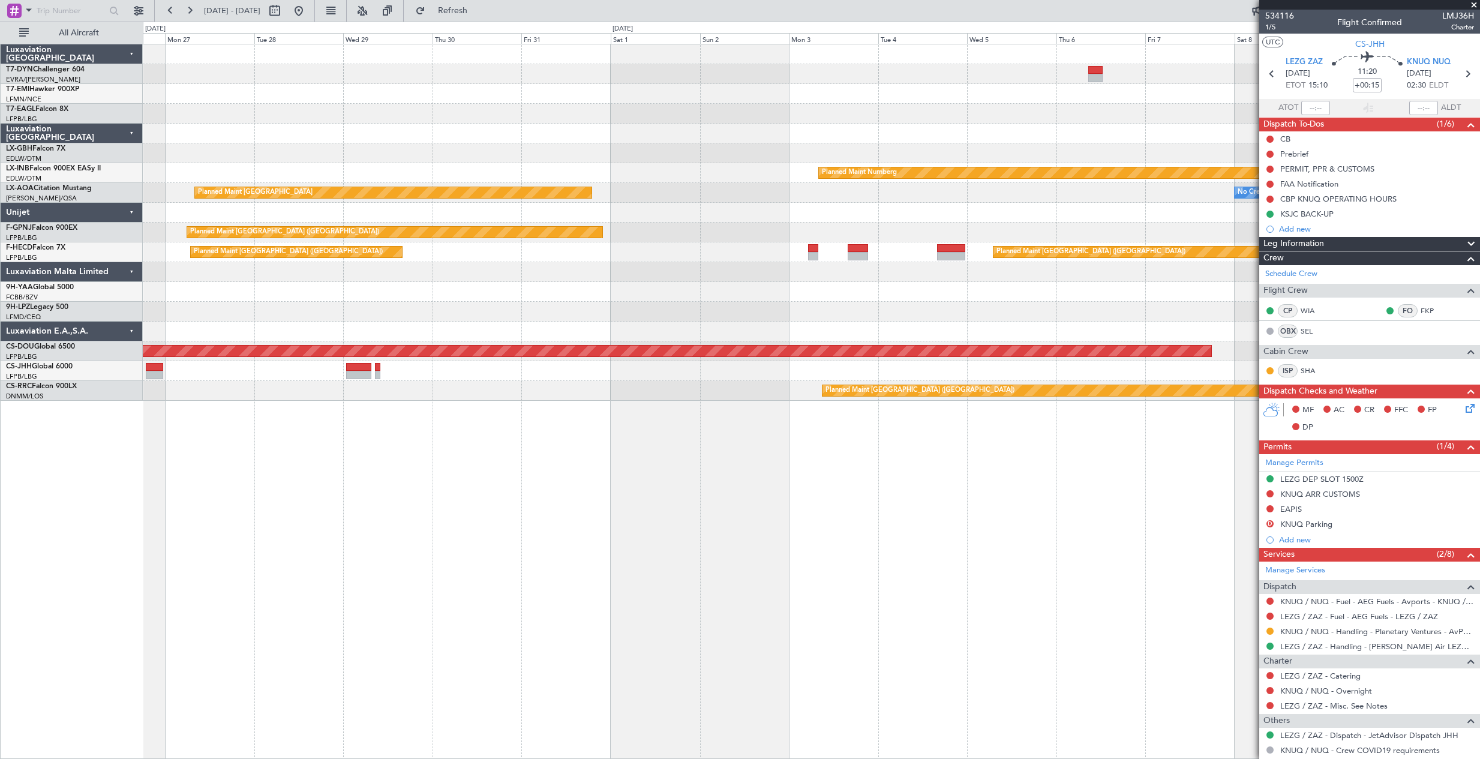
click at [784, 468] on div "Planned Maint Riga (Riga Intl) Planned Maint Nurnberg No Crew Monchengladbach P…" at bounding box center [811, 401] width 1337 height 715
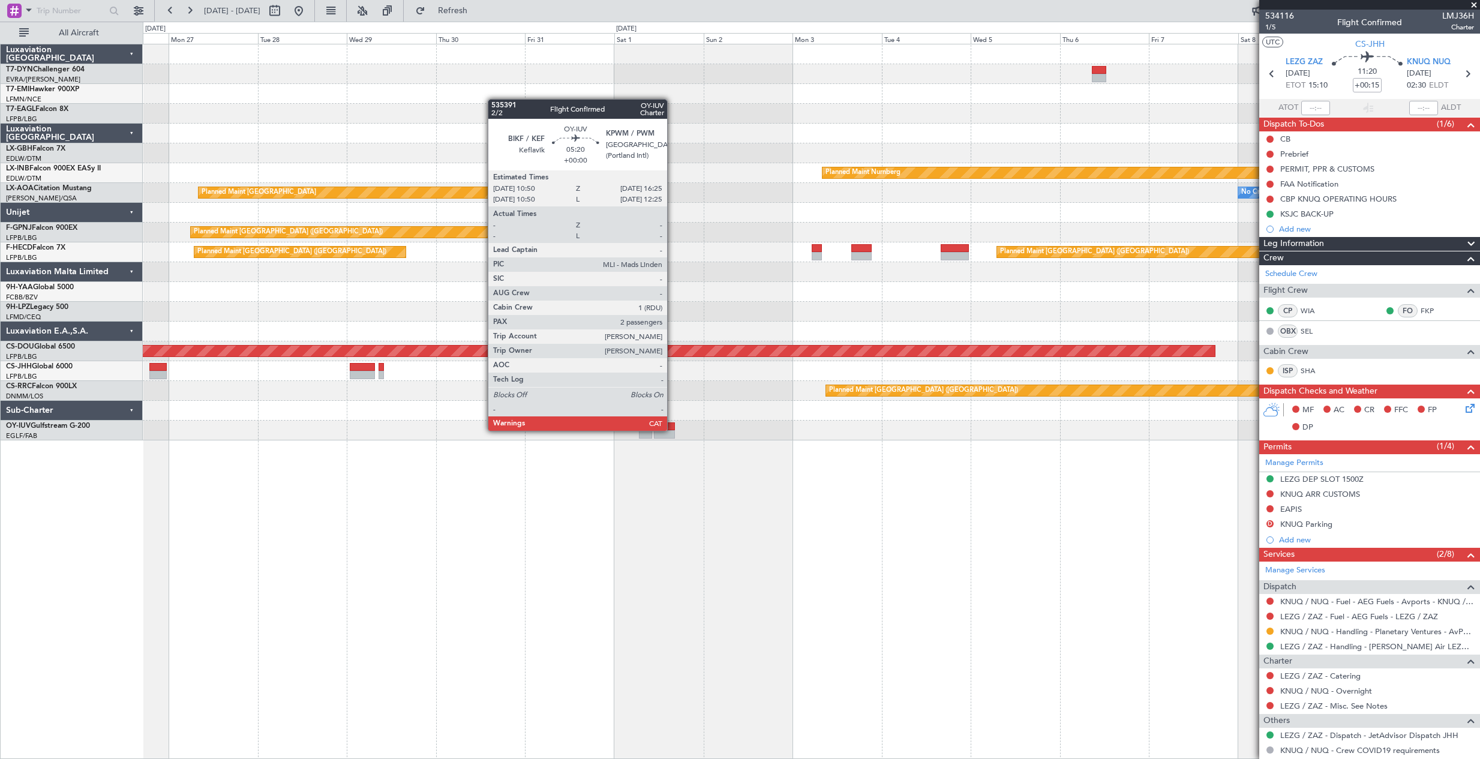
click at [672, 429] on div at bounding box center [664, 426] width 21 height 8
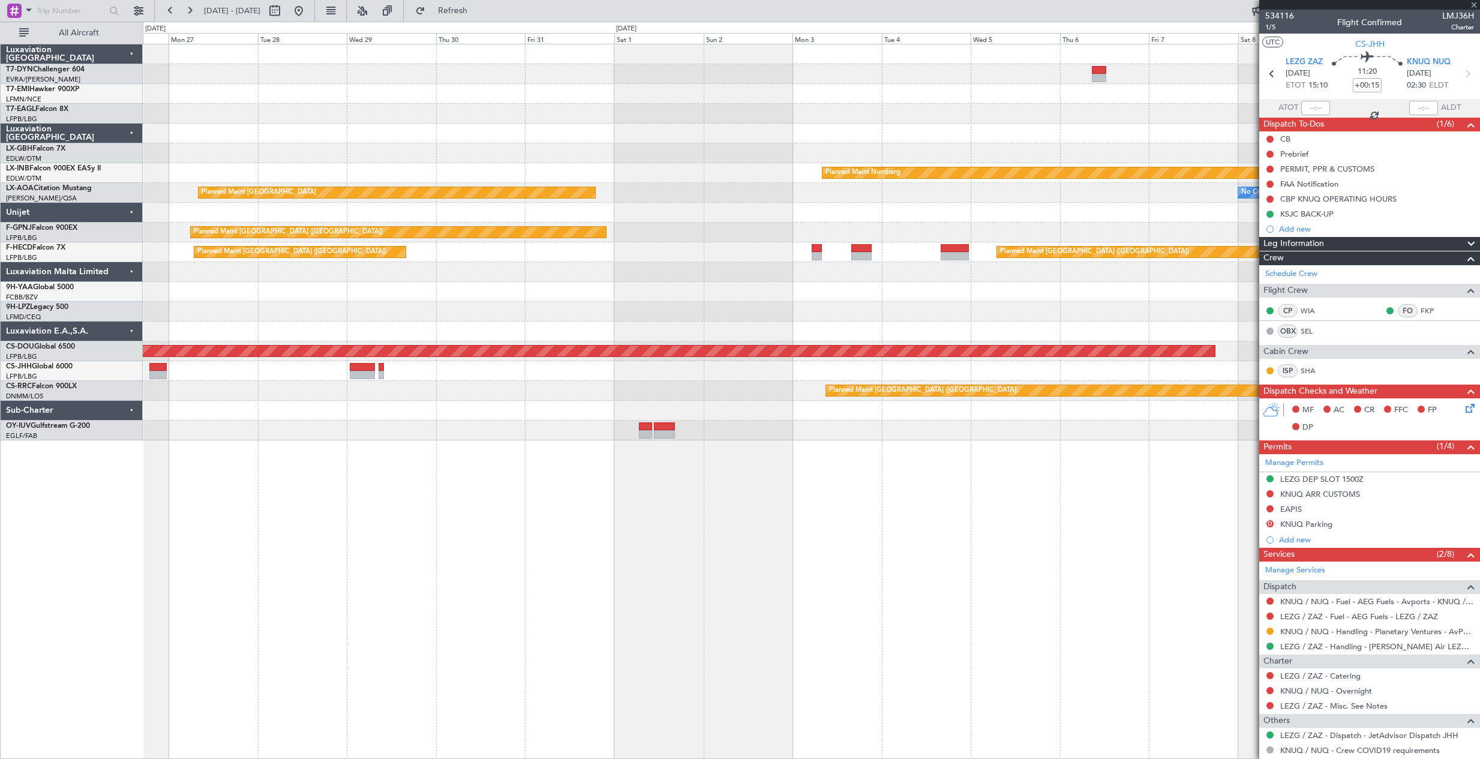
type input "2"
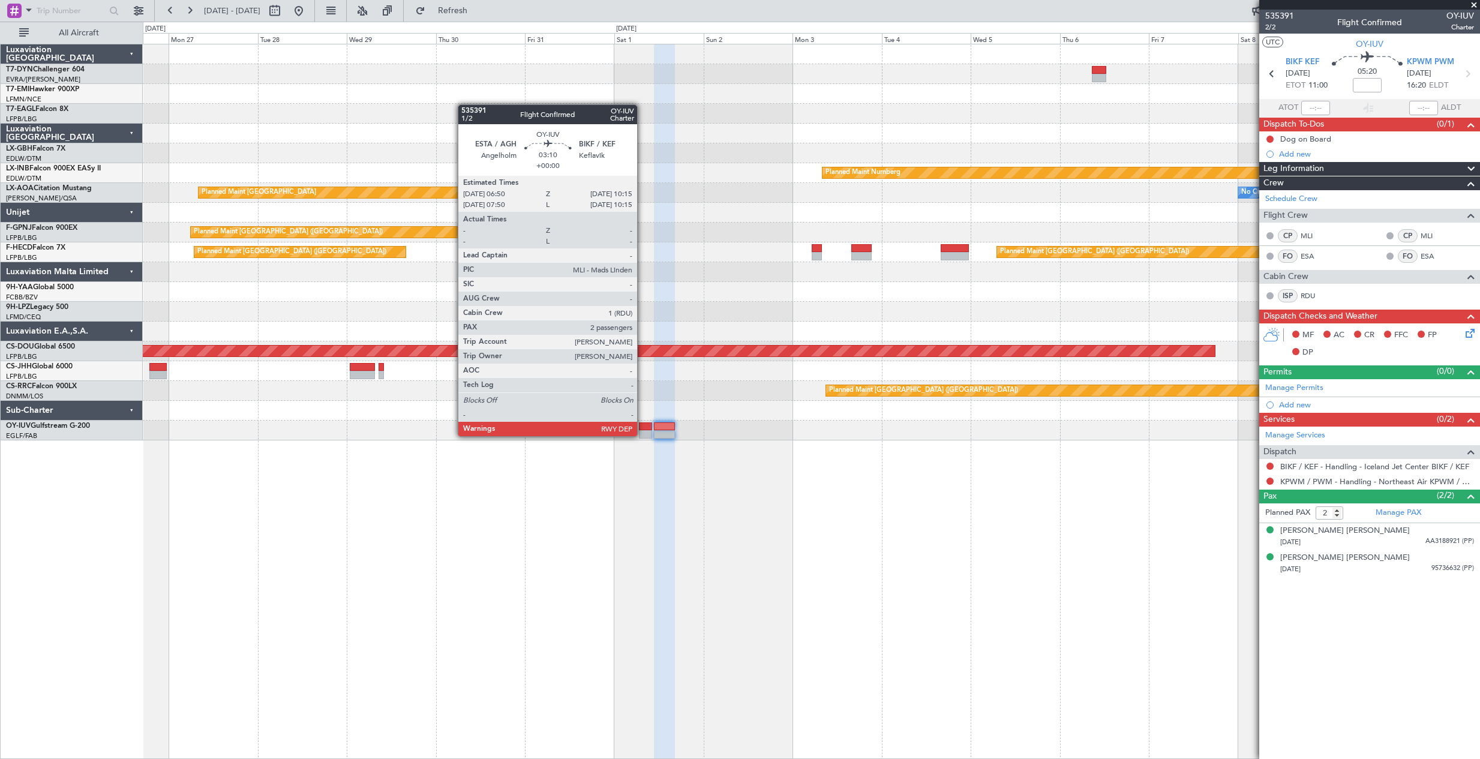
click at [642, 435] on div at bounding box center [645, 434] width 13 height 8
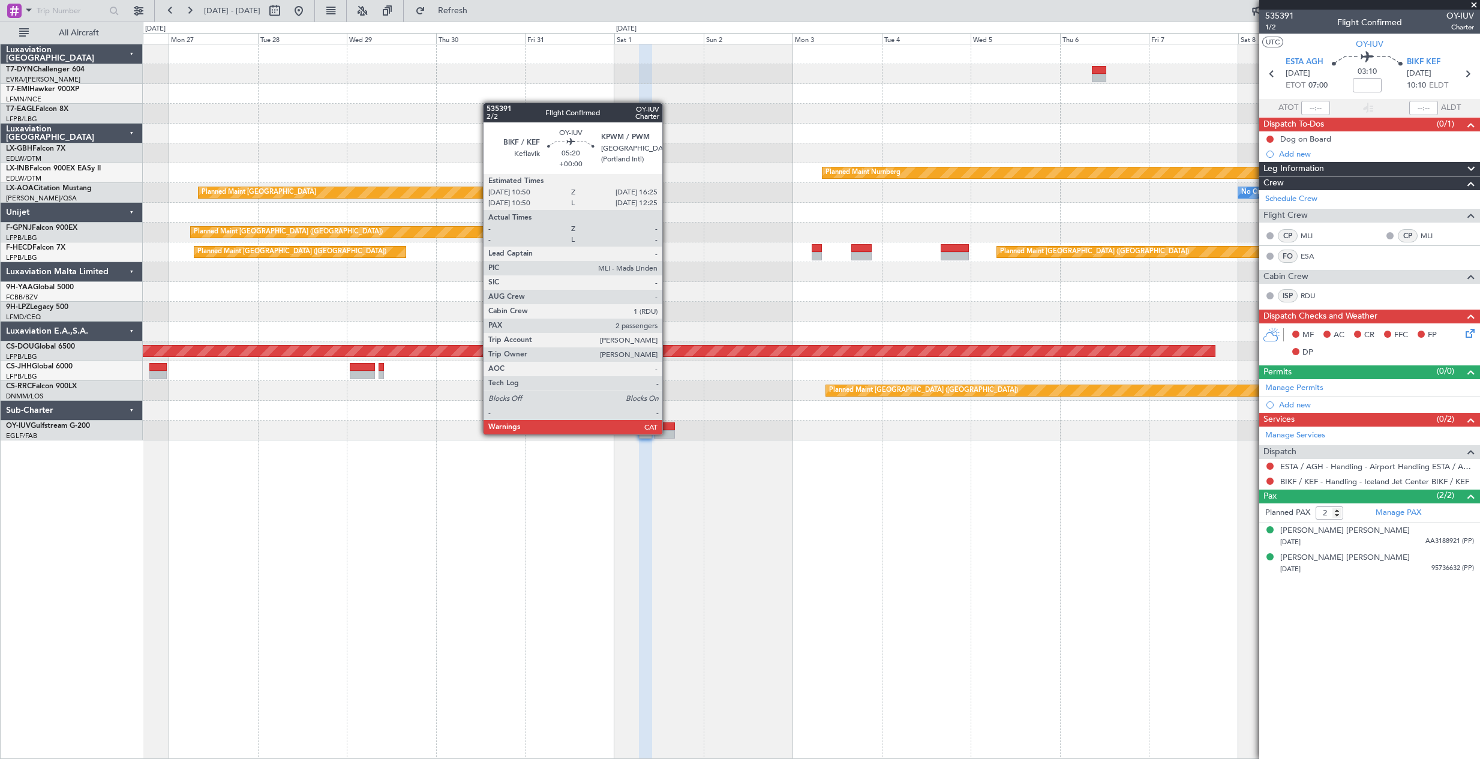
click at [667, 433] on div at bounding box center [664, 434] width 21 height 8
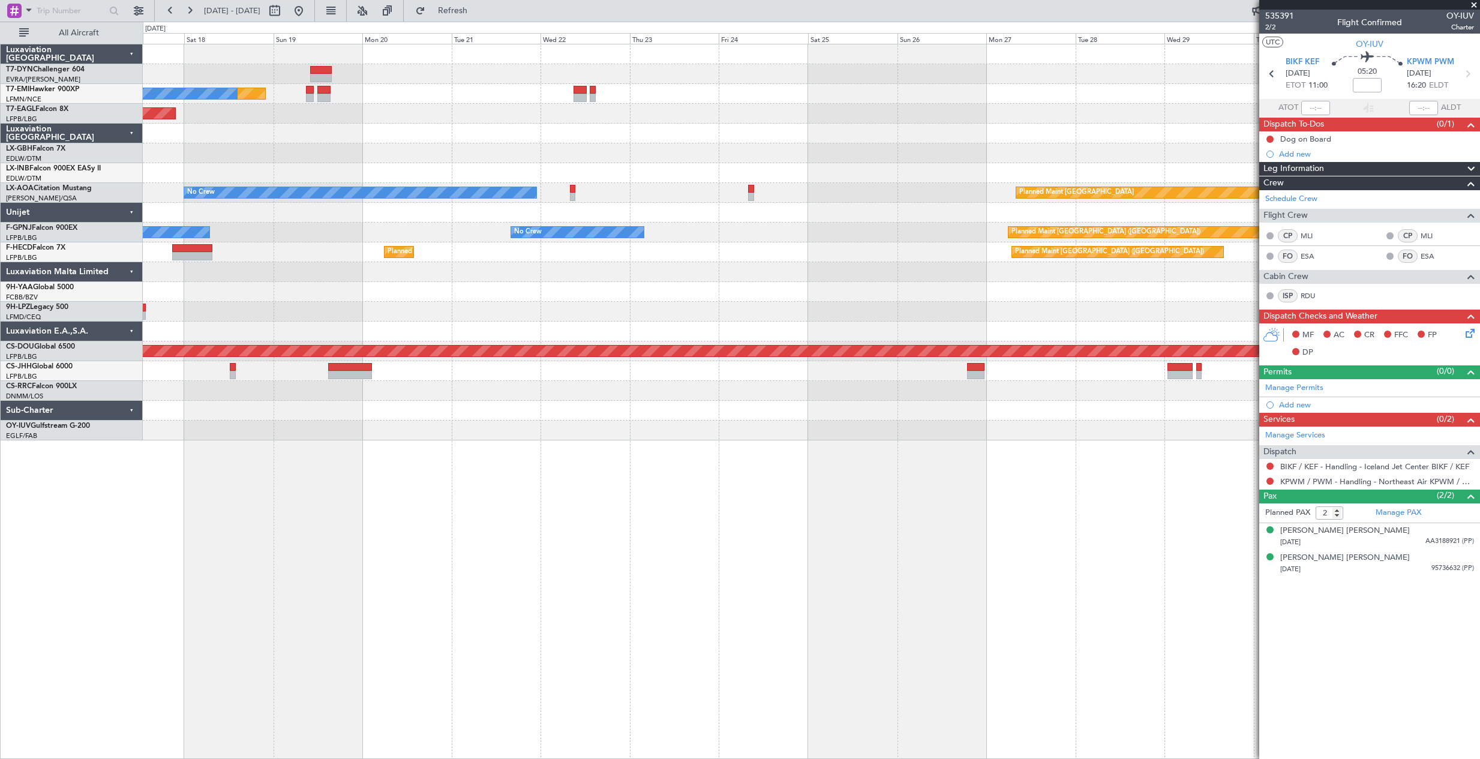
click at [1313, 277] on fb-app "26 Oct 2025 - 10 Nov 2025 Refresh Quick Links All Aircraft Planned Maint No Cre…" at bounding box center [740, 384] width 1480 height 750
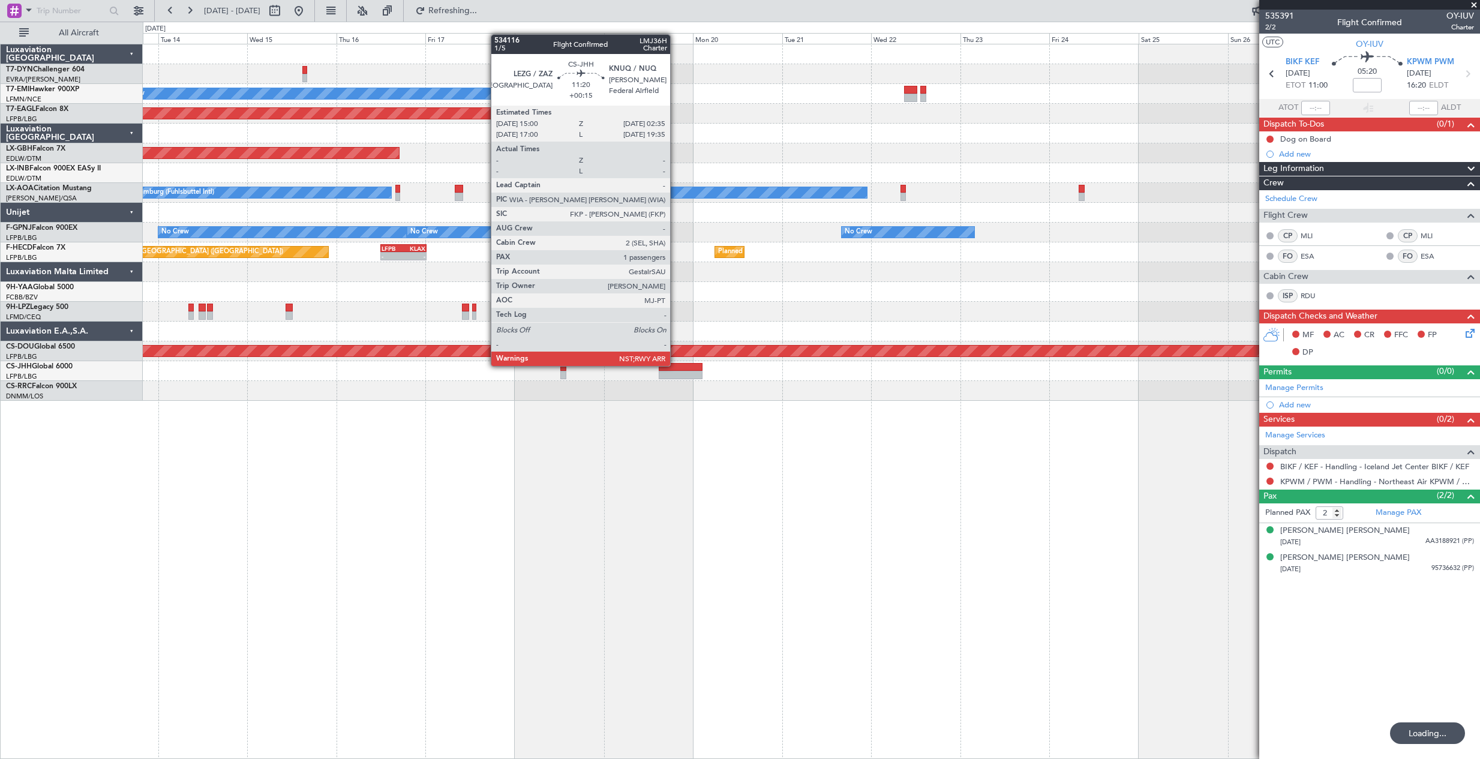
click at [675, 365] on div at bounding box center [679, 367] width 43 height 8
type input "+00:15"
type input "1"
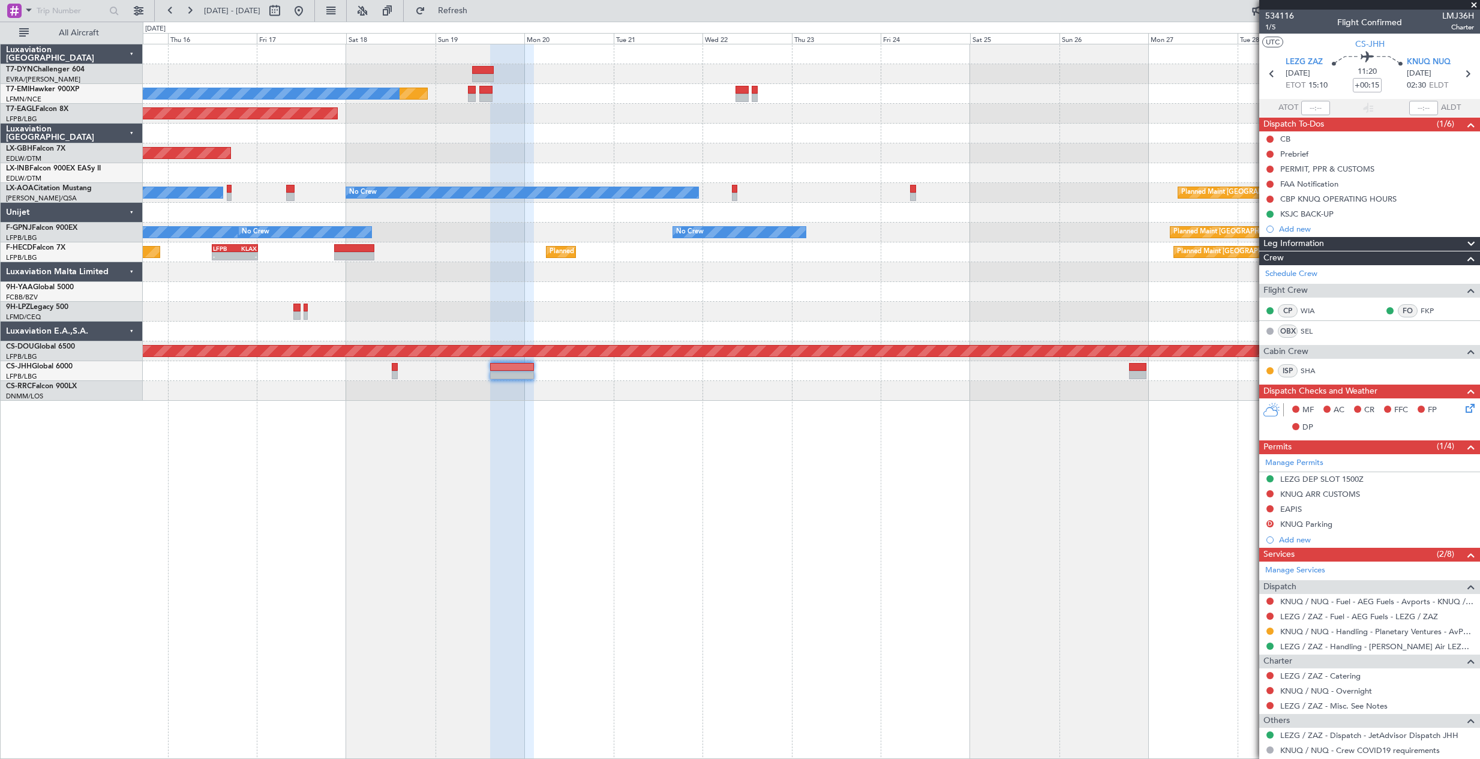
click at [716, 398] on div "Planned Maint No Crew Planned Maint Dubai (Al Maktoum Intl) Planned Maint Nurnb…" at bounding box center [811, 222] width 1336 height 356
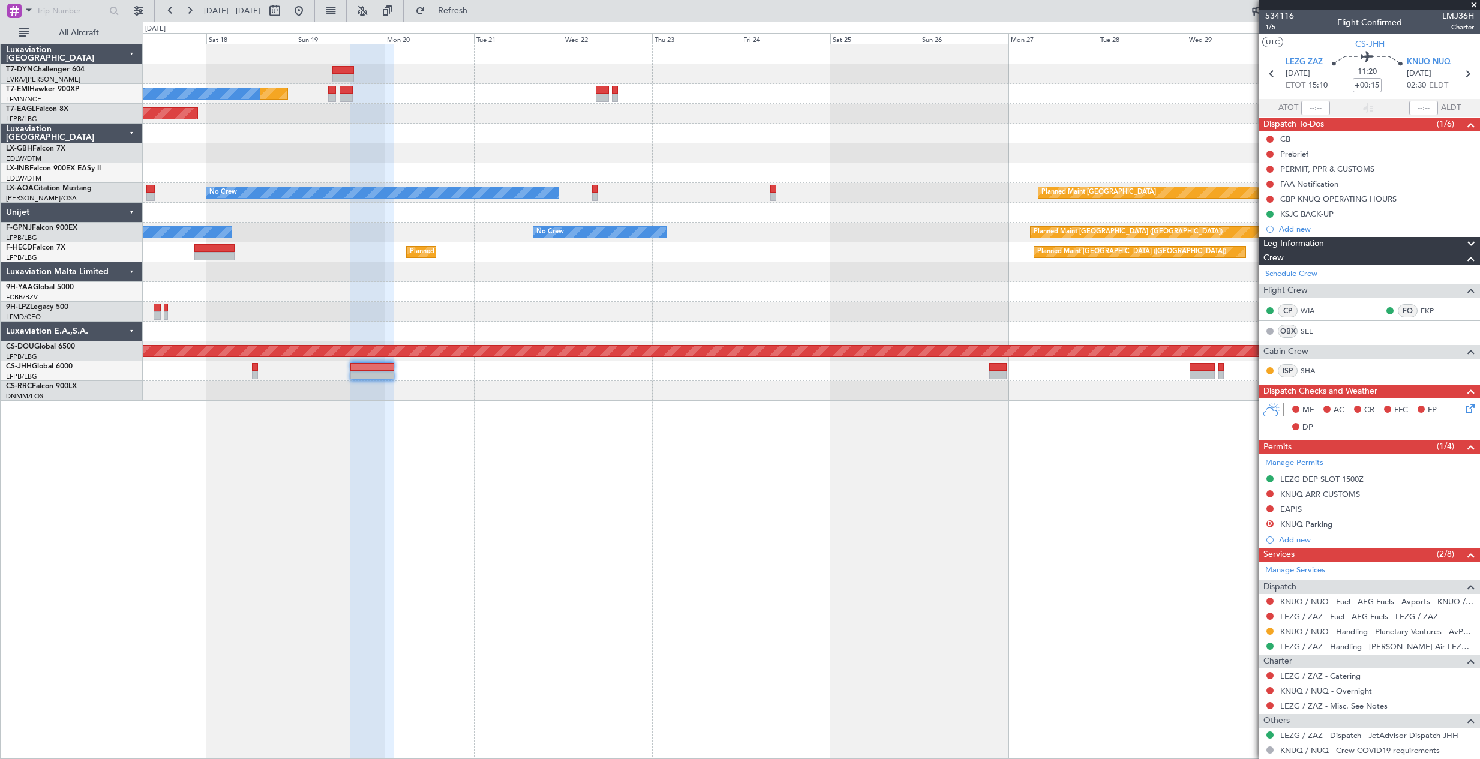
click at [1036, 392] on div "Planned Maint No Crew Planned Maint Dubai (Al Maktoum Intl) Planned Maint Nurnb…" at bounding box center [811, 222] width 1336 height 356
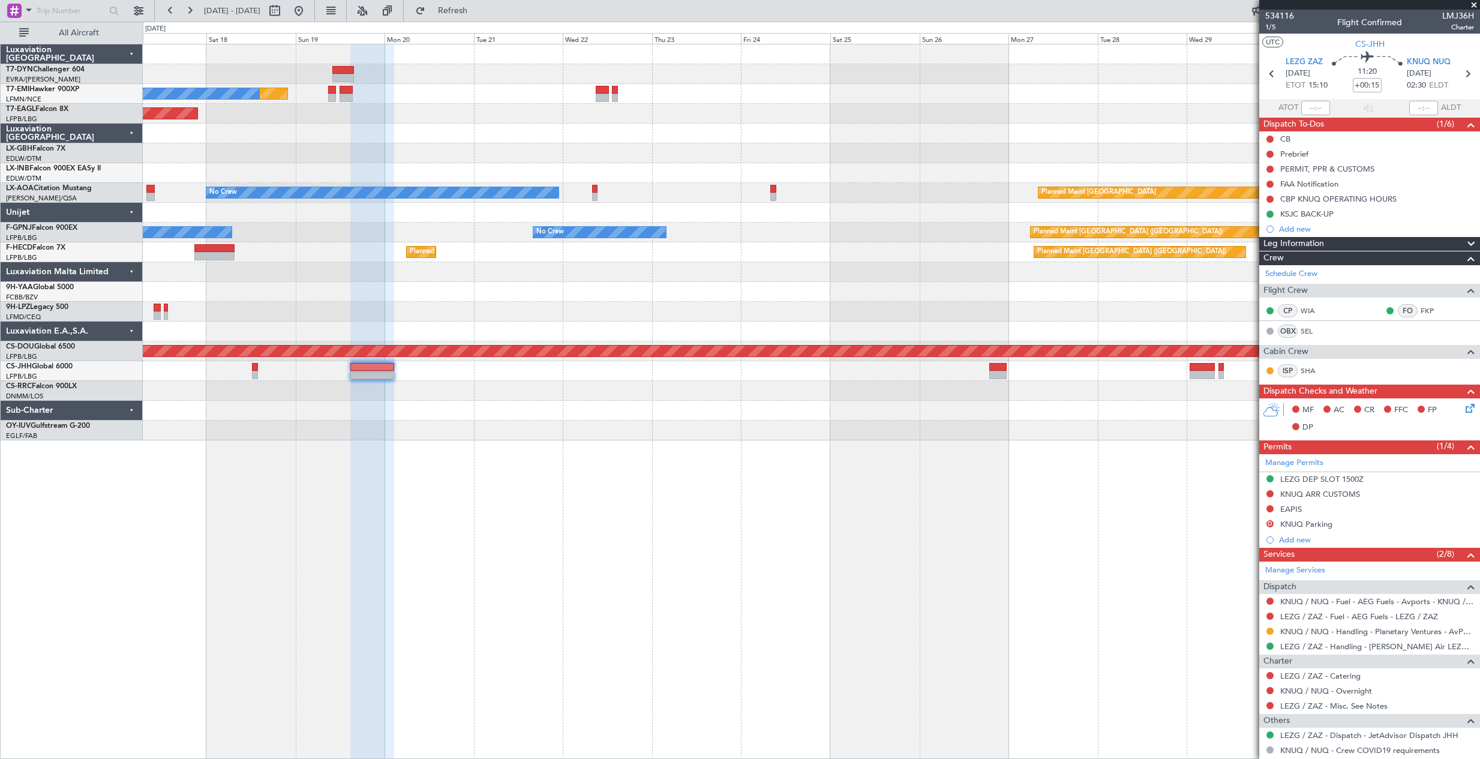
click at [1455, 16] on span "LMJ36H" at bounding box center [1458, 16] width 32 height 13
drag, startPoint x: 1435, startPoint y: 11, endPoint x: 1463, endPoint y: 14, distance: 28.9
click at [1463, 14] on span "LMJ36H" at bounding box center [1458, 16] width 32 height 13
copy span "LMJ36H"
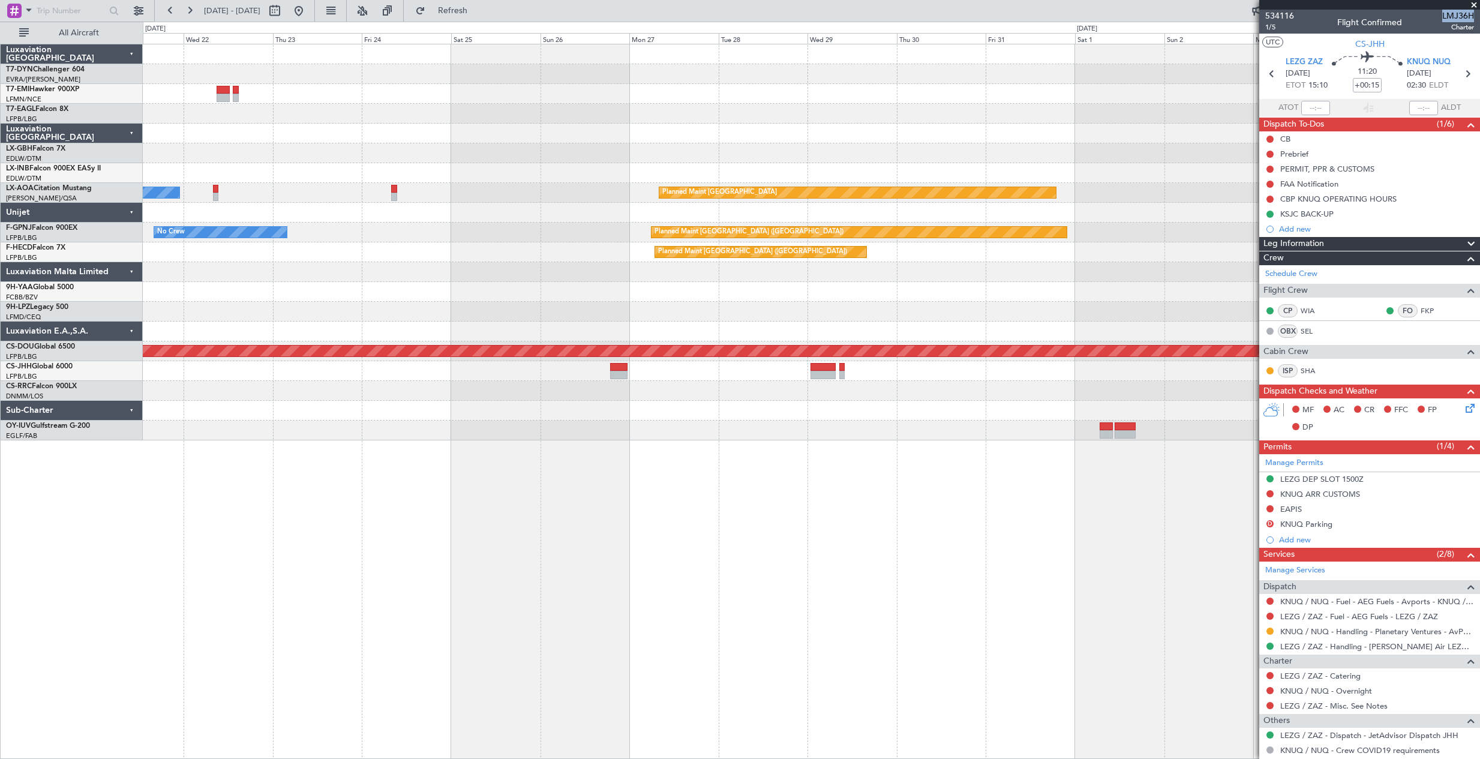
click at [534, 500] on div "Planned Maint No Crew Planned Maint Dubai (Al Maktoum Intl) Planned Maint Nurnb…" at bounding box center [811, 401] width 1337 height 715
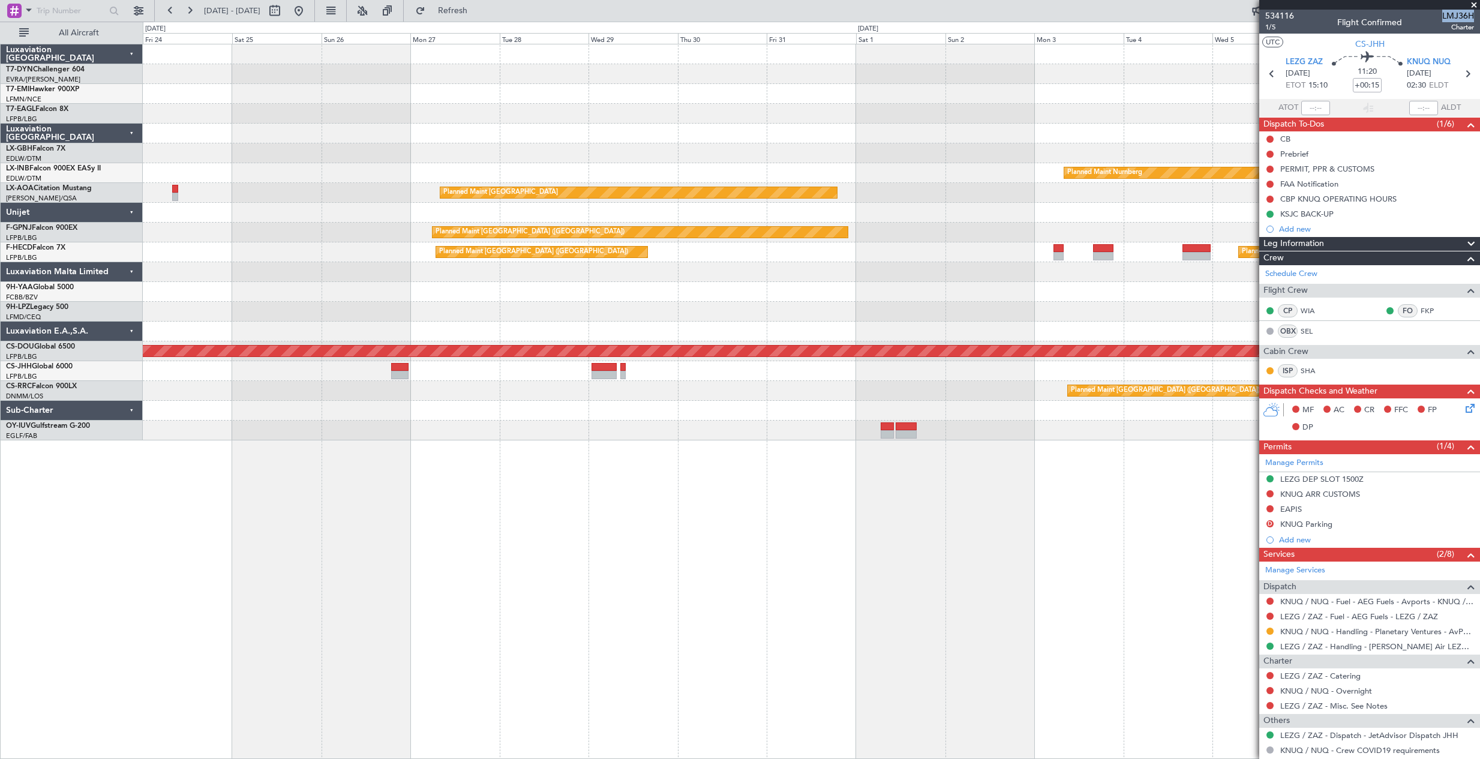
click at [522, 486] on div "Planned Maint Nurnberg Planned Maint Monchengladbach No Crew Monchengladbach No…" at bounding box center [811, 401] width 1337 height 715
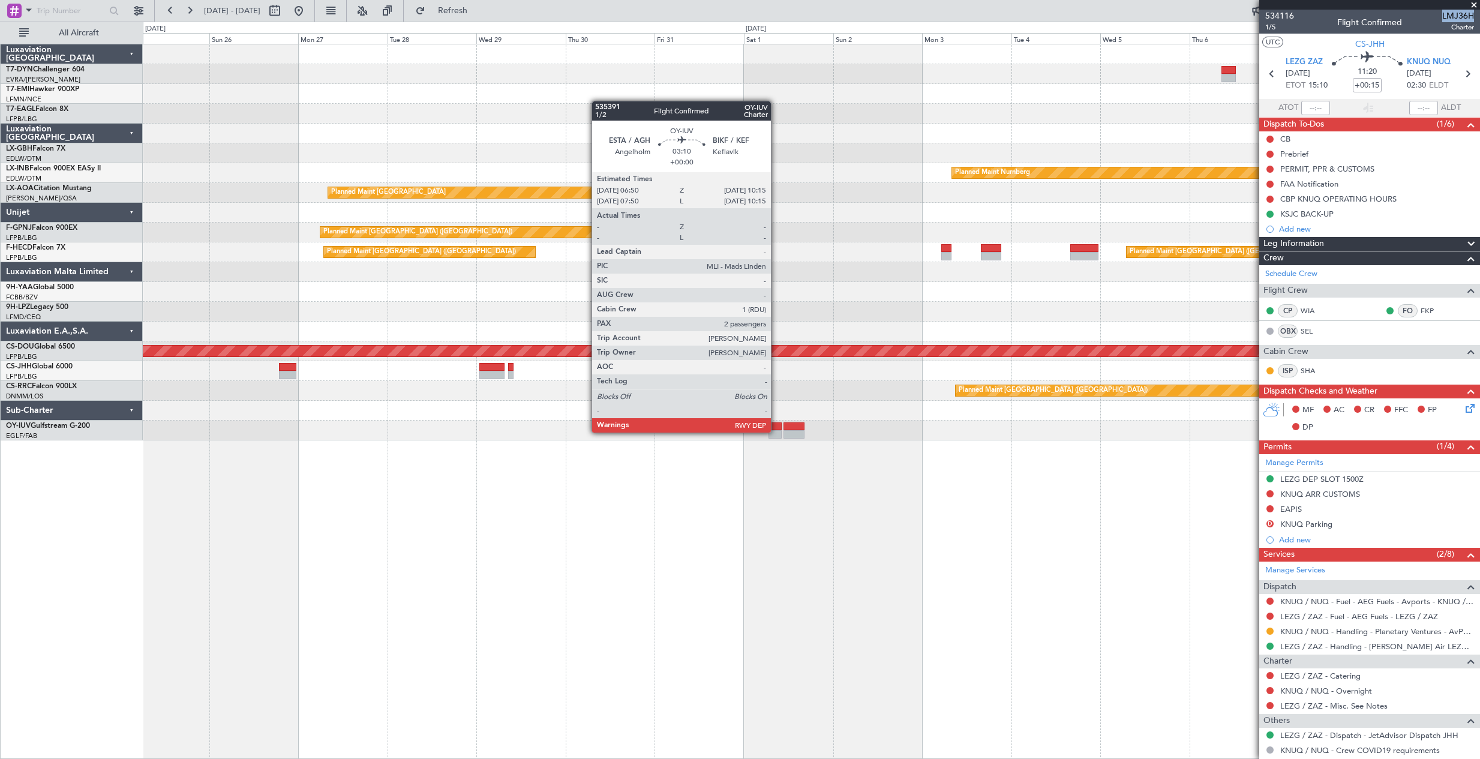
click at [776, 431] on div at bounding box center [774, 434] width 13 height 8
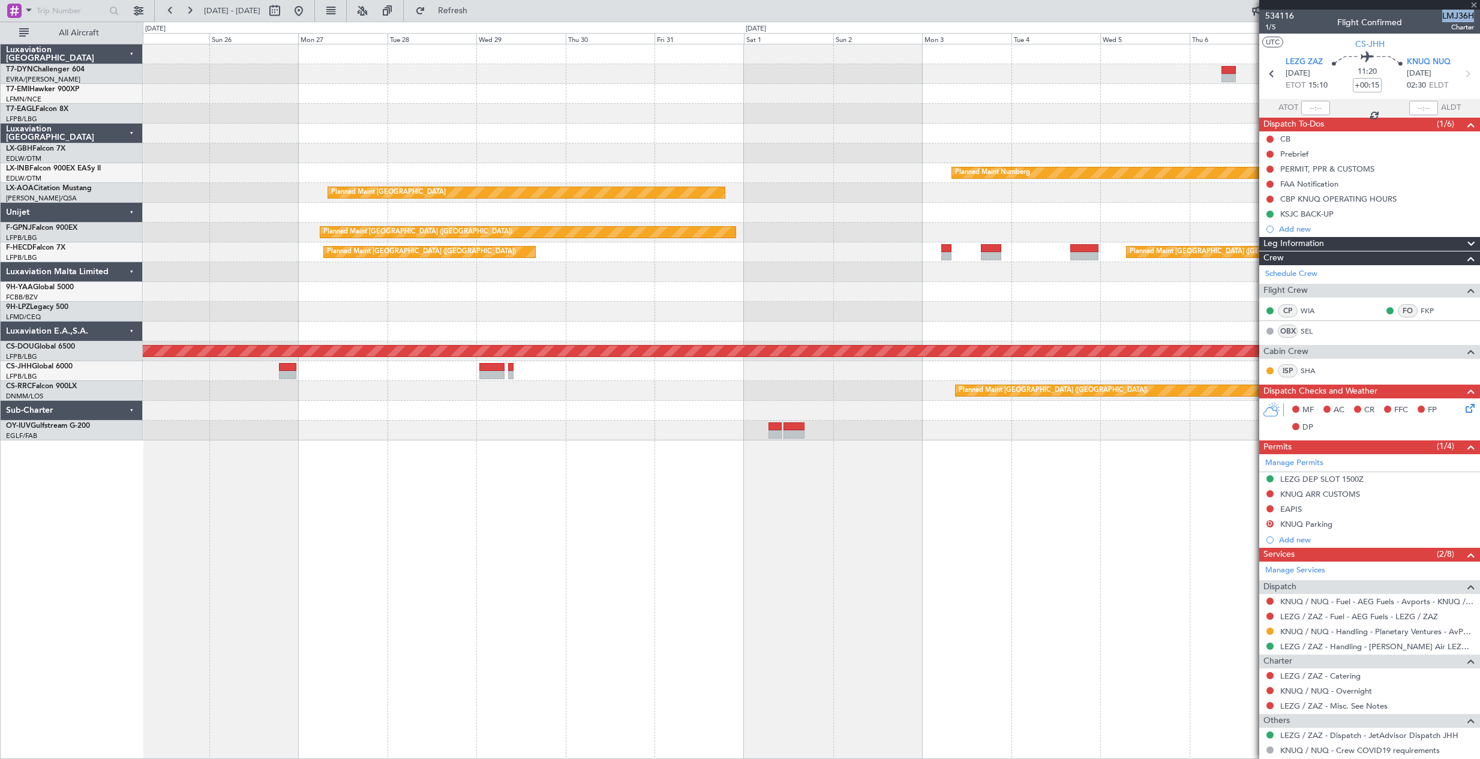
type input "2"
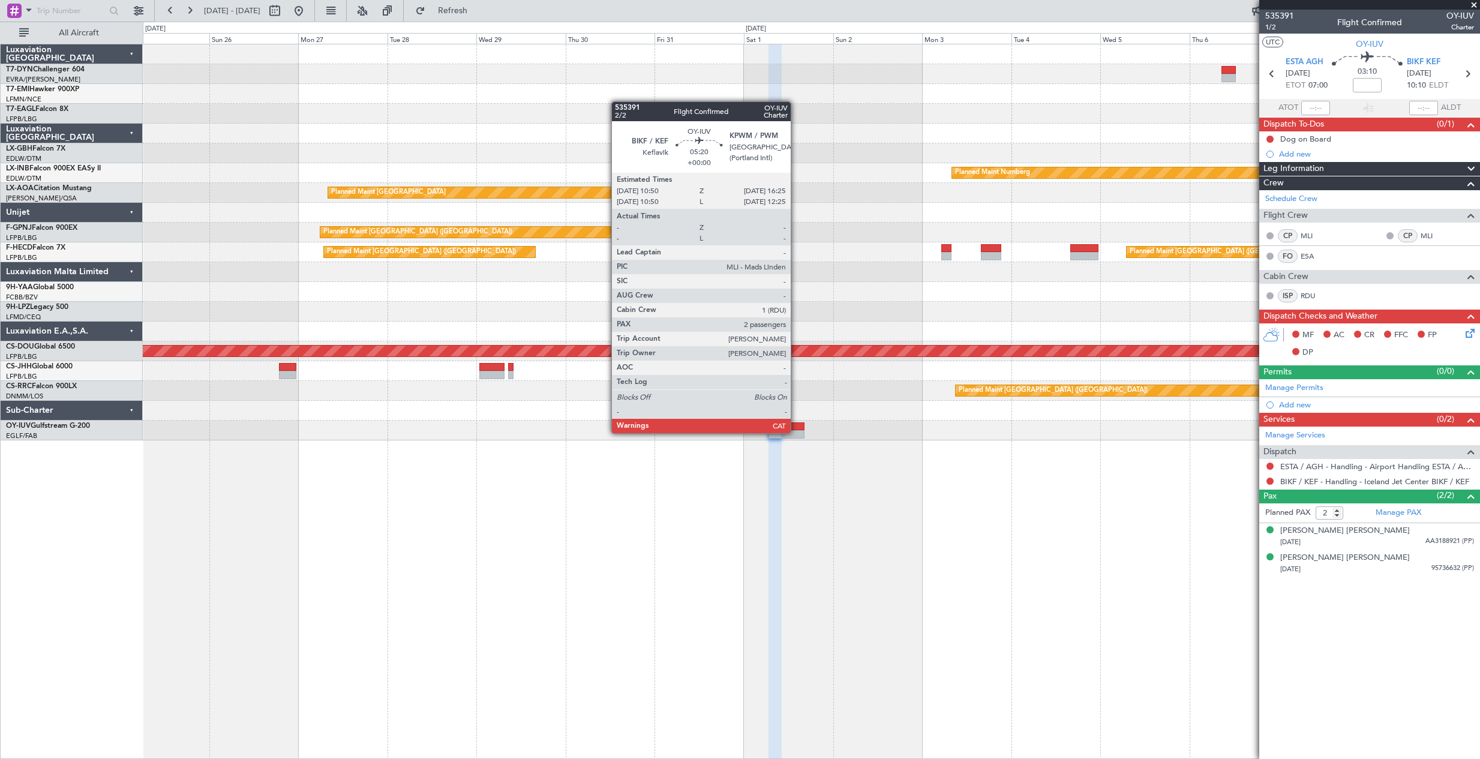
click at [796, 432] on div at bounding box center [793, 434] width 21 height 8
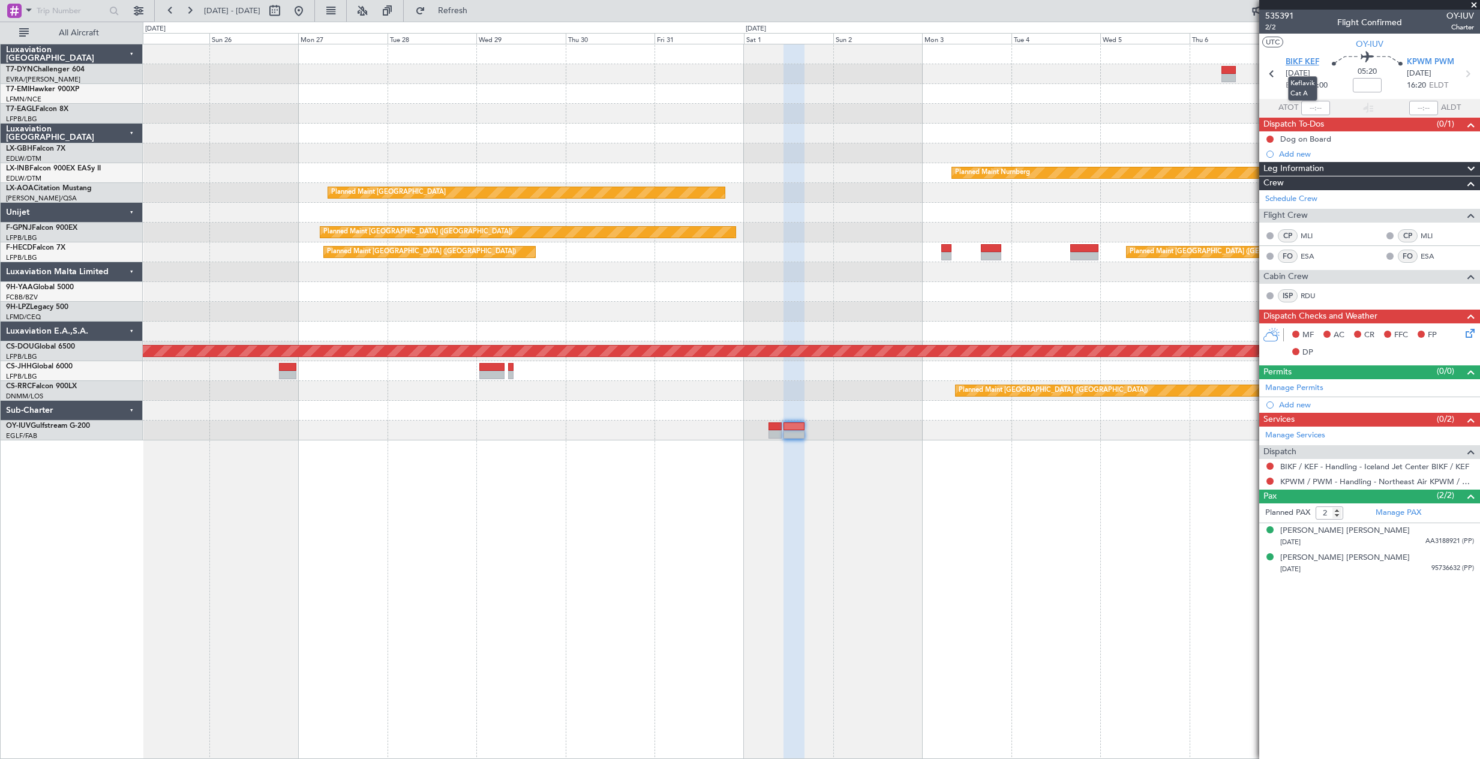
click at [1291, 63] on span "BIKF KEF" at bounding box center [1302, 62] width 34 height 12
click at [1440, 61] on span "KPWM PWM" at bounding box center [1429, 62] width 47 height 12
click at [308, 7] on button at bounding box center [298, 10] width 19 height 19
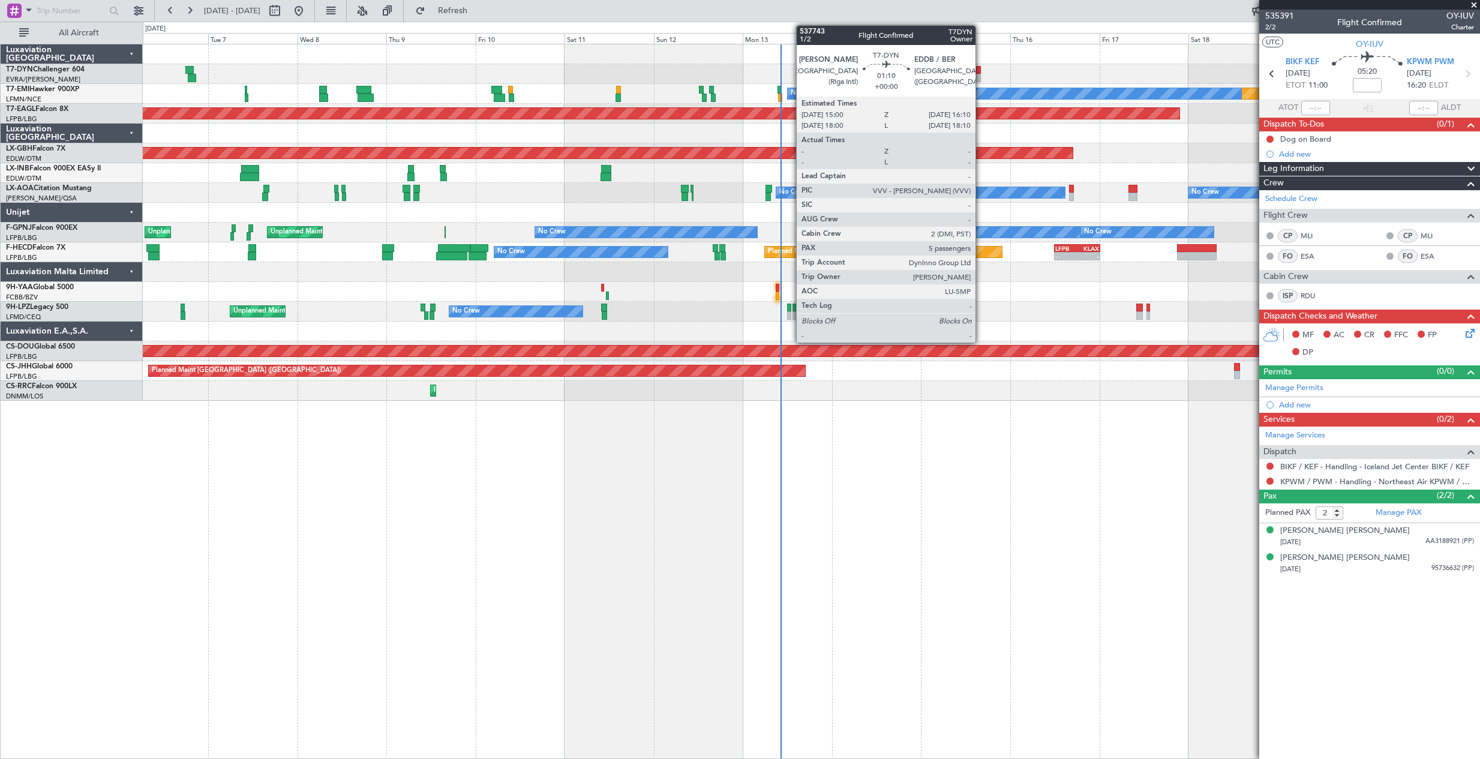
click at [981, 70] on div at bounding box center [978, 70] width 5 height 8
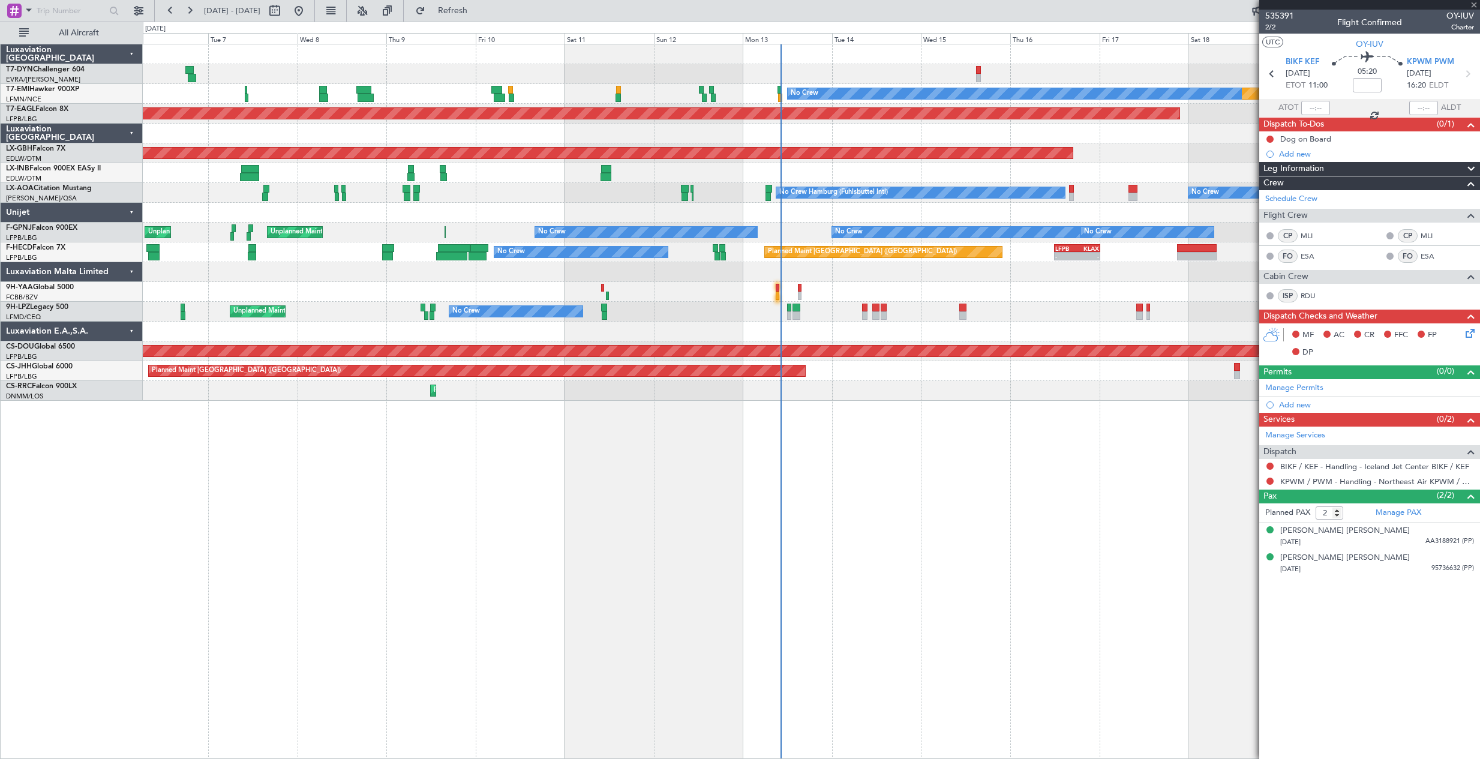
type input "5"
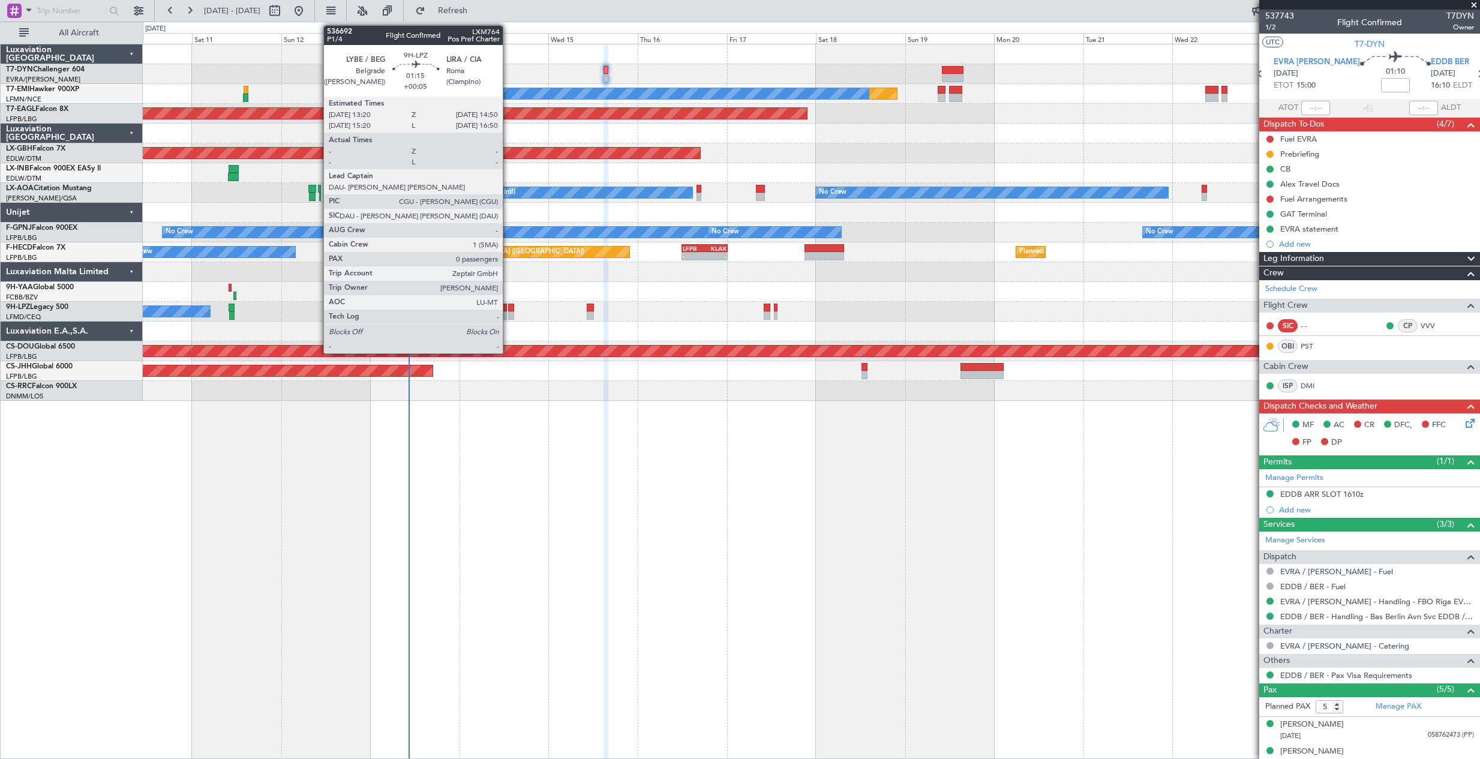
click at [508, 315] on div at bounding box center [511, 315] width 6 height 8
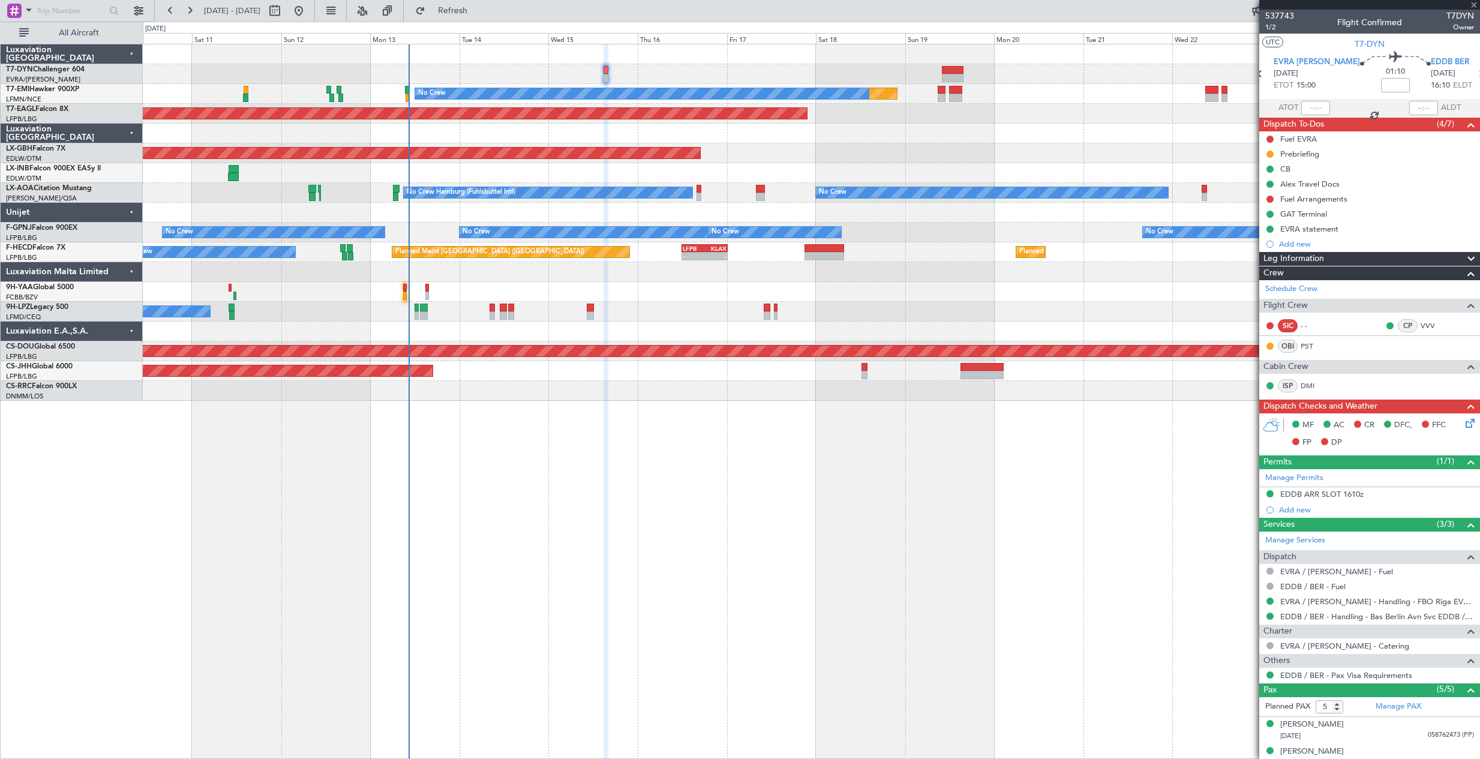
type input "+00:05"
type input "0"
